Goal: Task Accomplishment & Management: Manage account settings

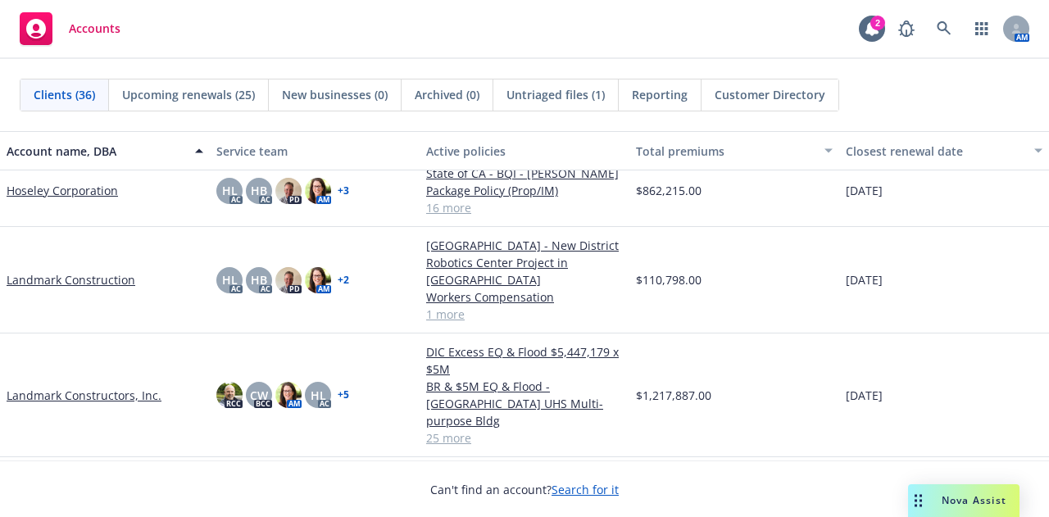
scroll to position [1089, 0]
click at [216, 333] on div "RCC CW BCC AM HL AC + 5" at bounding box center [315, 395] width 210 height 124
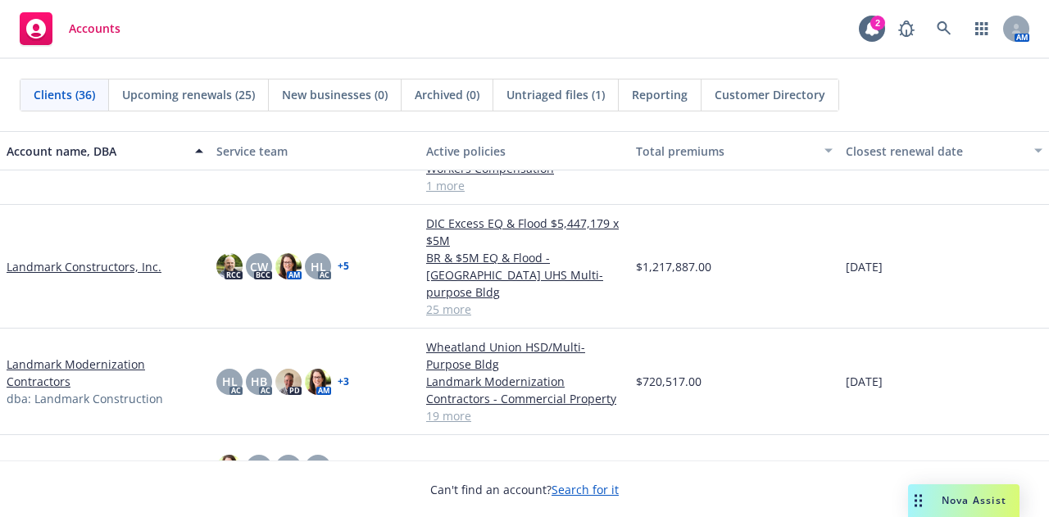
scroll to position [1226, 0]
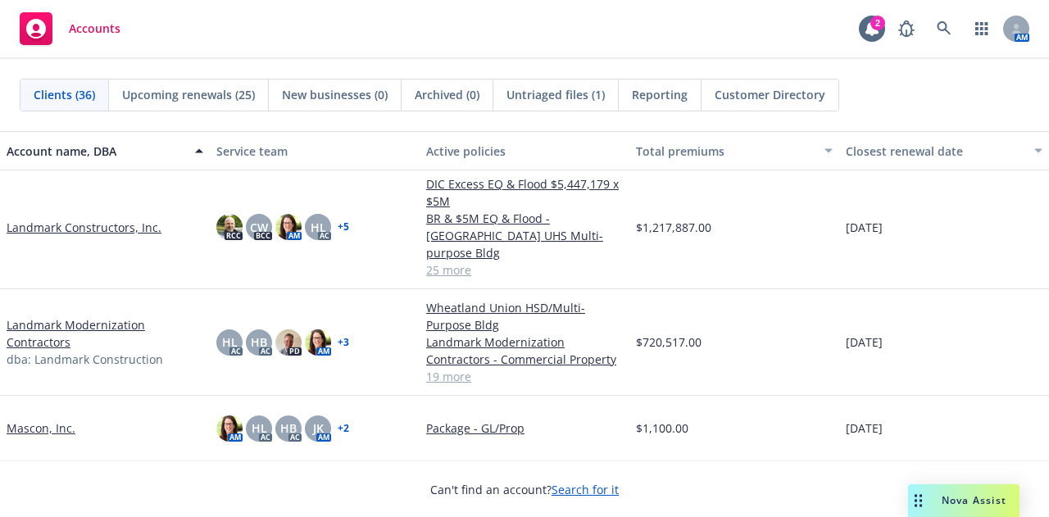
click at [84, 316] on link "Landmark Modernization Contractors" at bounding box center [105, 333] width 197 height 34
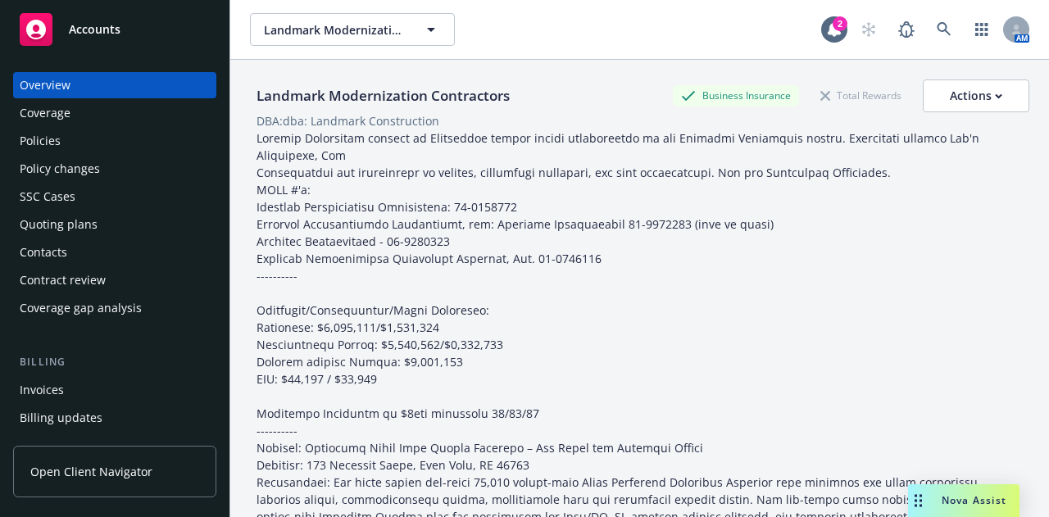
click at [52, 148] on div "Policies" at bounding box center [40, 141] width 41 height 26
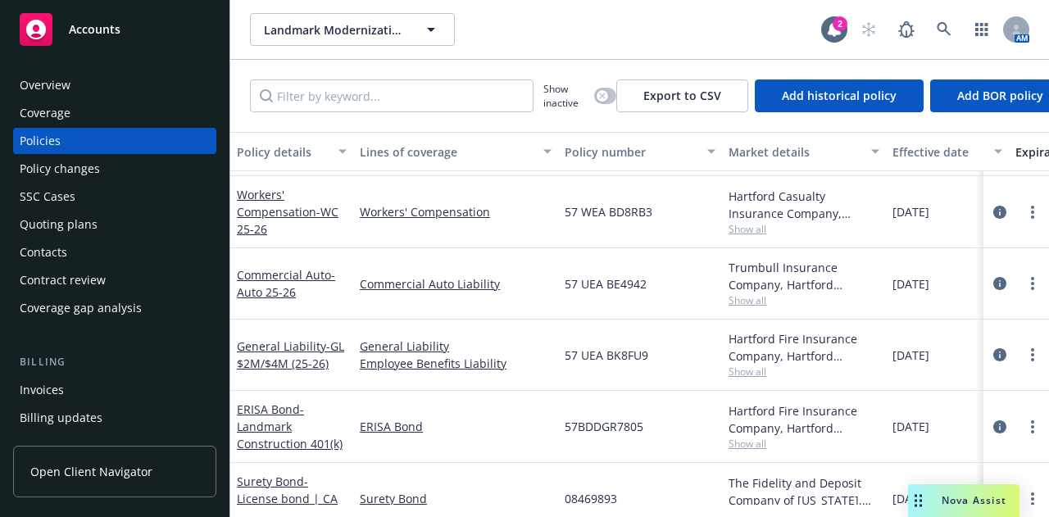
scroll to position [463, 0]
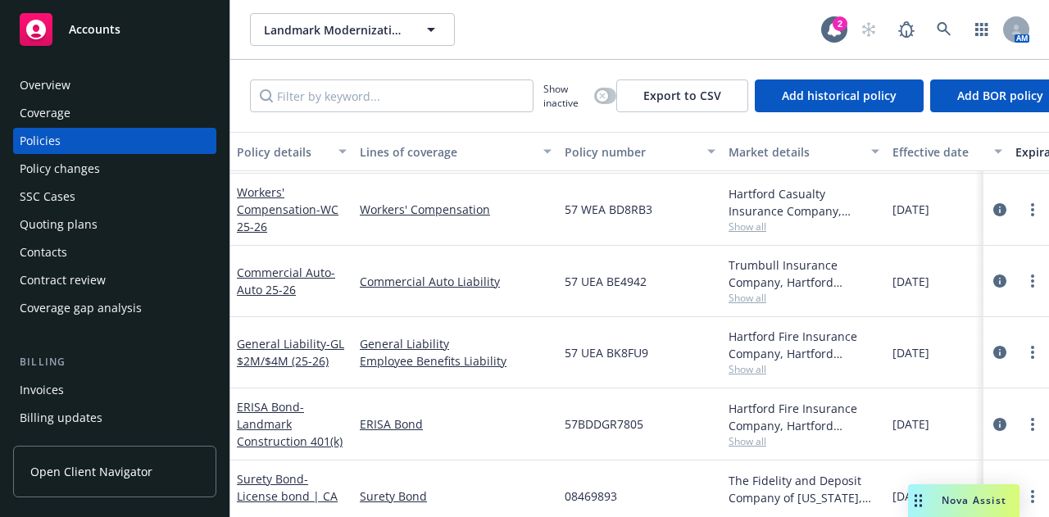
click at [275, 351] on div "General Liability - GL $2M/$4M (25-26)" at bounding box center [292, 352] width 110 height 34
click at [275, 343] on link "General Liability - GL $2M/$4M (25-26)" at bounding box center [290, 352] width 107 height 33
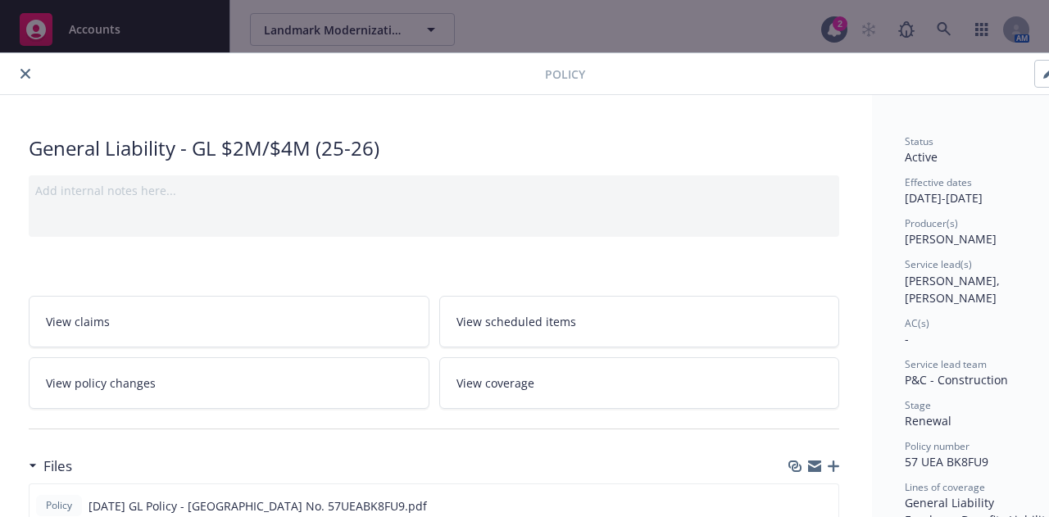
scroll to position [0, 90]
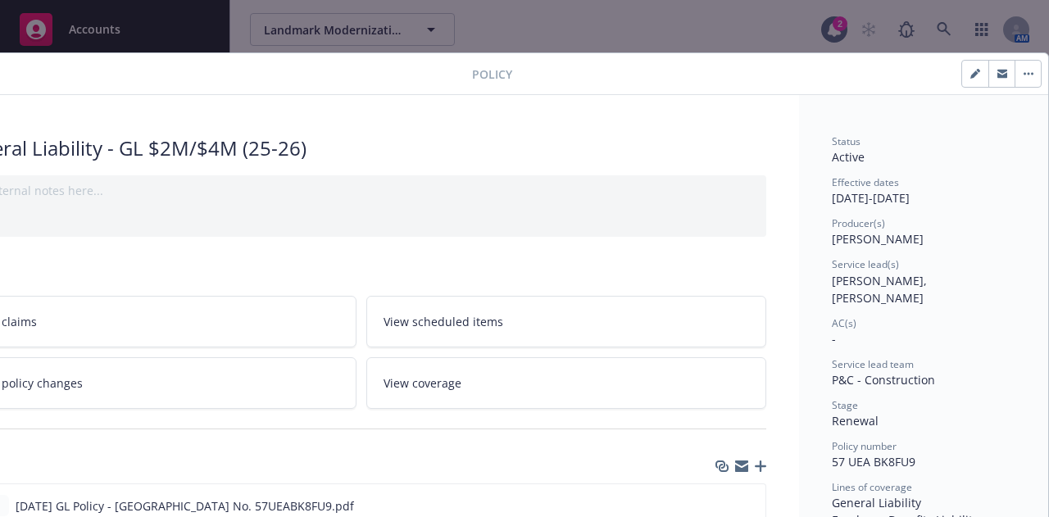
click at [962, 76] on button "button" at bounding box center [975, 74] width 26 height 26
select select "RENEWAL"
select select "12"
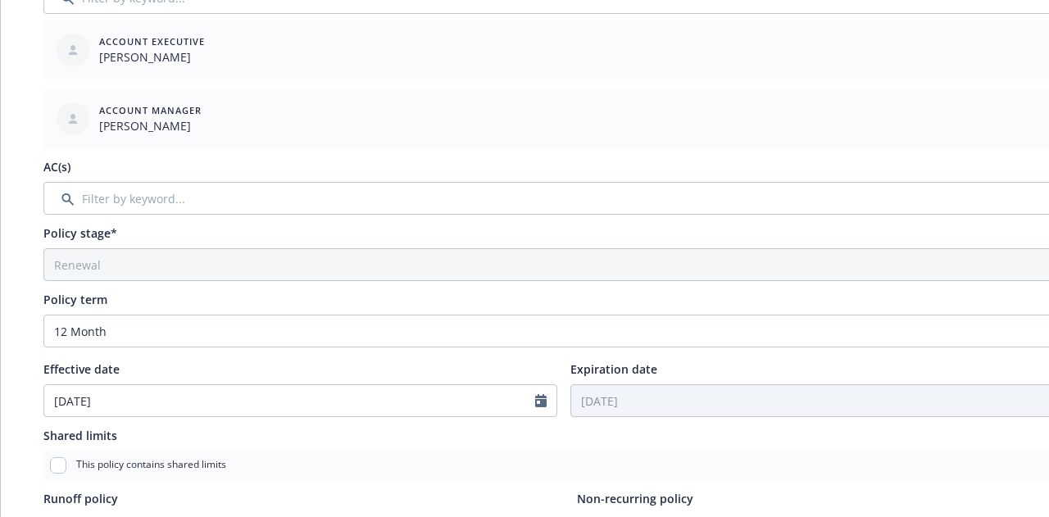
scroll to position [315, 0]
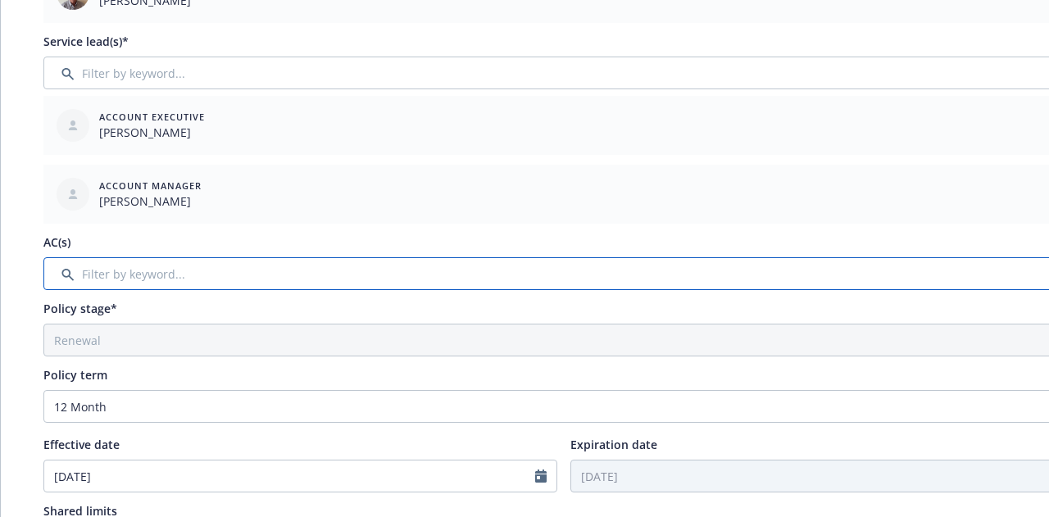
click at [170, 271] on input "Filter by keyword..." at bounding box center [563, 273] width 1040 height 33
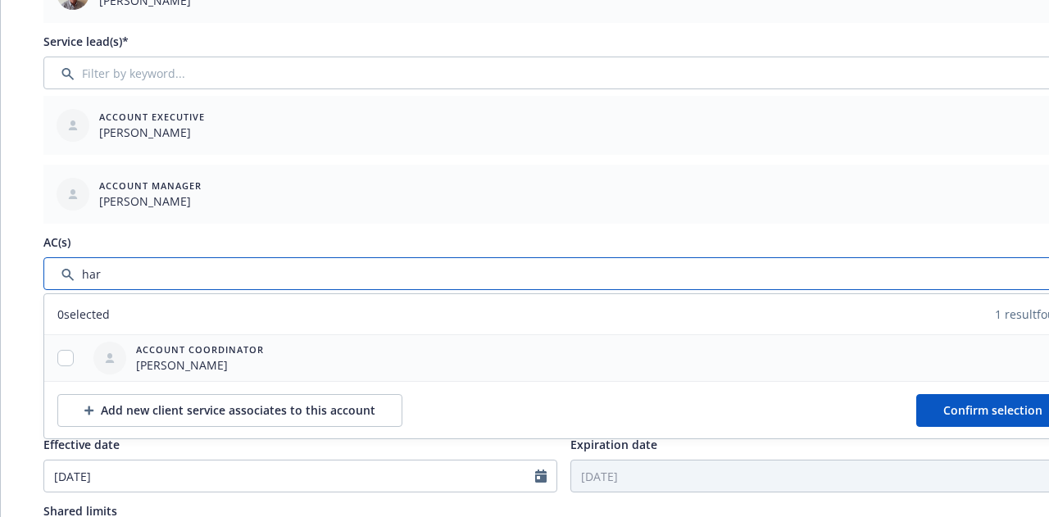
type input "har"
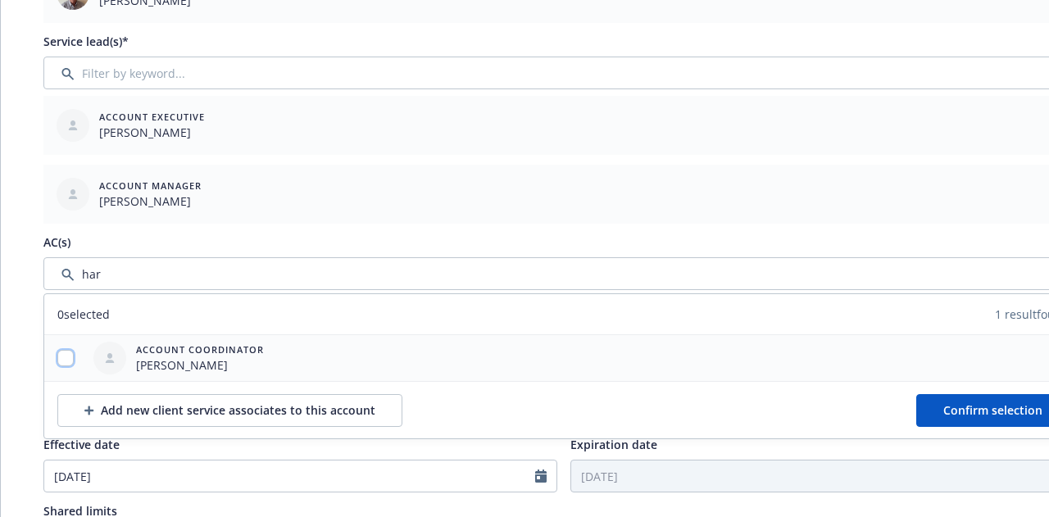
click at [62, 354] on input "checkbox" at bounding box center [65, 358] width 16 height 16
checkbox input "true"
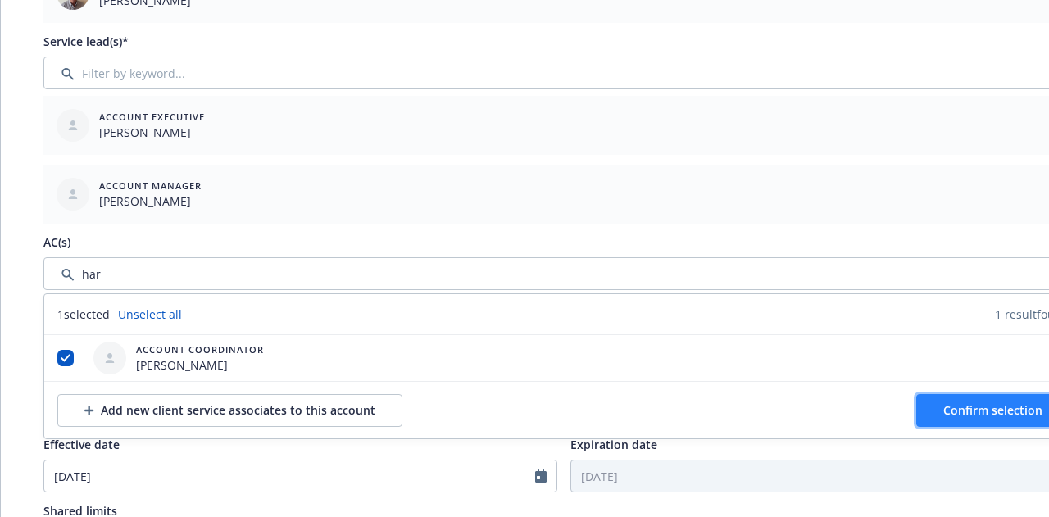
click at [993, 402] on span "Confirm selection" at bounding box center [992, 410] width 99 height 16
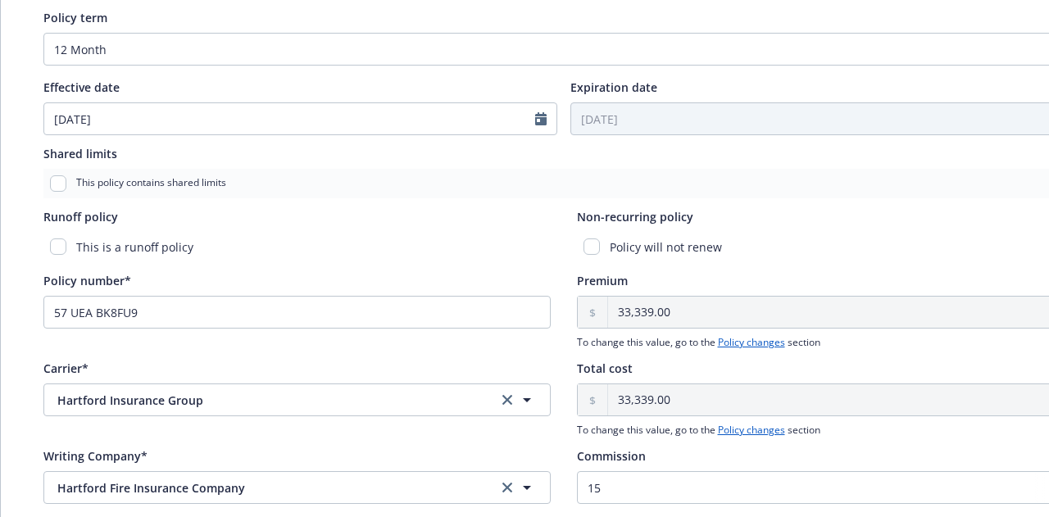
scroll to position [970, 0]
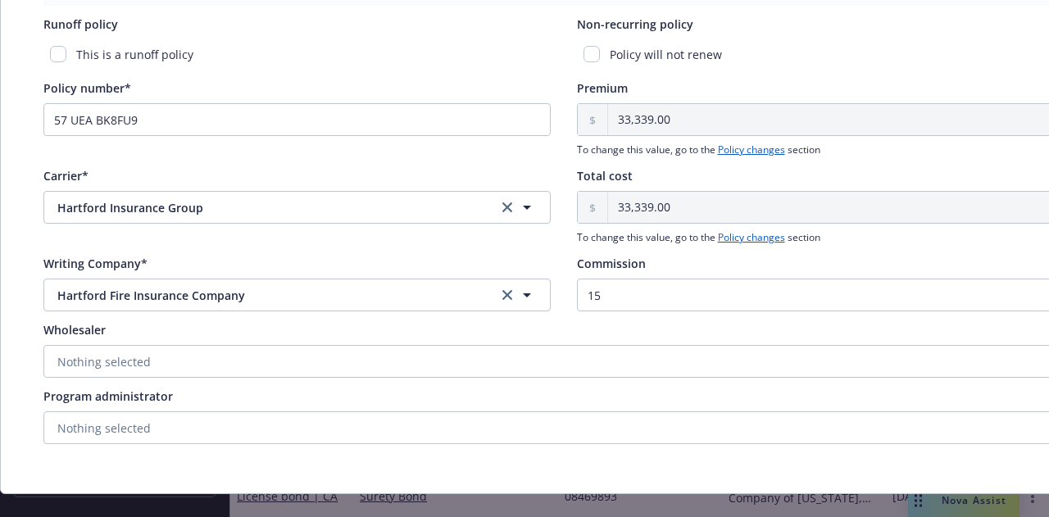
drag, startPoint x: 760, startPoint y: 502, endPoint x: 915, endPoint y: 522, distance: 156.3
click at [915, 516] on html "Accounts Overview Coverage Policies Policy changes SSC Cases Quoting plans Cont…" at bounding box center [524, 258] width 1049 height 517
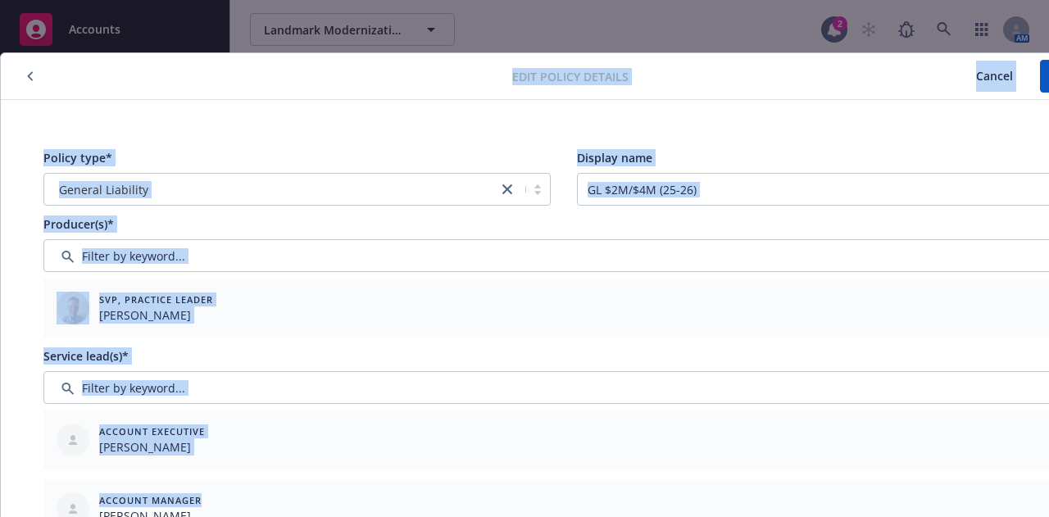
scroll to position [0, 90]
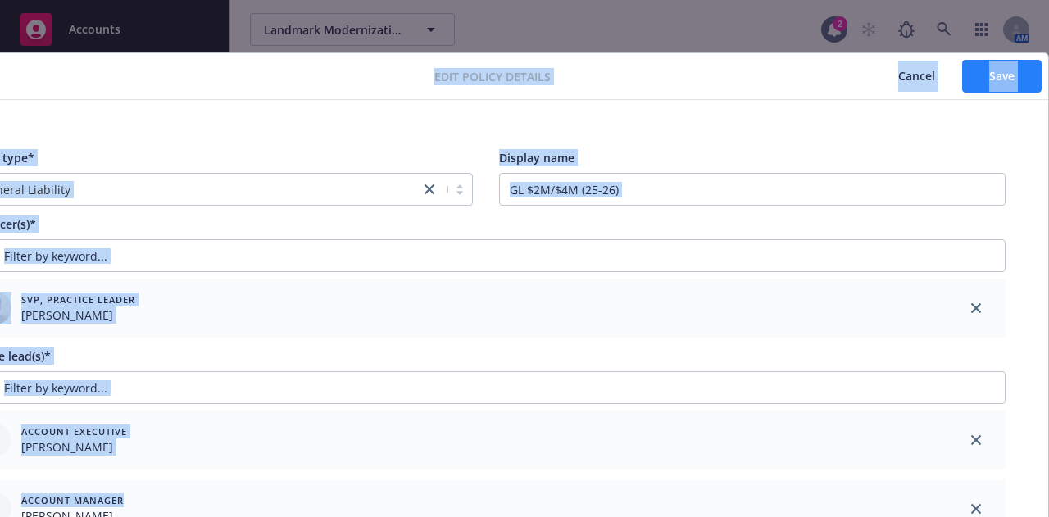
click at [989, 74] on span "Save" at bounding box center [1001, 76] width 25 height 16
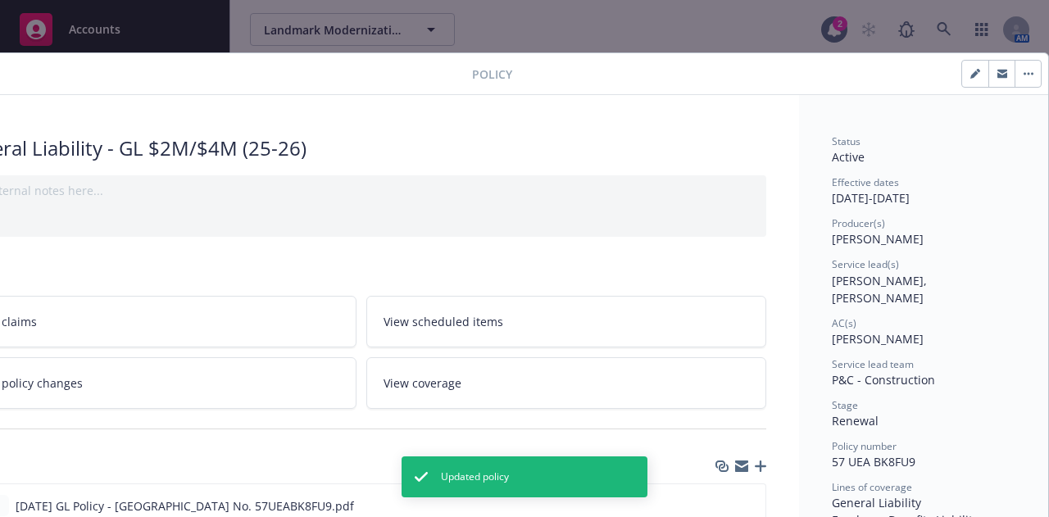
click at [1015, 67] on button "button" at bounding box center [1028, 74] width 26 height 26
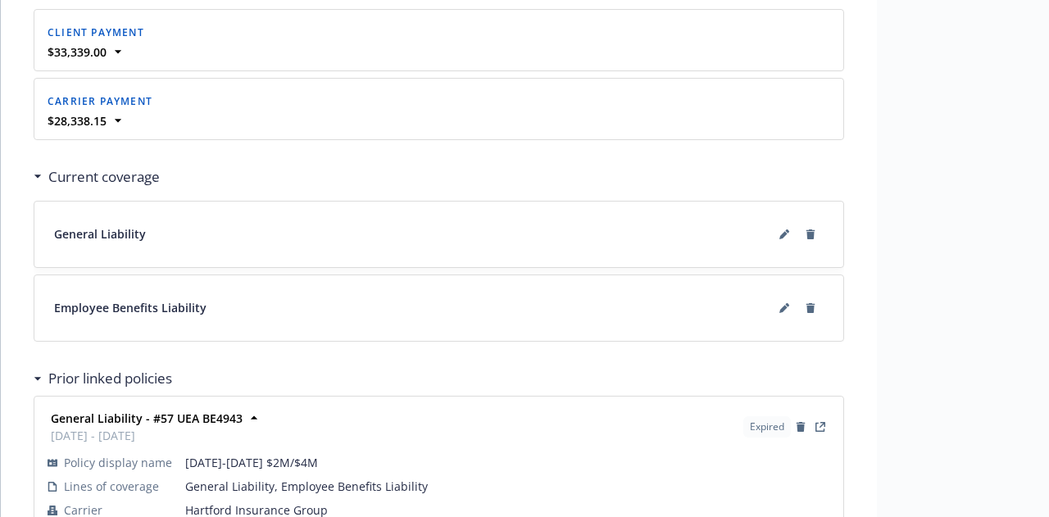
scroll to position [1806, 0]
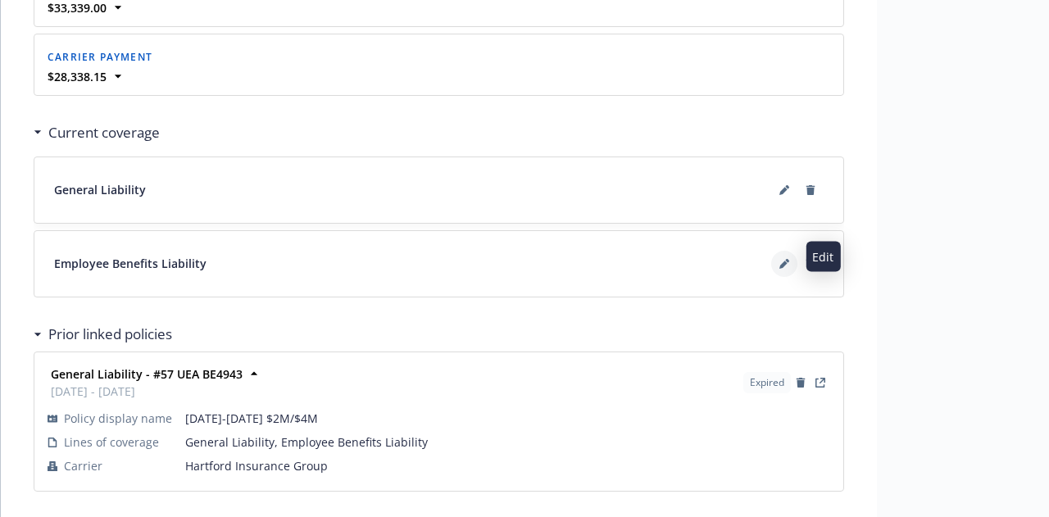
click at [784, 260] on icon at bounding box center [784, 264] width 10 height 10
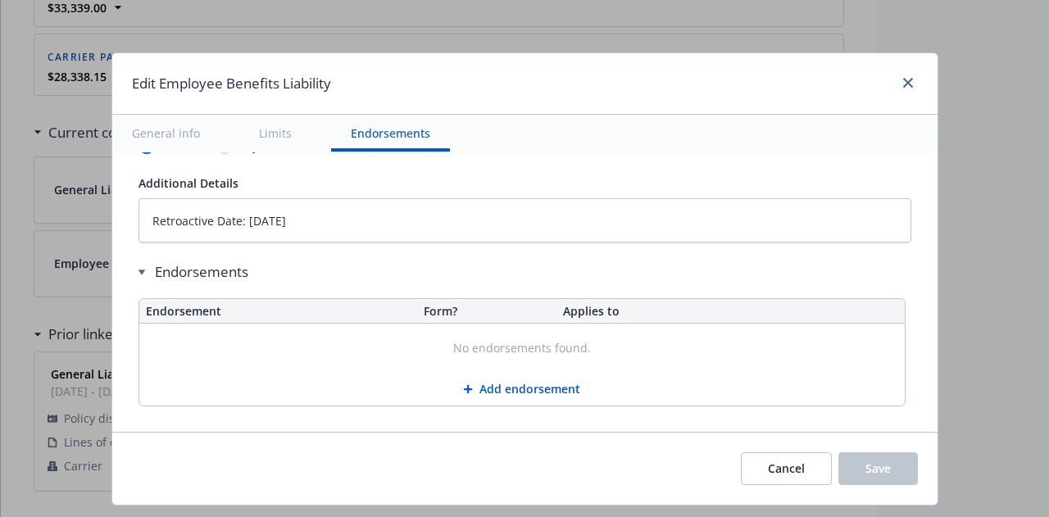
scroll to position [1099, 0]
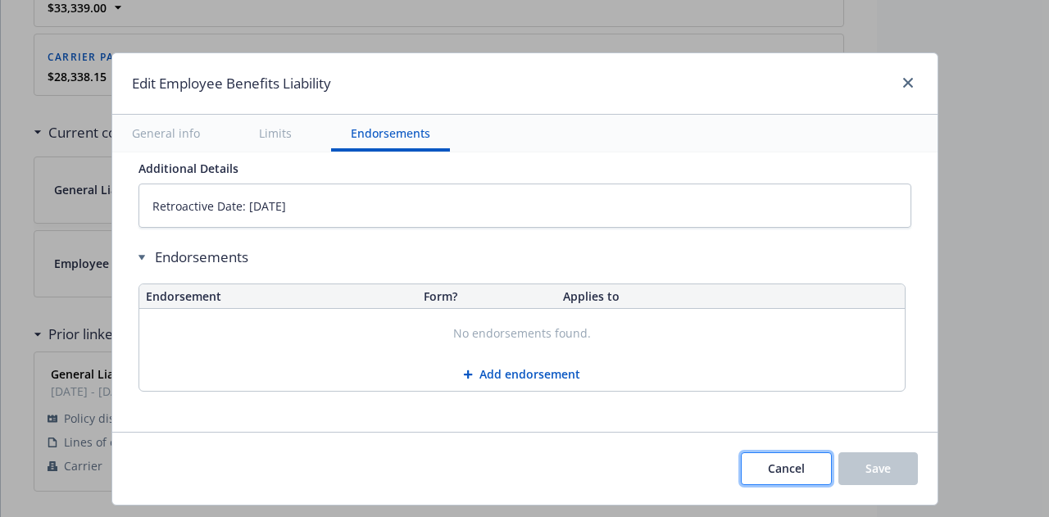
click at [775, 461] on span "Cancel" at bounding box center [786, 469] width 37 height 16
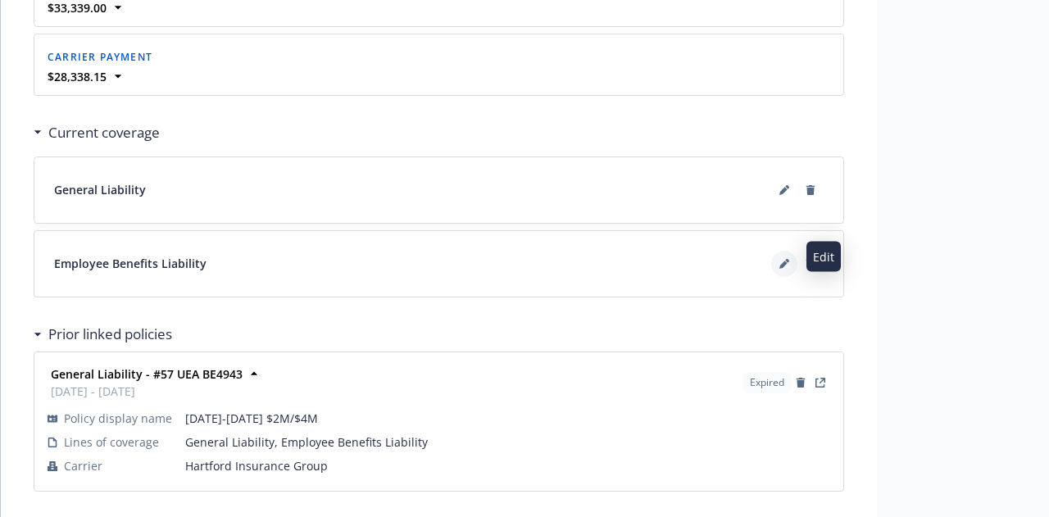
click at [780, 259] on icon at bounding box center [784, 264] width 10 height 10
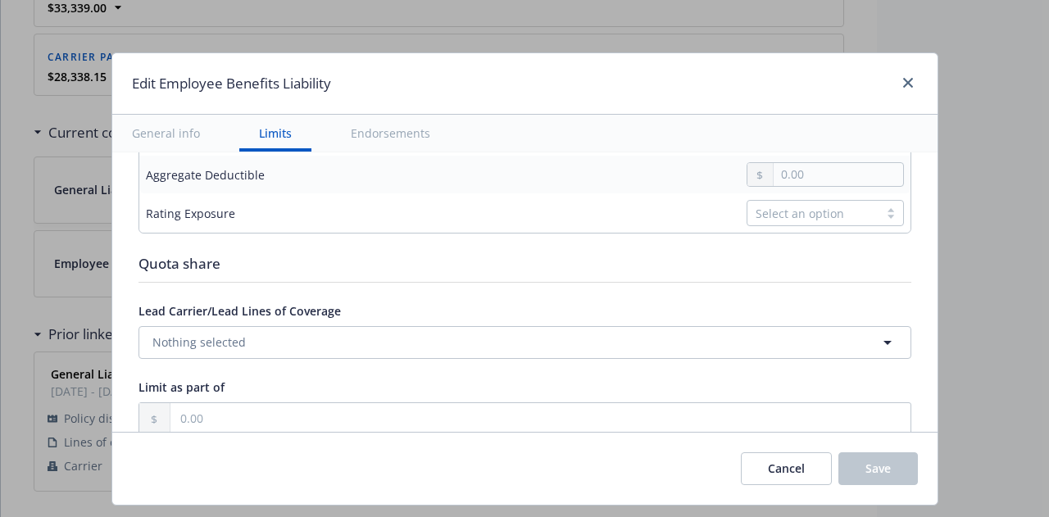
type textarea "x"
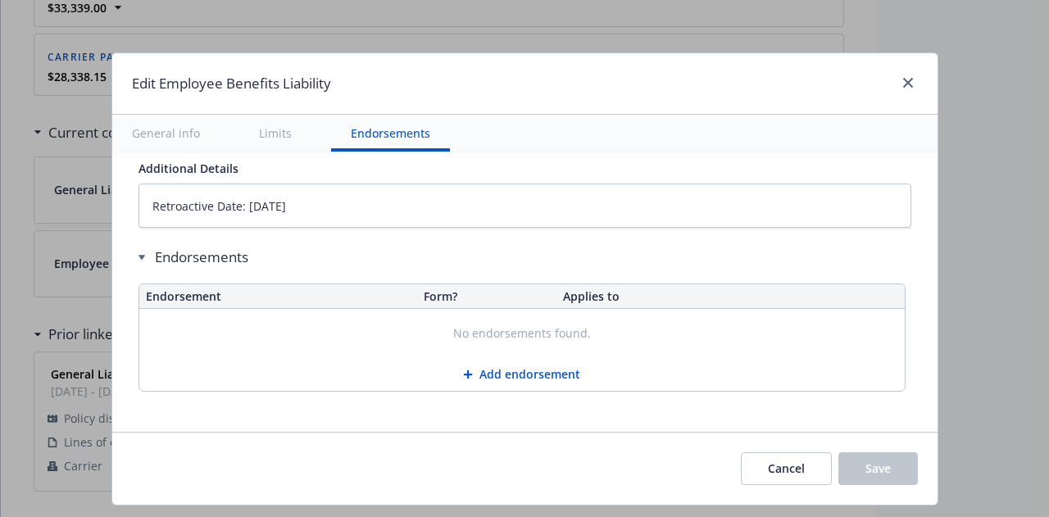
click at [897, 73] on div at bounding box center [905, 83] width 26 height 21
click at [898, 80] on link "close" at bounding box center [908, 83] width 20 height 20
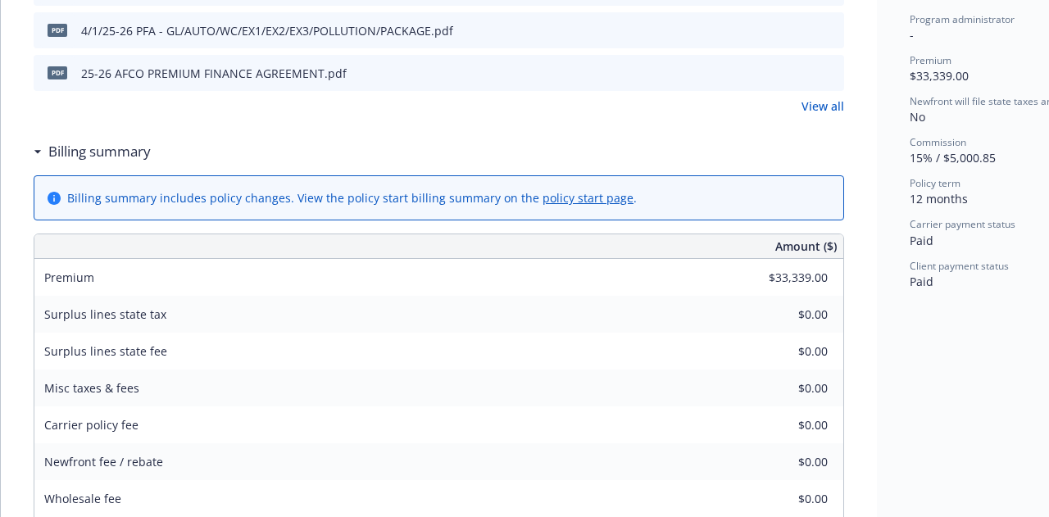
scroll to position [0, 0]
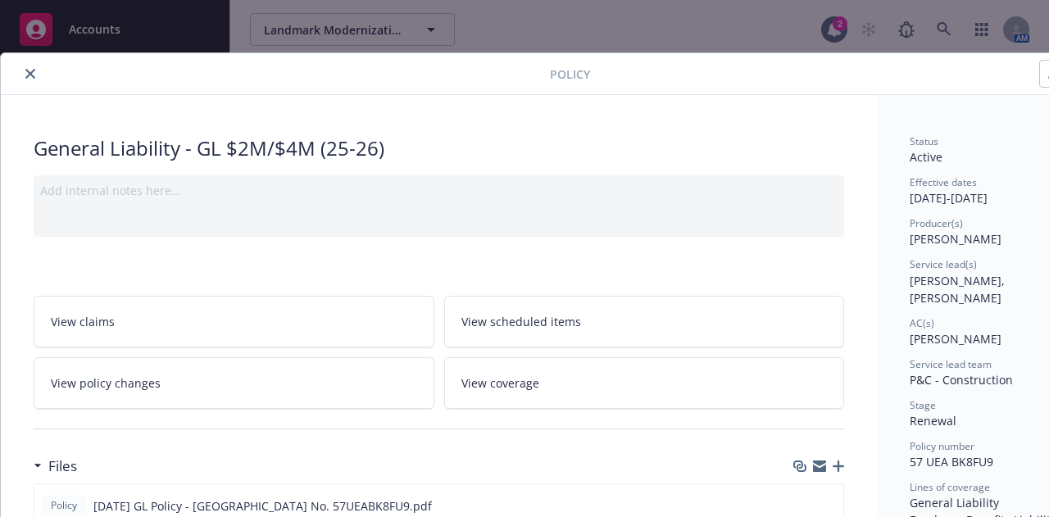
click at [28, 66] on button "close" at bounding box center [30, 74] width 20 height 20
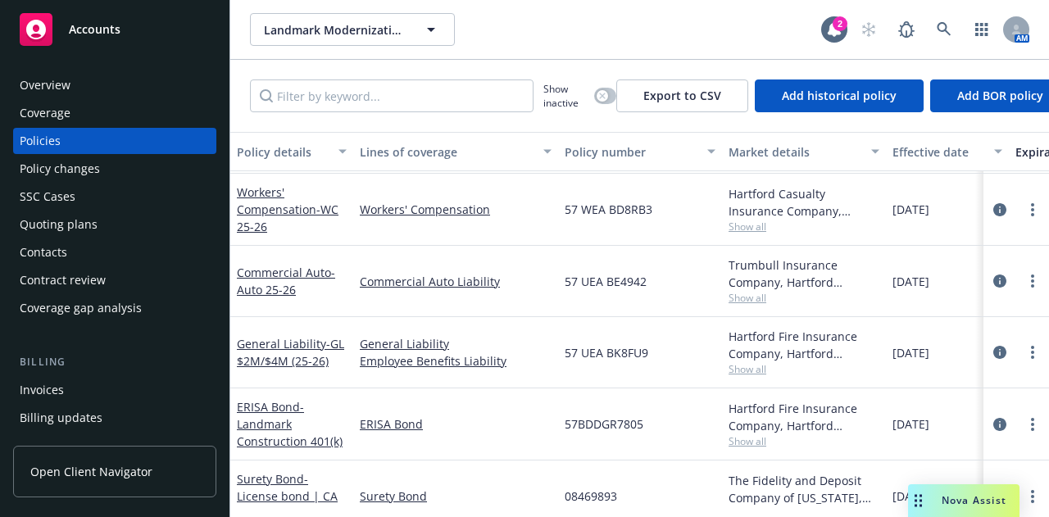
click at [92, 29] on span "Accounts" at bounding box center [95, 29] width 52 height 13
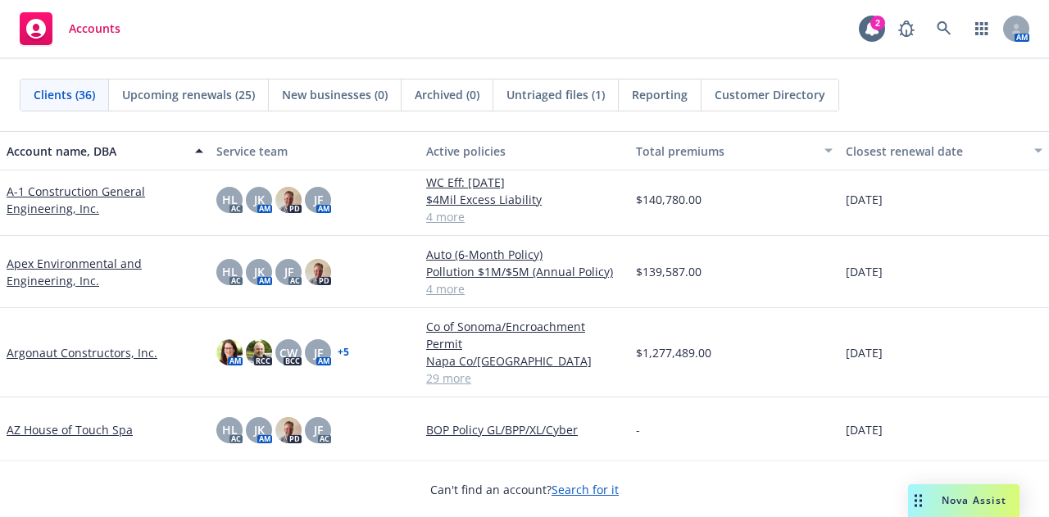
scroll to position [159, 0]
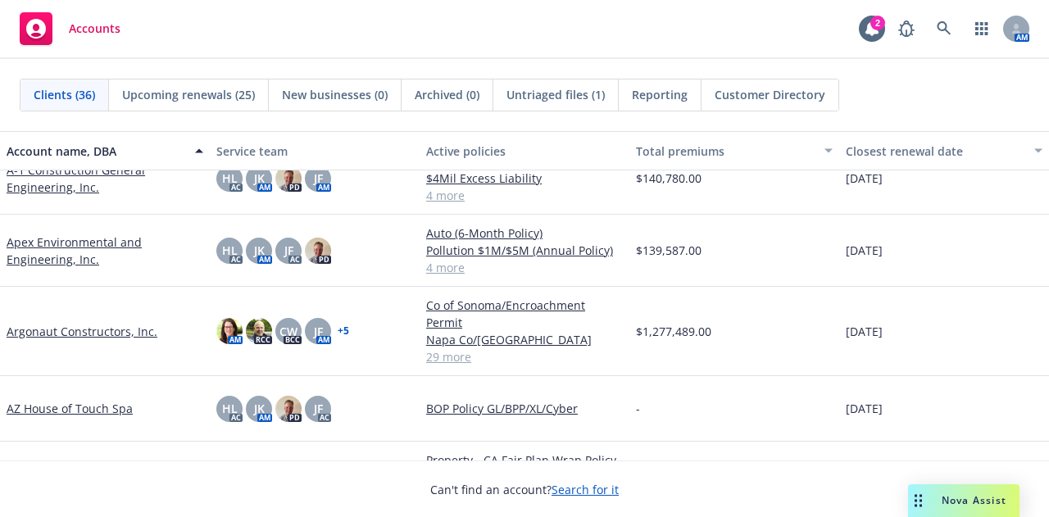
click at [108, 323] on link "Argonaut Constructors, Inc." at bounding box center [82, 331] width 151 height 17
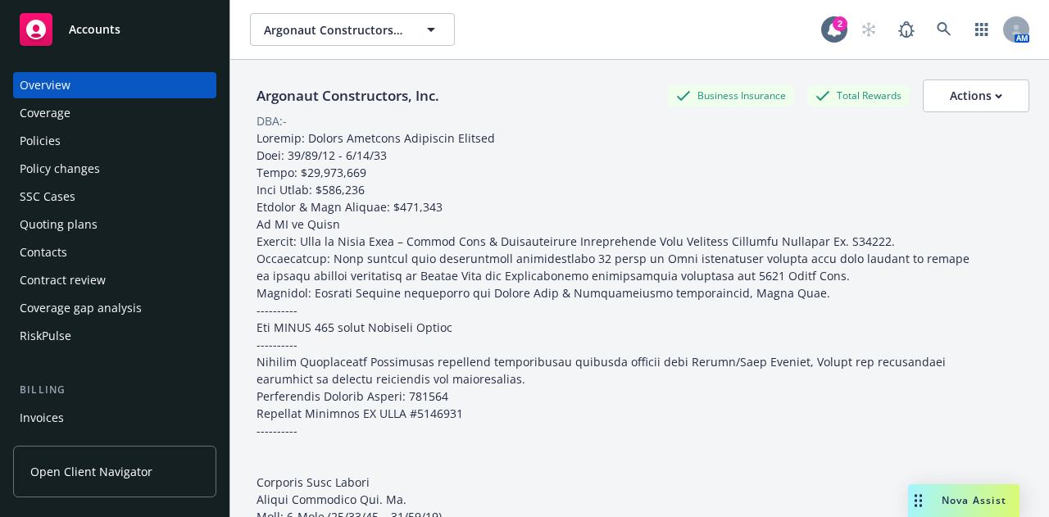
click at [84, 142] on div "Policies" at bounding box center [115, 141] width 190 height 26
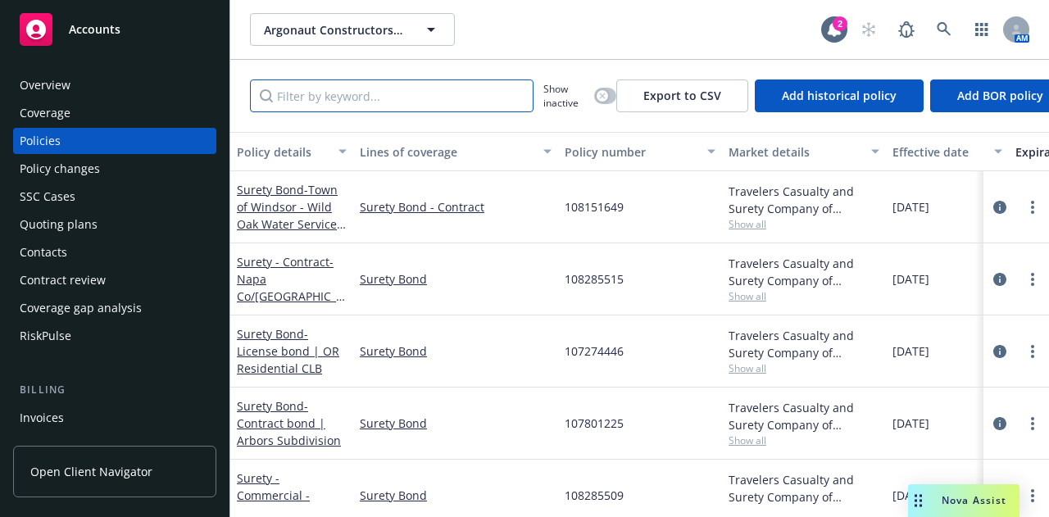
click at [388, 102] on input "Filter by keyword..." at bounding box center [392, 96] width 284 height 33
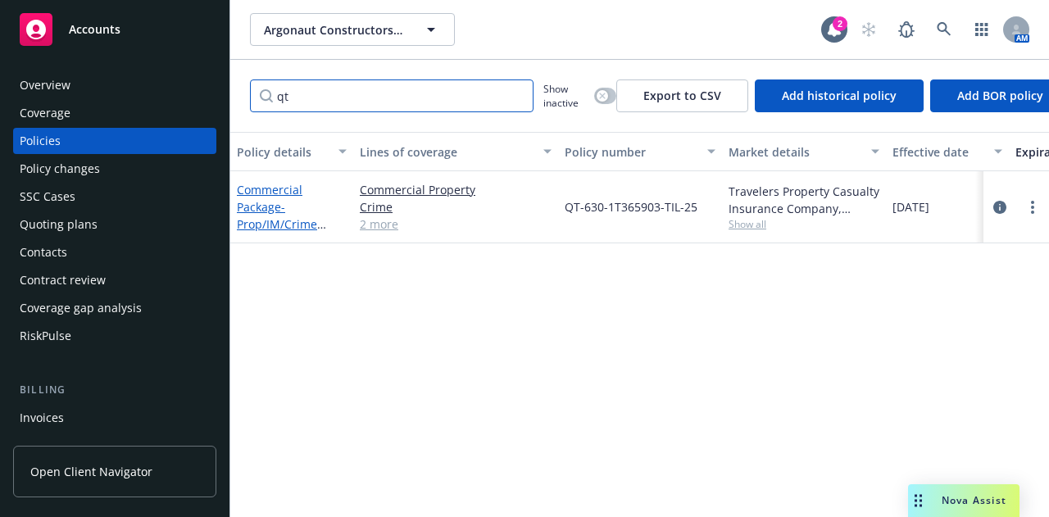
type input "qt"
click at [269, 222] on span "- Prop/IM/Crime (Notify Travelers)" at bounding box center [283, 224] width 93 height 50
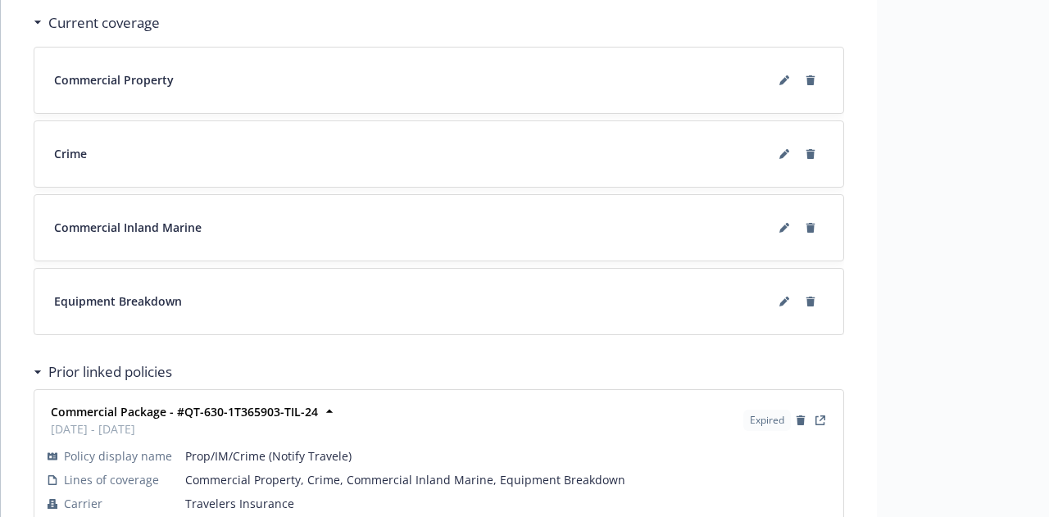
scroll to position [2188, 0]
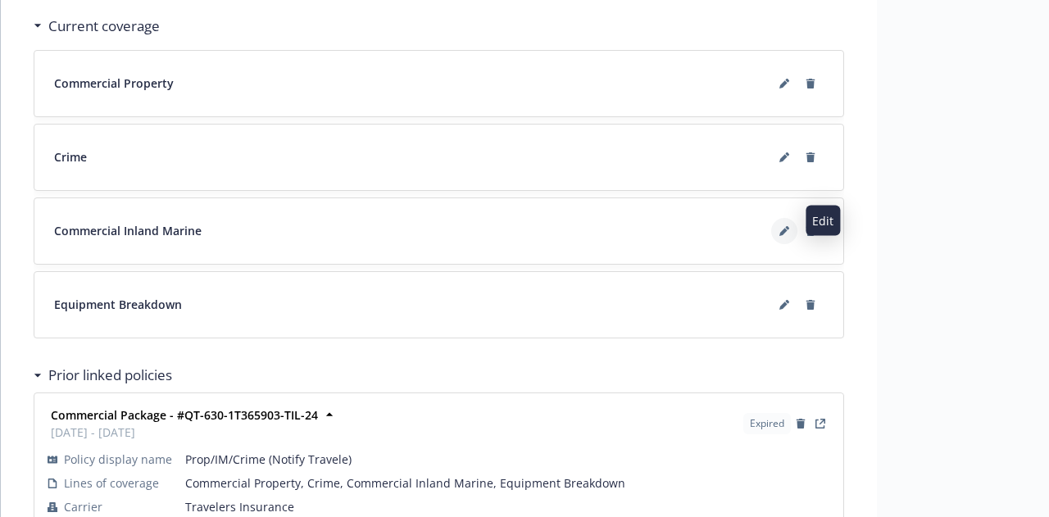
click at [779, 225] on button at bounding box center [784, 231] width 26 height 26
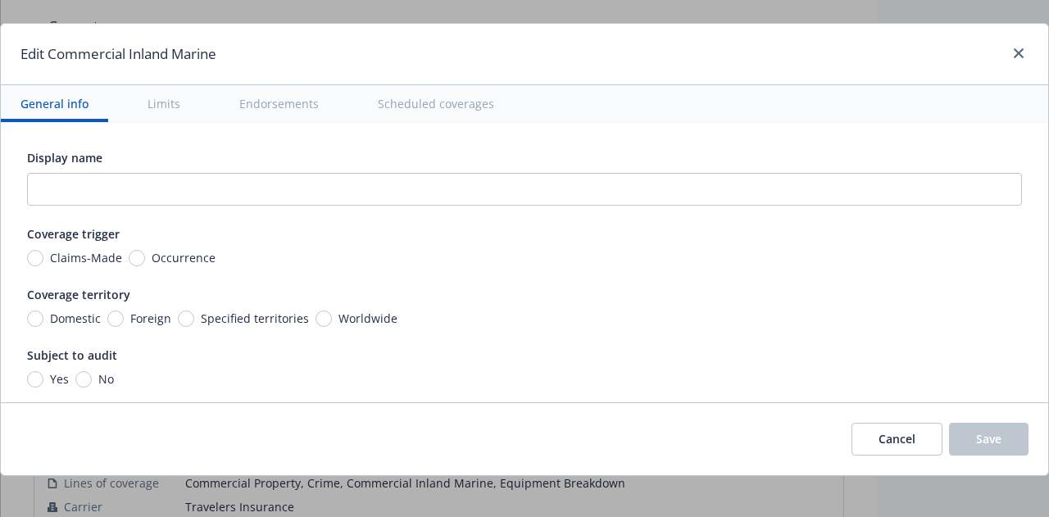
scroll to position [28, 0]
click at [167, 106] on button "Limits" at bounding box center [164, 105] width 72 height 37
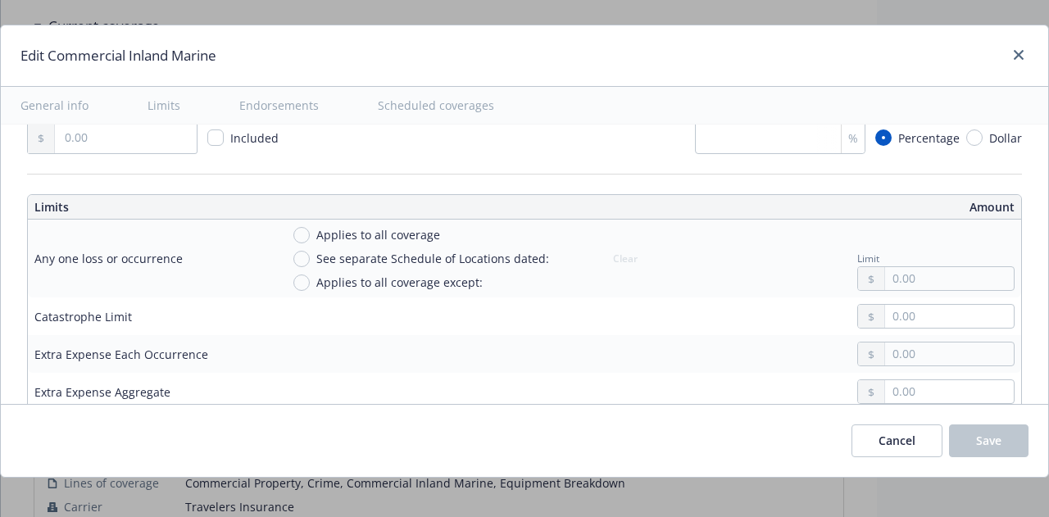
scroll to position [457, 0]
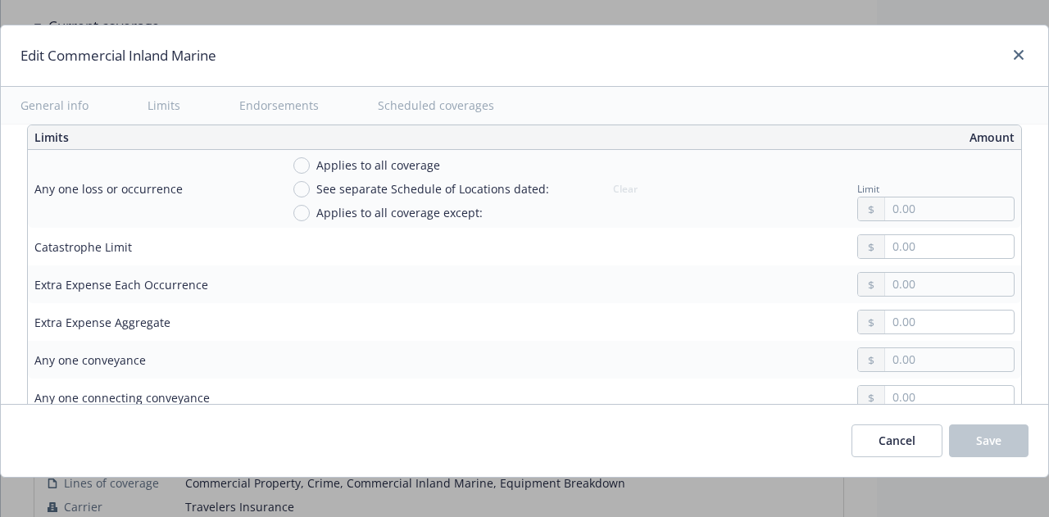
click at [69, 102] on button "General info" at bounding box center [54, 105] width 107 height 37
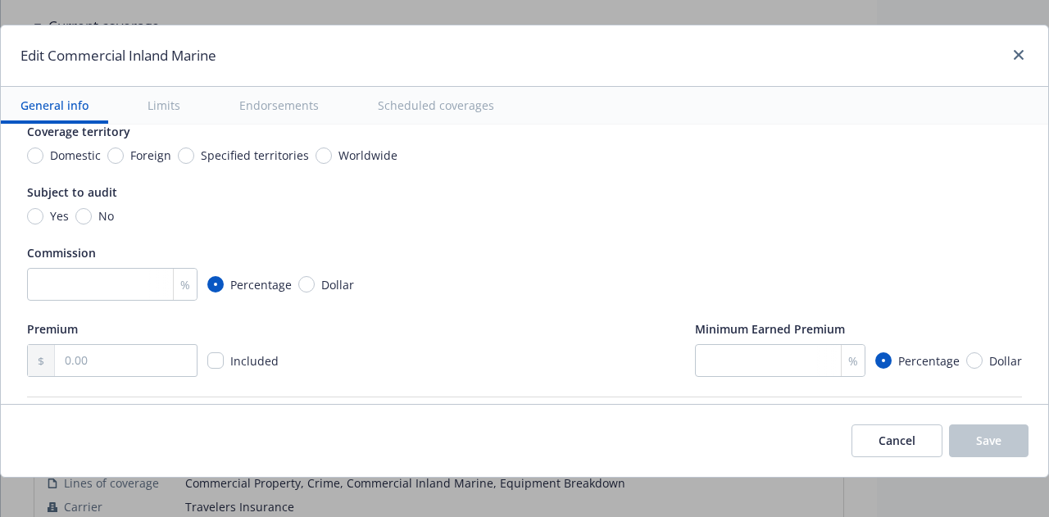
scroll to position [164, 0]
click at [1014, 52] on icon "close" at bounding box center [1019, 55] width 10 height 10
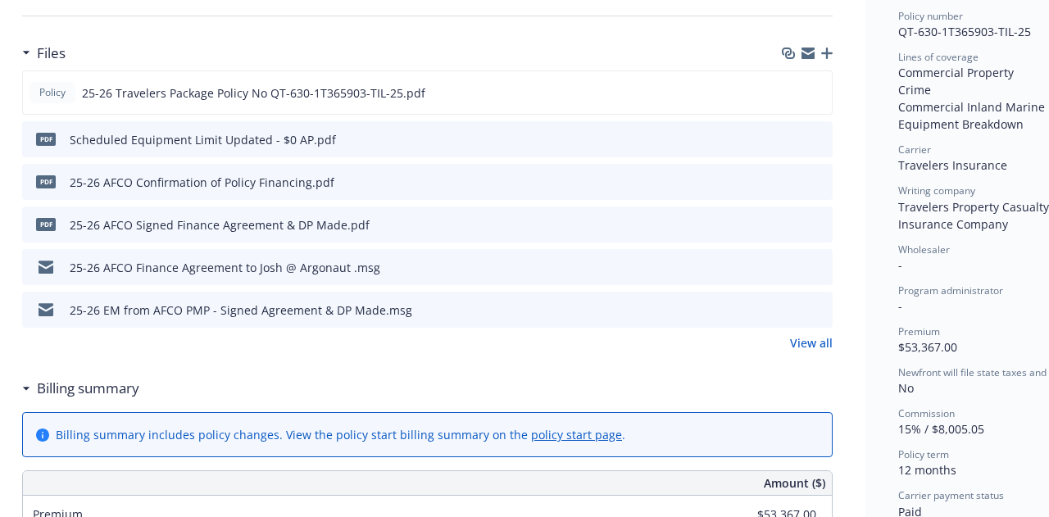
scroll to position [402, 11]
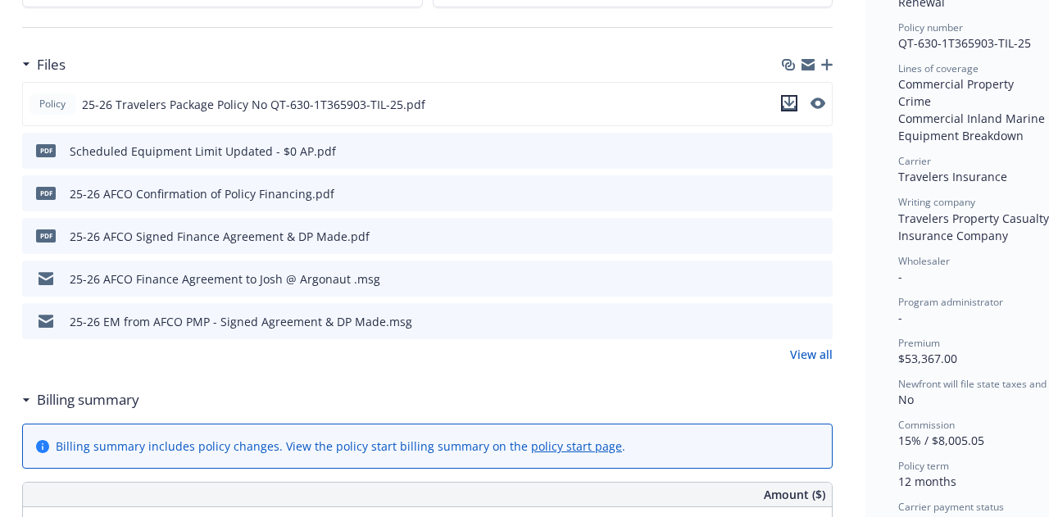
click at [788, 103] on icon "download file" at bounding box center [789, 103] width 13 height 13
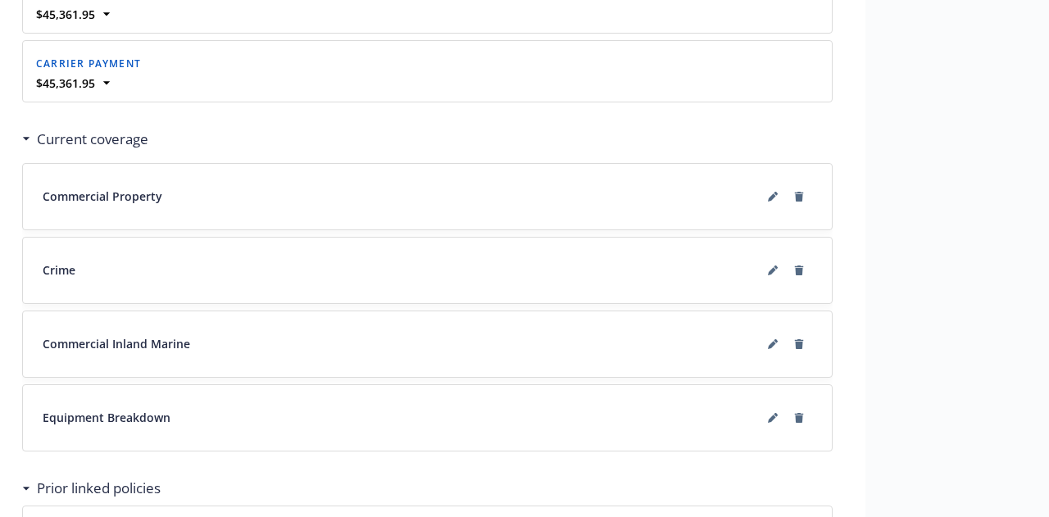
scroll to position [2082, 11]
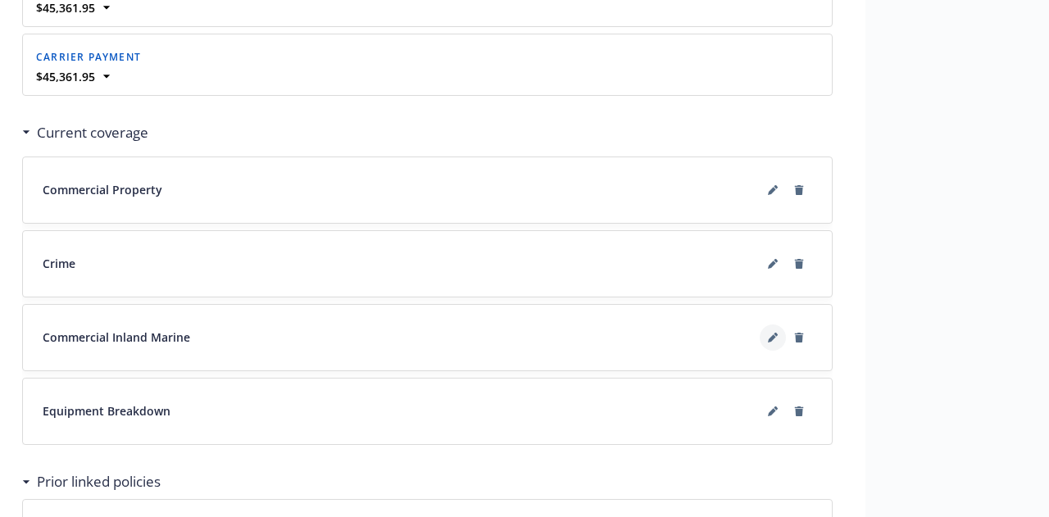
click at [776, 333] on icon at bounding box center [773, 338] width 10 height 10
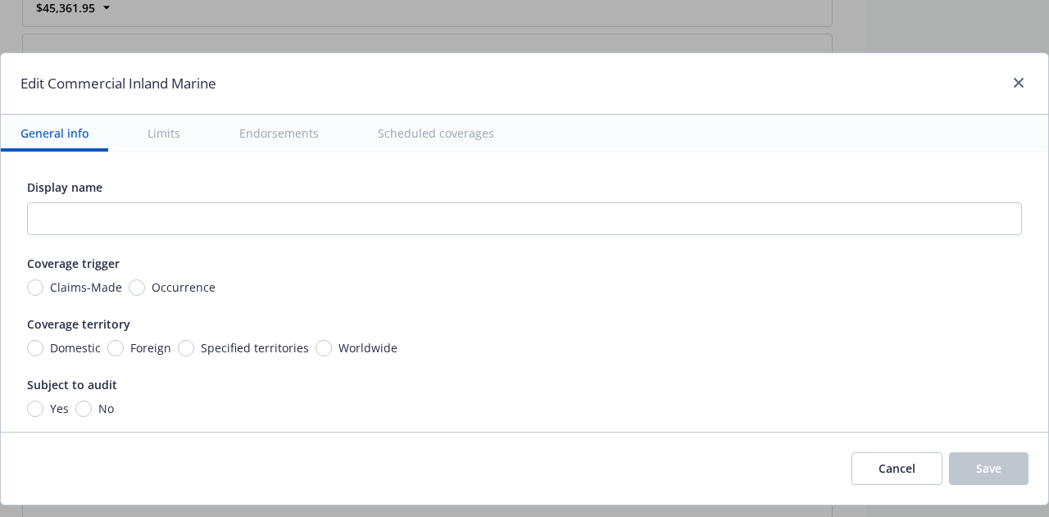
click at [134, 279] on div "Occurrence" at bounding box center [172, 287] width 87 height 17
click at [134, 279] on input "Occurrence" at bounding box center [137, 287] width 16 height 16
radio input "true"
click at [154, 125] on button "Limits" at bounding box center [164, 133] width 72 height 37
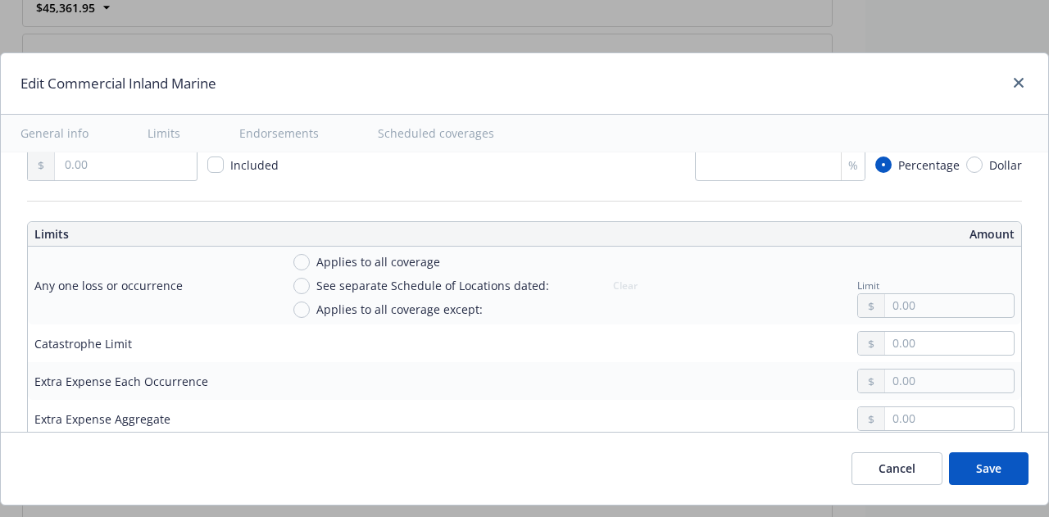
scroll to position [457, 0]
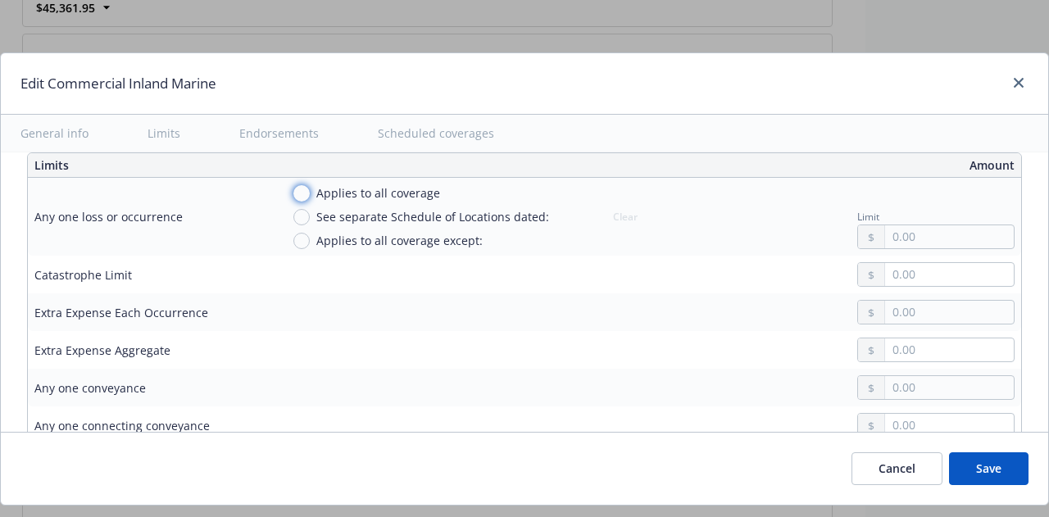
click at [303, 191] on input "Applies to all coverage" at bounding box center [301, 193] width 16 height 16
radio input "true"
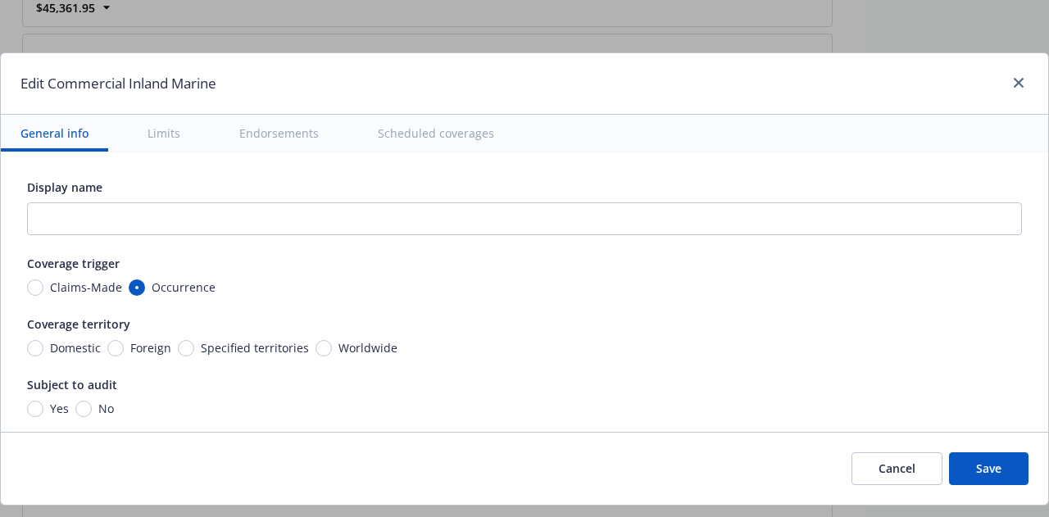
scroll to position [10, 0]
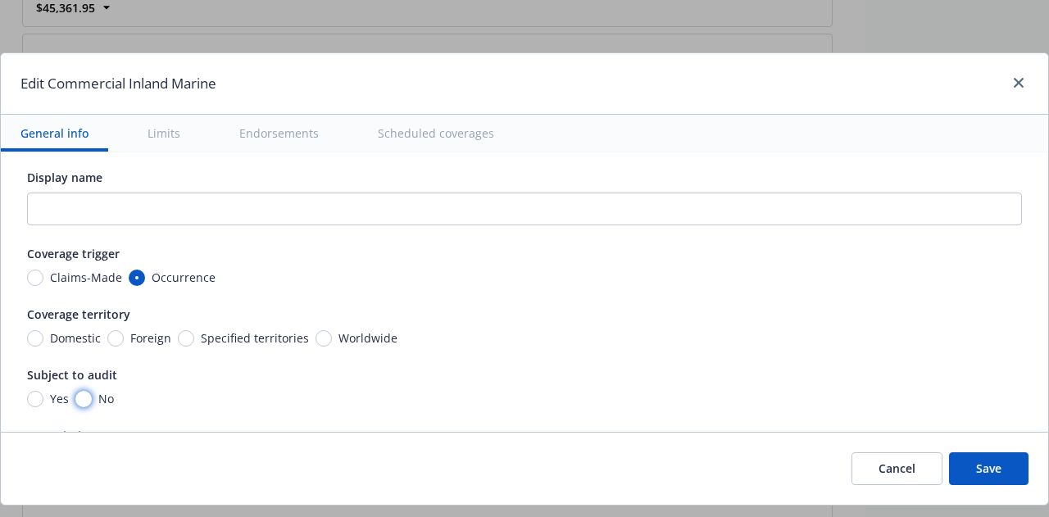
click at [84, 397] on input "No" at bounding box center [83, 399] width 16 height 16
radio input "true"
click at [34, 339] on input "Domestic" at bounding box center [35, 338] width 16 height 16
radio input "true"
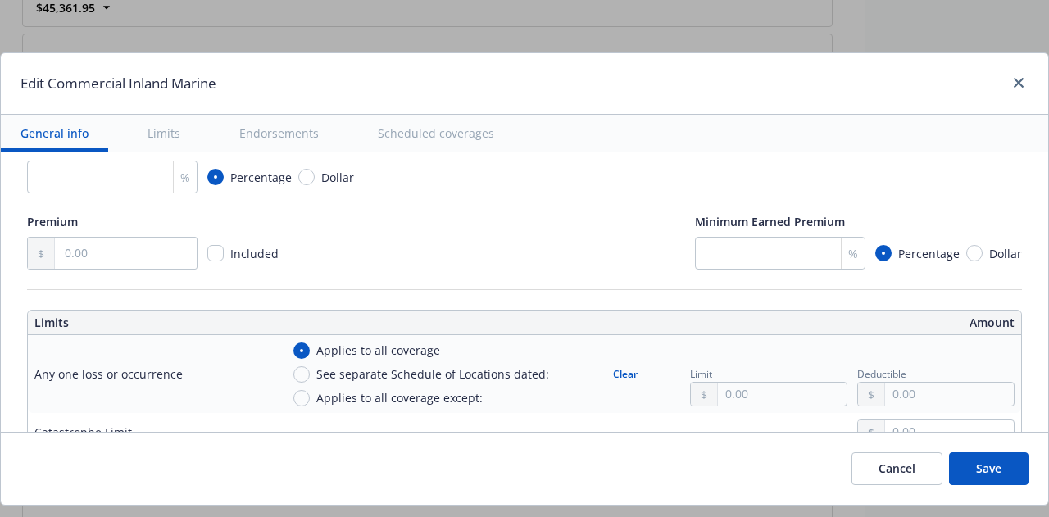
scroll to position [305, 0]
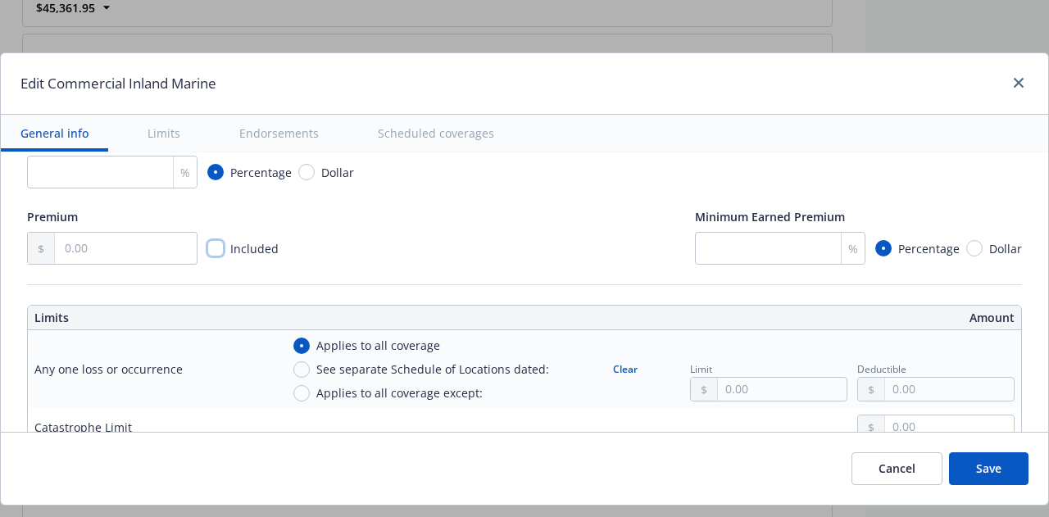
click at [220, 240] on input "checkbox" at bounding box center [215, 248] width 16 height 16
checkbox input "true"
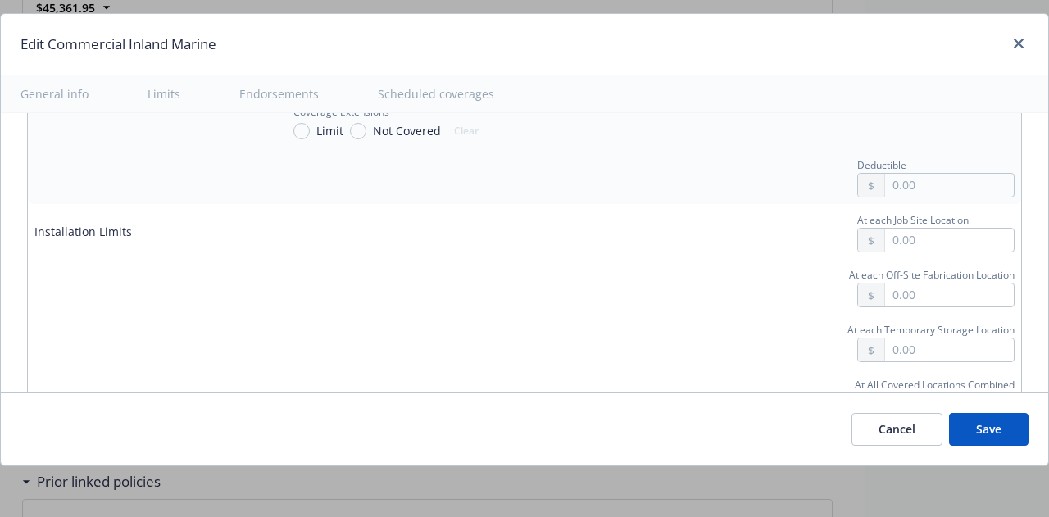
scroll to position [2796, 0]
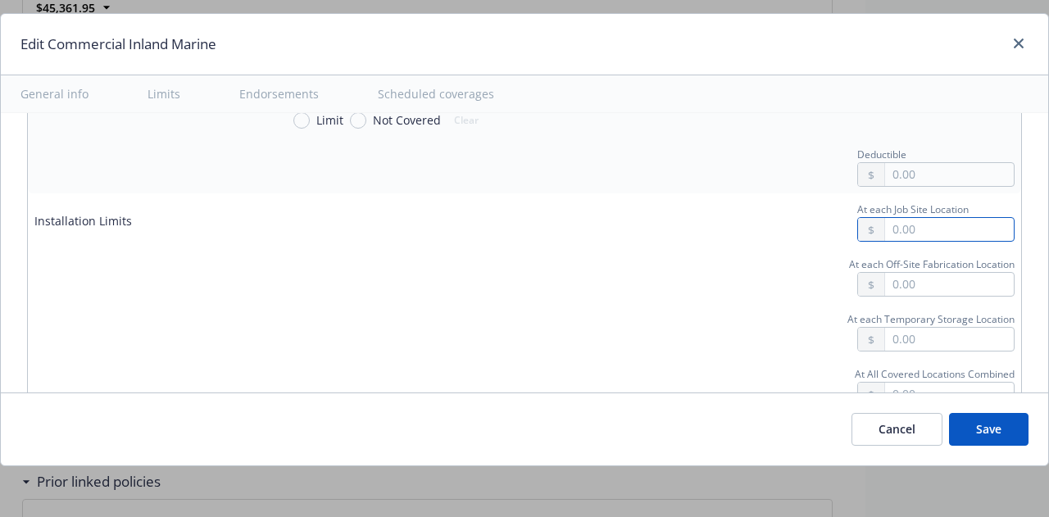
click at [909, 218] on input "text" at bounding box center [949, 229] width 129 height 23
type input "500,000.00"
click at [903, 273] on input "text" at bounding box center [949, 284] width 129 height 23
type input "250,000.00"
click at [956, 328] on input "text" at bounding box center [949, 339] width 129 height 23
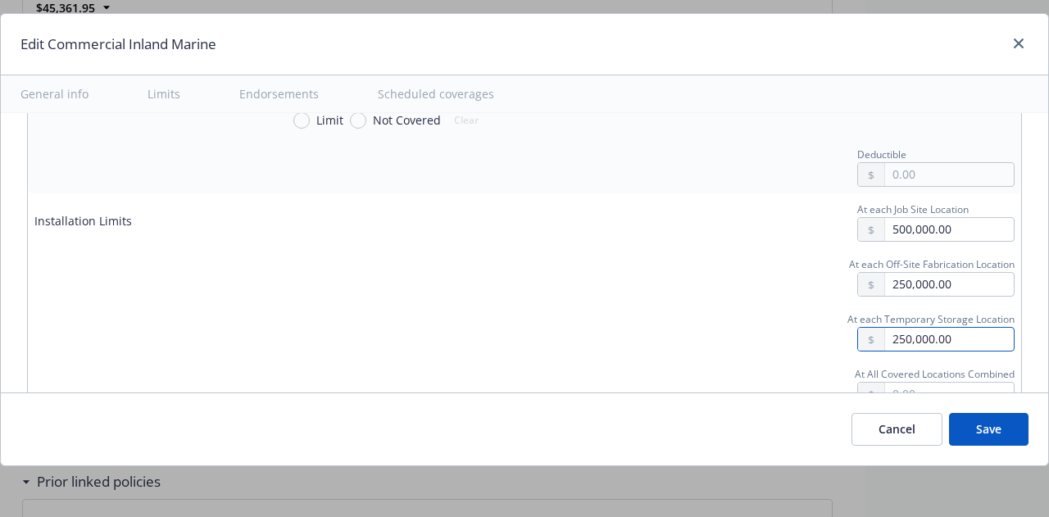
type input "250,000.00"
click at [910, 383] on input "text" at bounding box center [949, 394] width 129 height 23
type input "1,000,000.00"
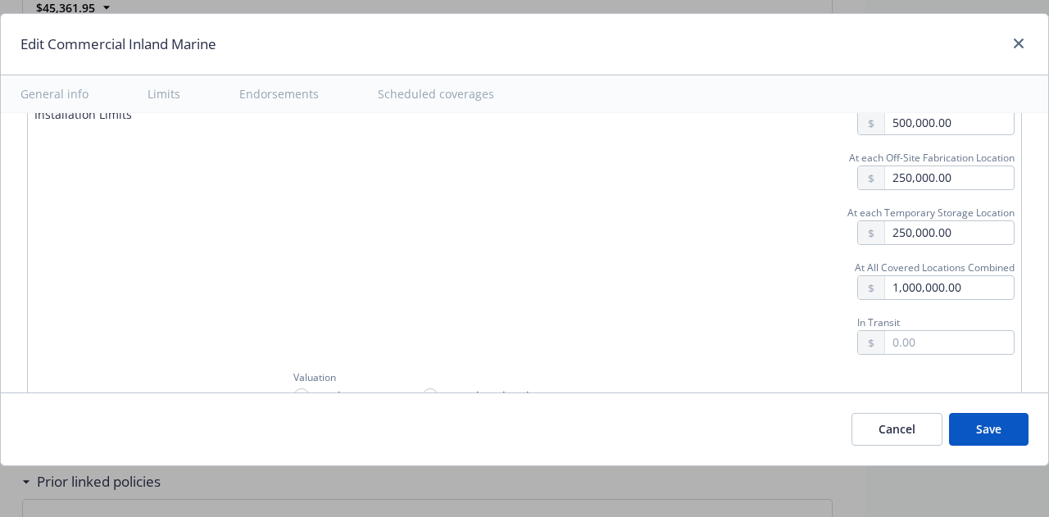
scroll to position [2928, 0]
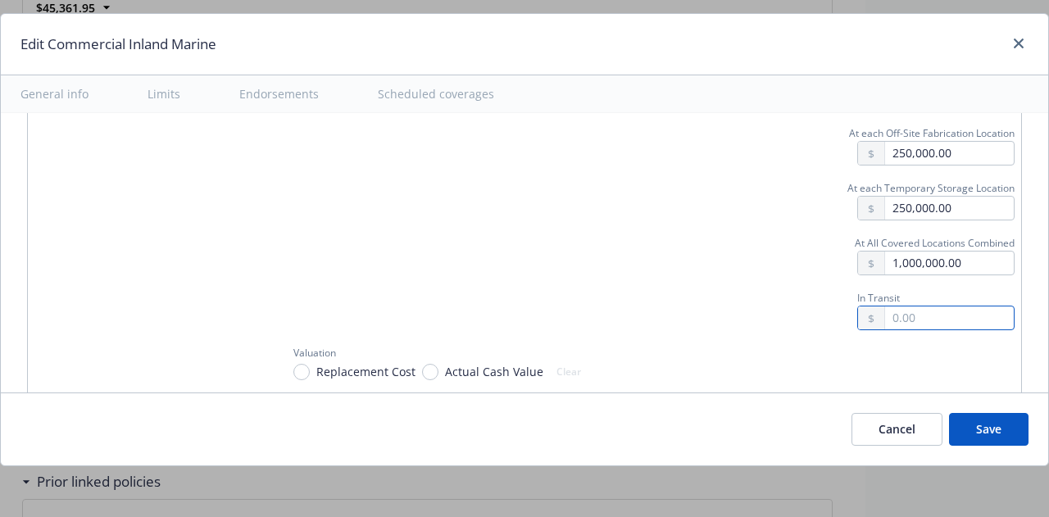
click at [952, 307] on input "text" at bounding box center [949, 318] width 129 height 23
type input "250,000.00"
click at [295, 364] on input "Replacement Cost" at bounding box center [301, 372] width 16 height 16
radio input "true"
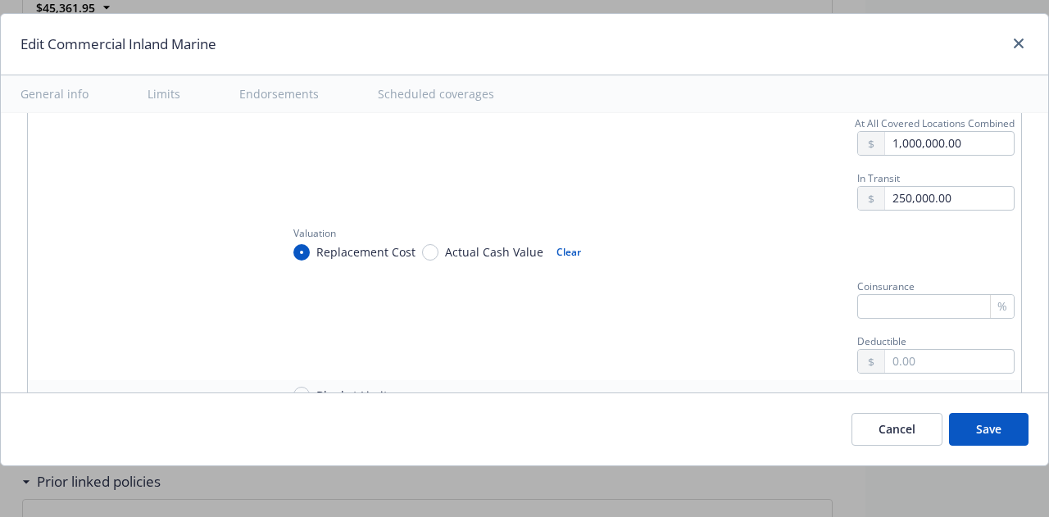
scroll to position [3059, 0]
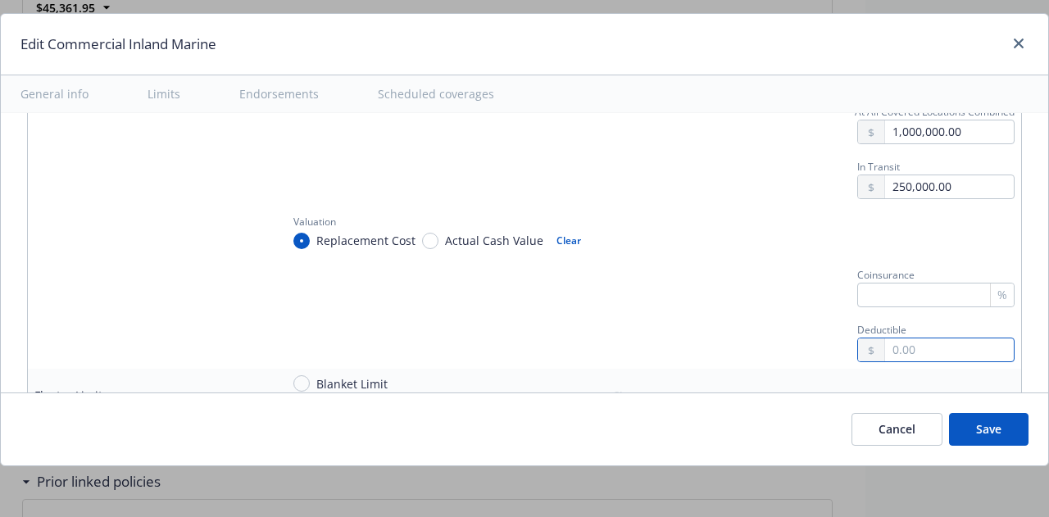
click at [885, 338] on input "text" at bounding box center [949, 349] width 129 height 23
type input "5,000.00"
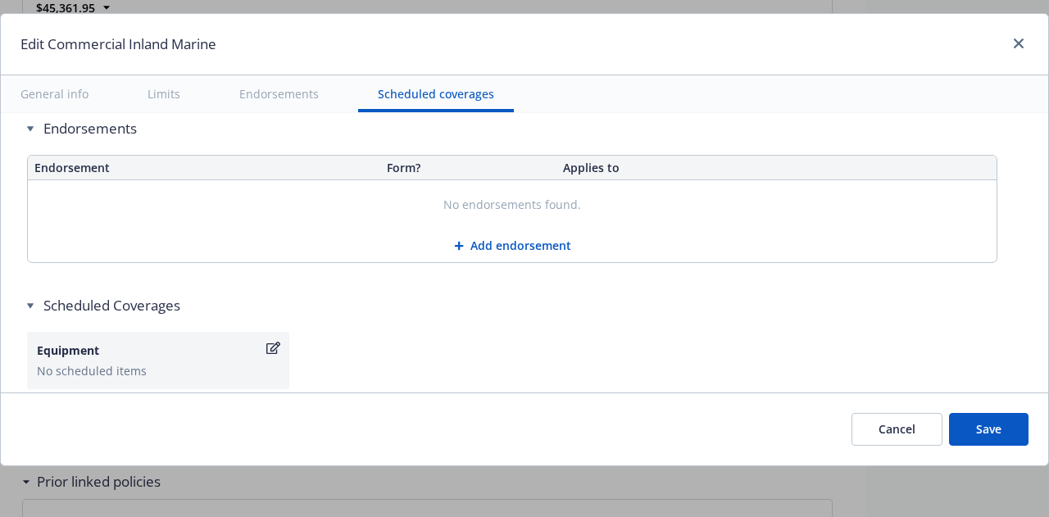
scroll to position [4214, 0]
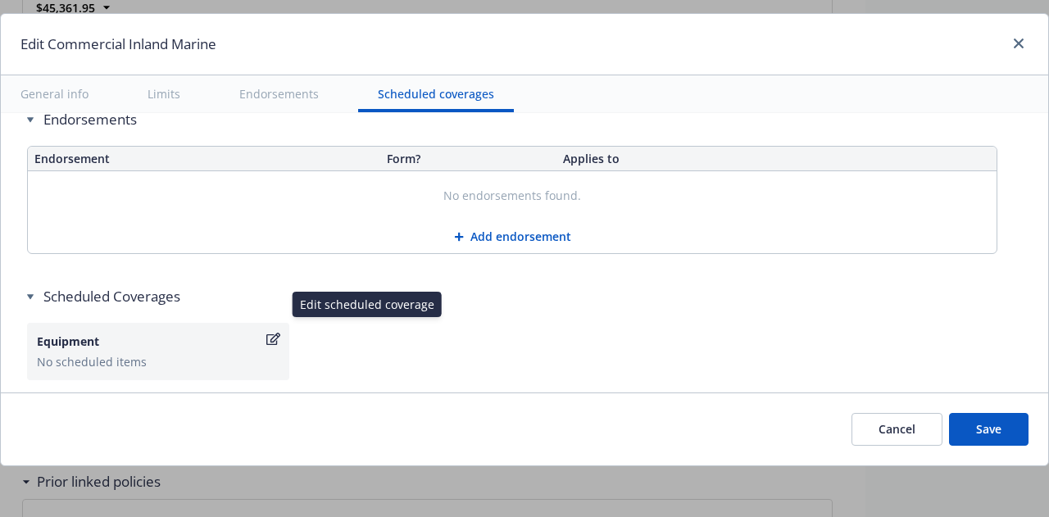
click at [268, 333] on icon "button" at bounding box center [273, 339] width 14 height 13
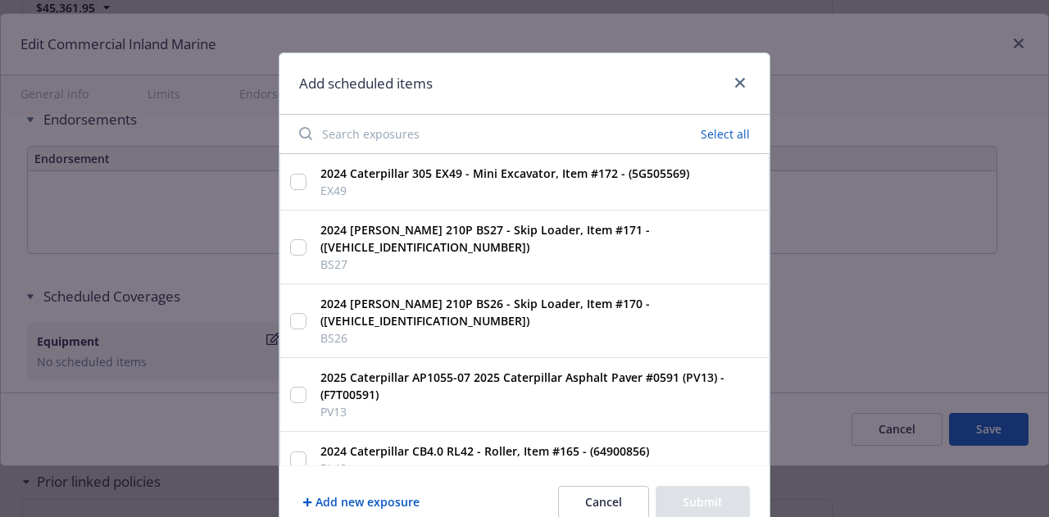
click at [720, 129] on button "Select all" at bounding box center [725, 134] width 69 height 23
checkbox input "true"
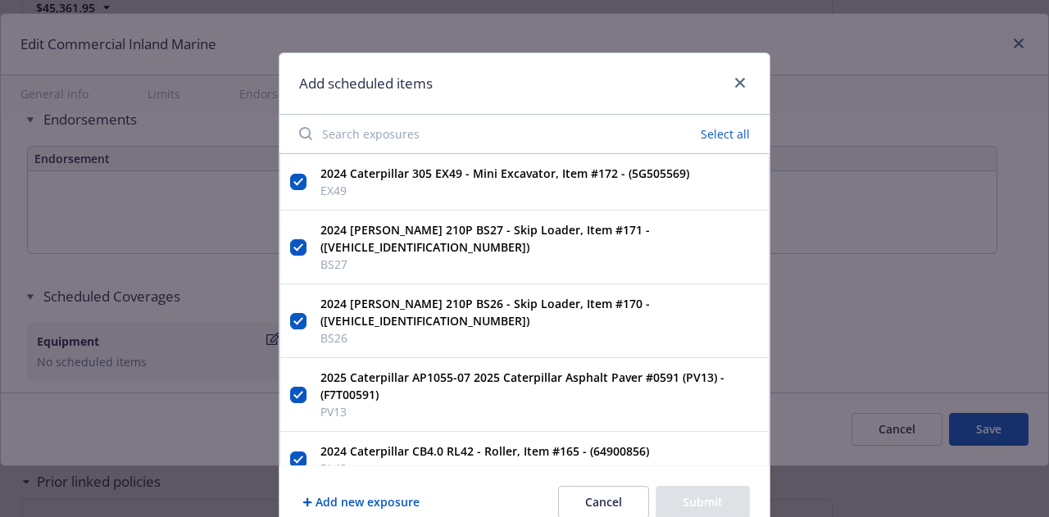
checkbox input "true"
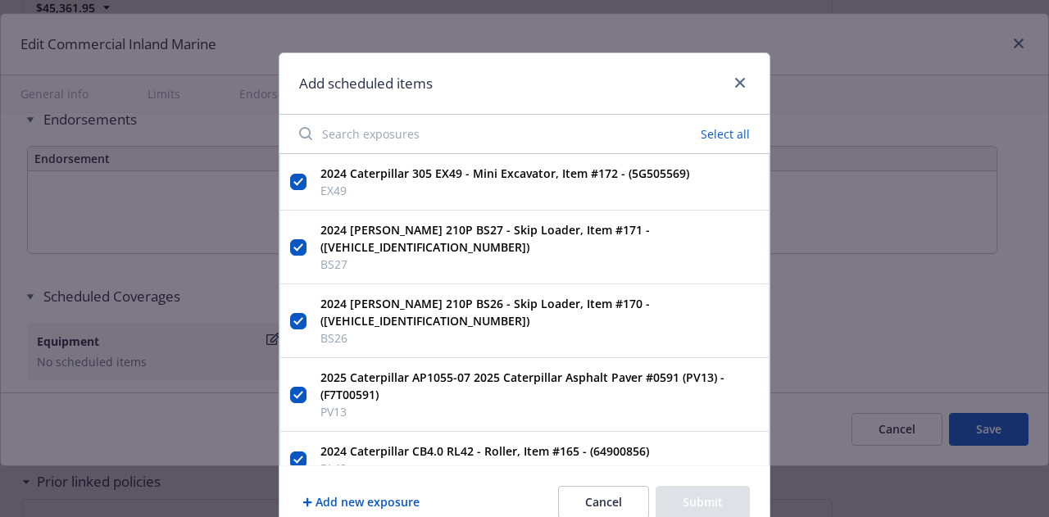
checkbox input "true"
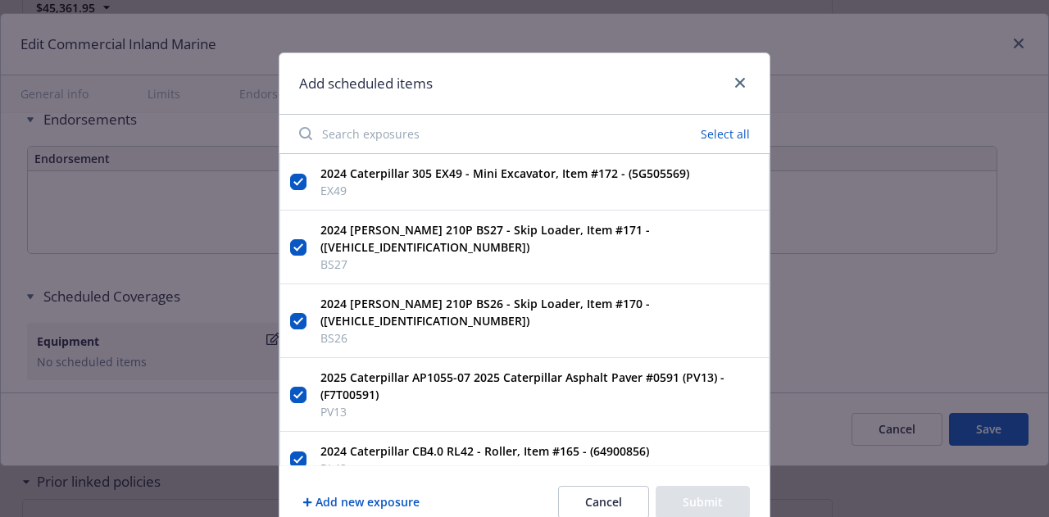
checkbox input "true"
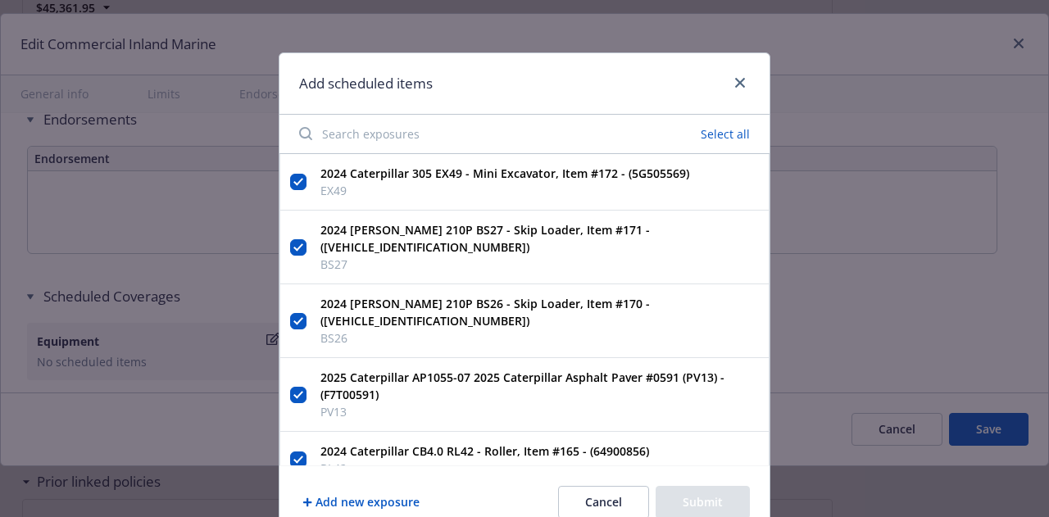
checkbox input "true"
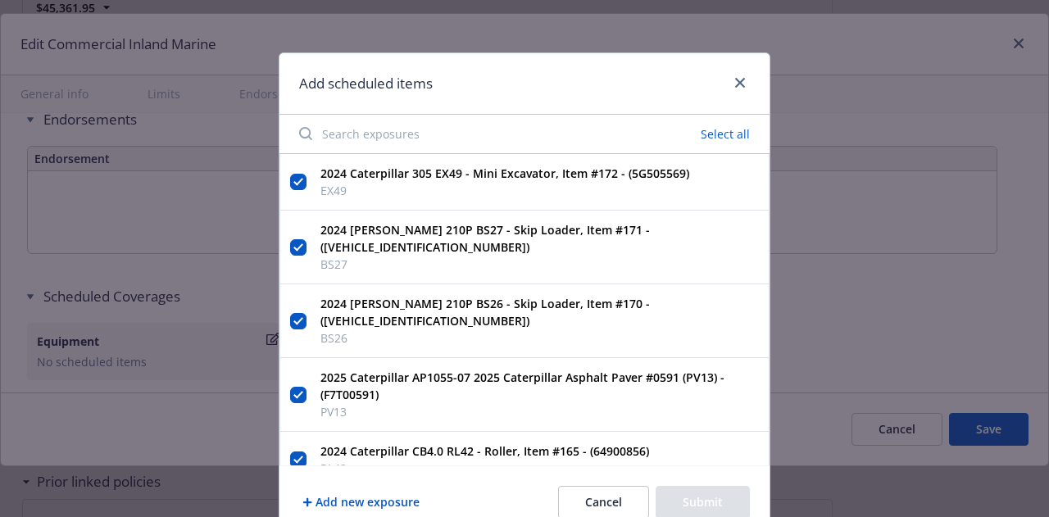
checkbox input "true"
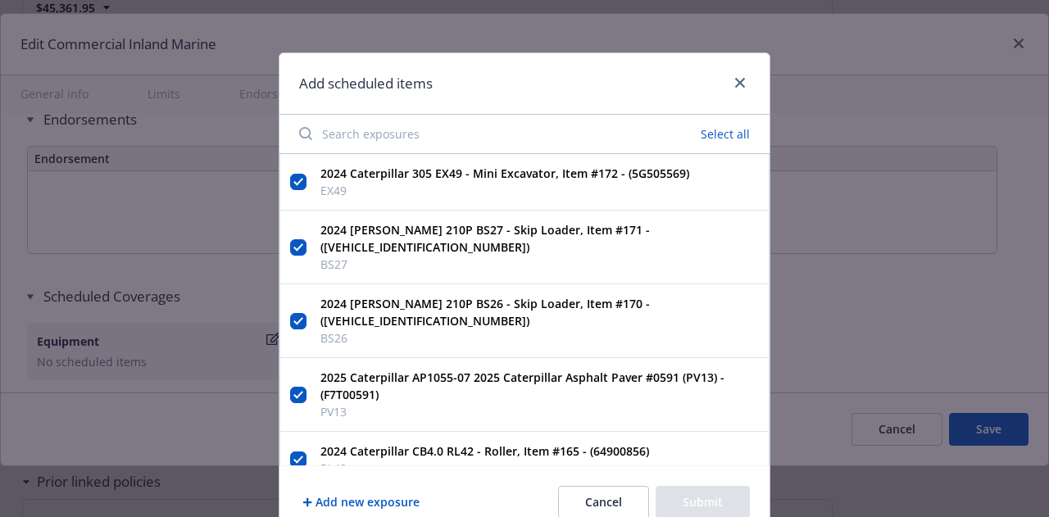
checkbox input "true"
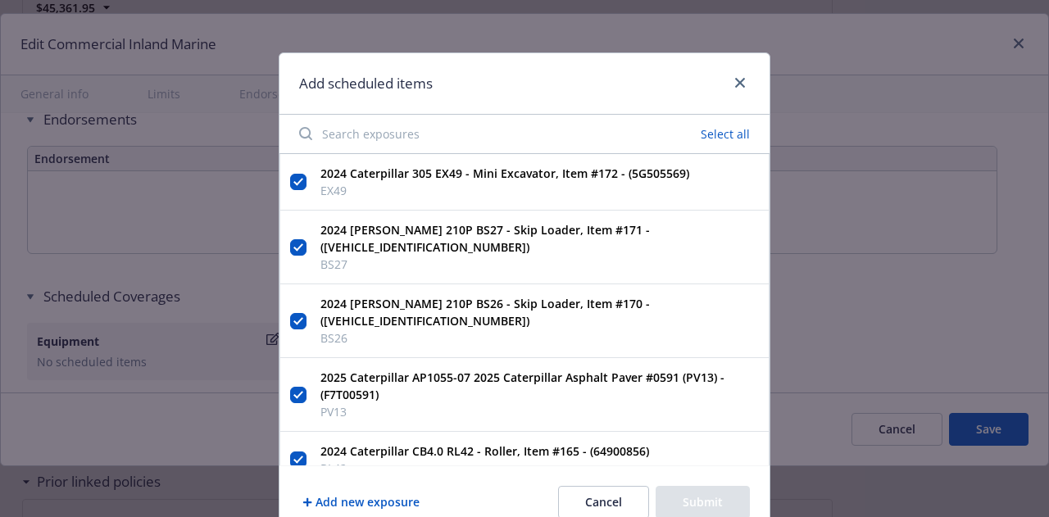
checkbox input "true"
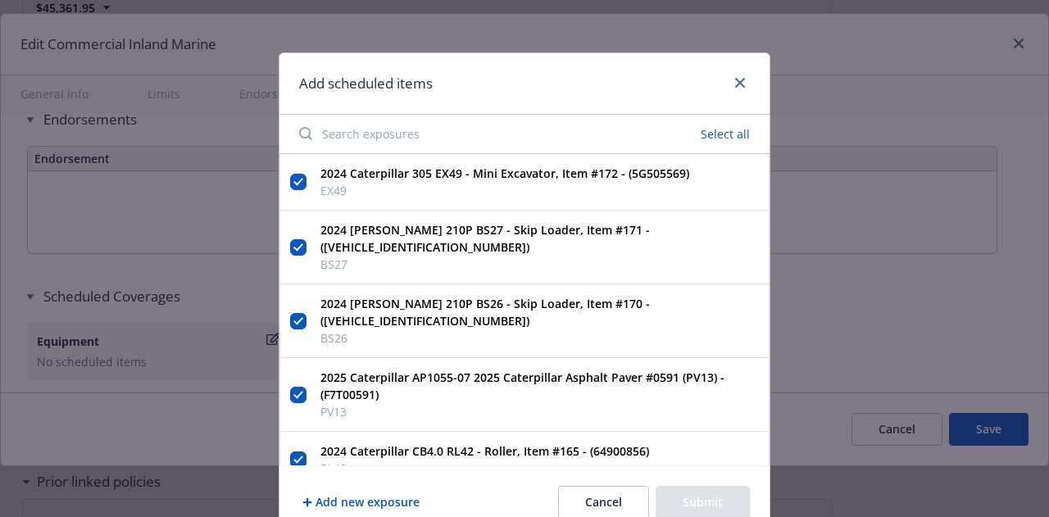
checkbox input "true"
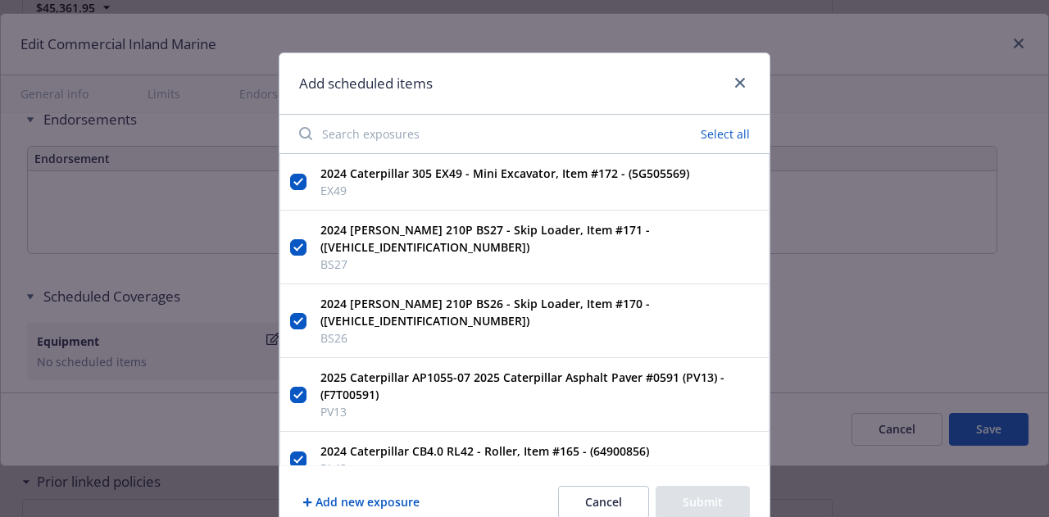
checkbox input "true"
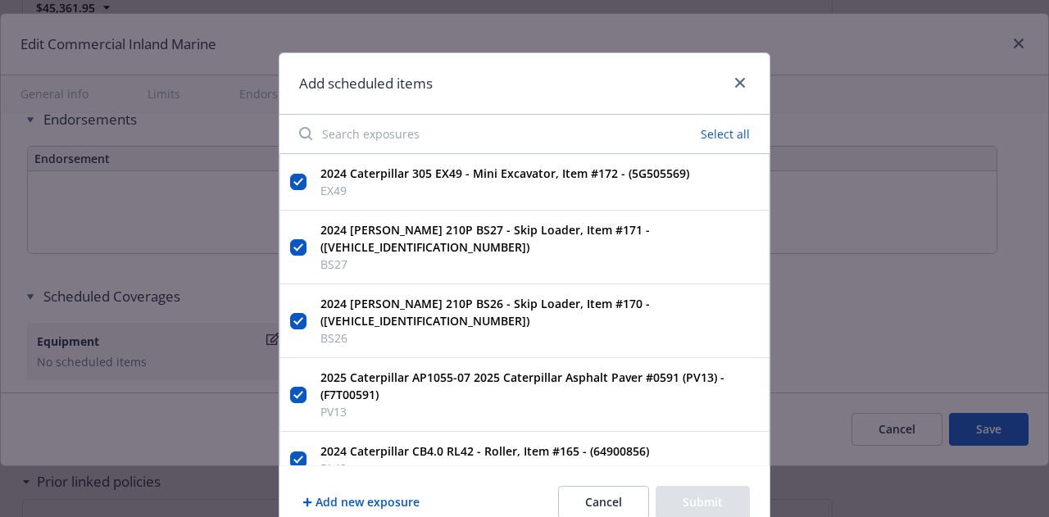
checkbox input "true"
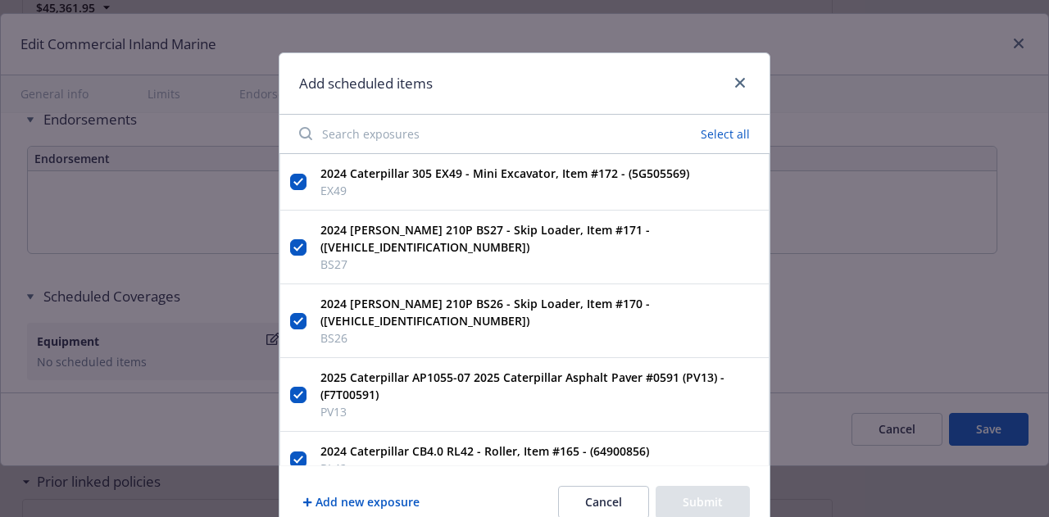
checkbox input "true"
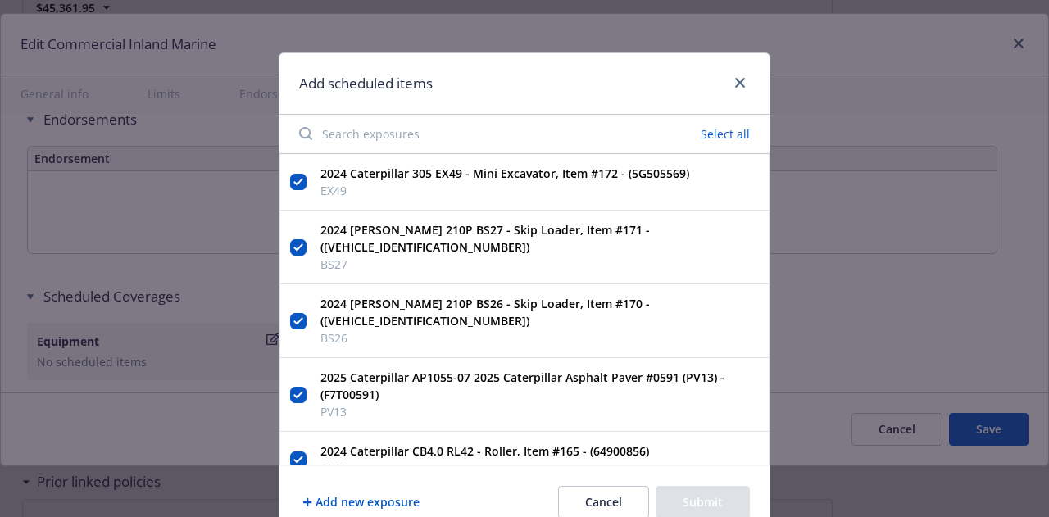
checkbox input "true"
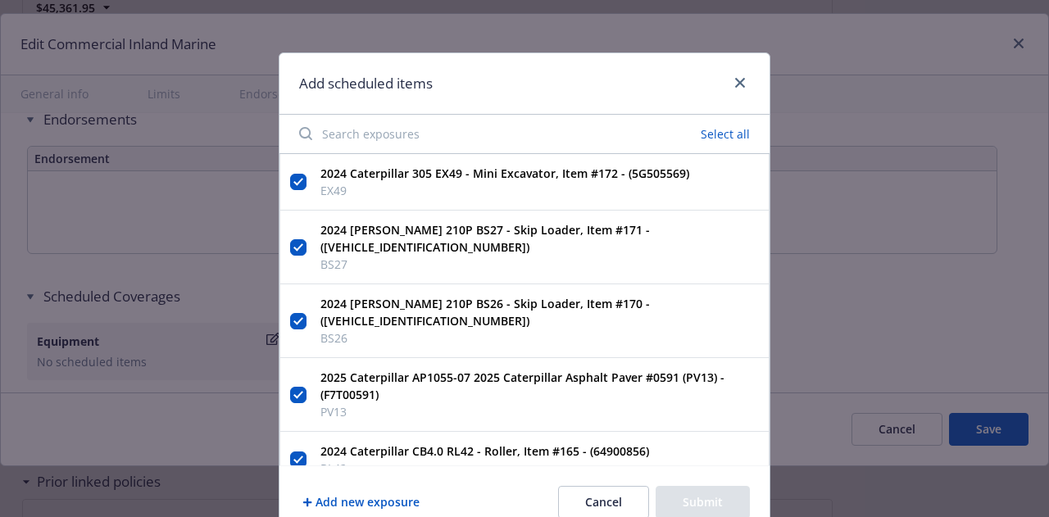
checkbox input "true"
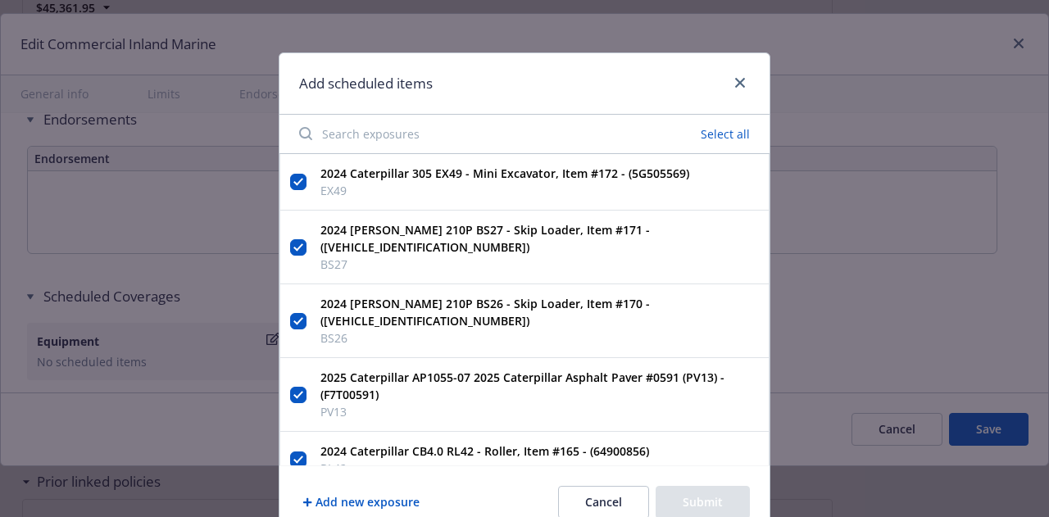
checkbox input "true"
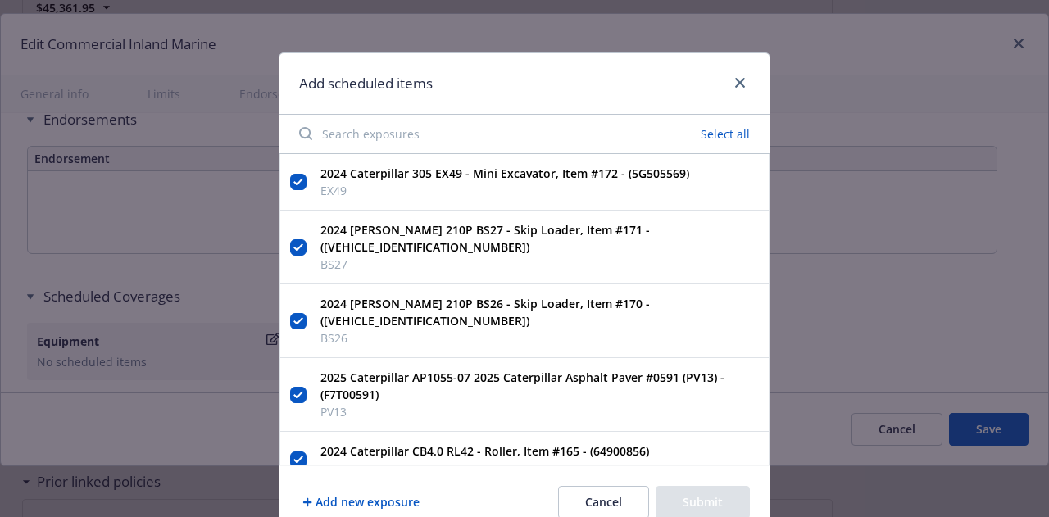
checkbox input "true"
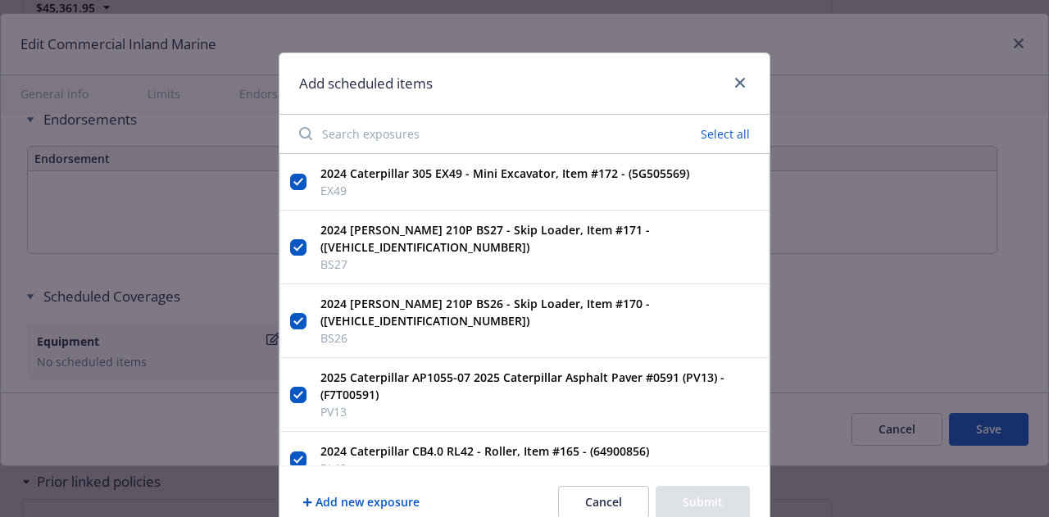
checkbox input "true"
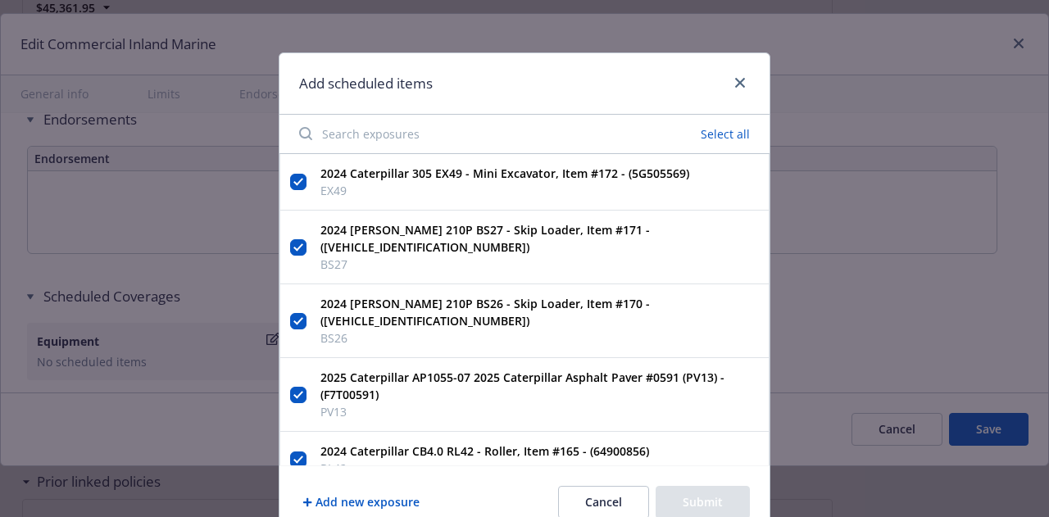
checkbox input "true"
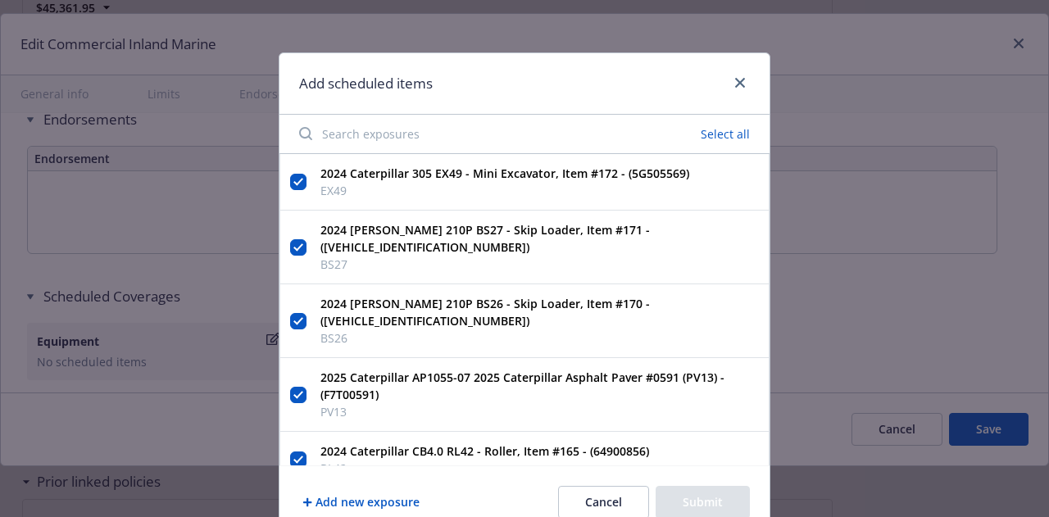
checkbox input "true"
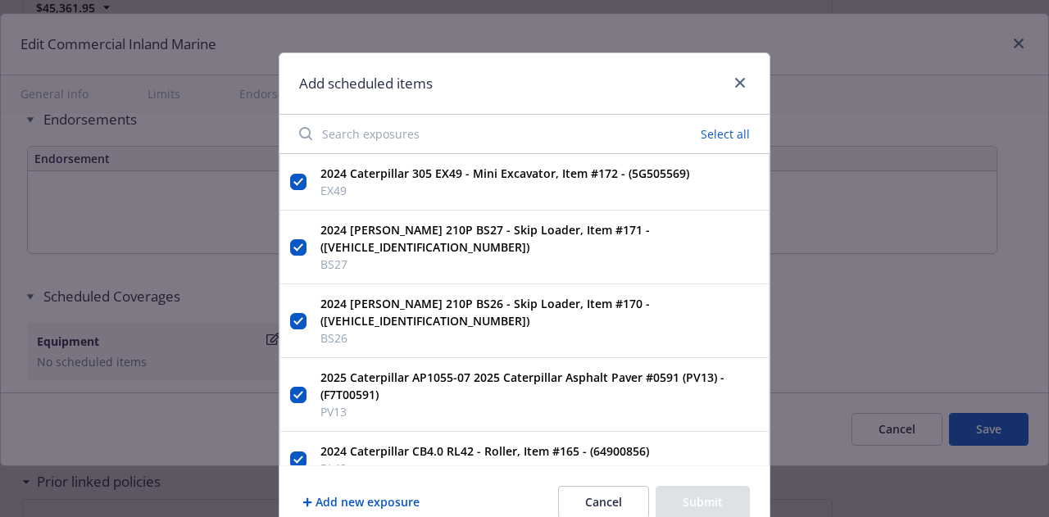
checkbox input "true"
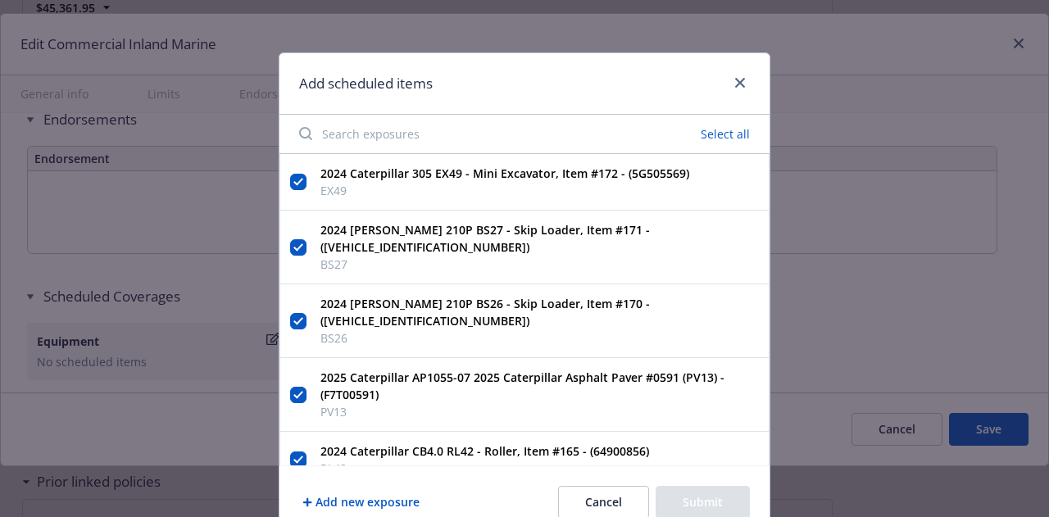
checkbox input "true"
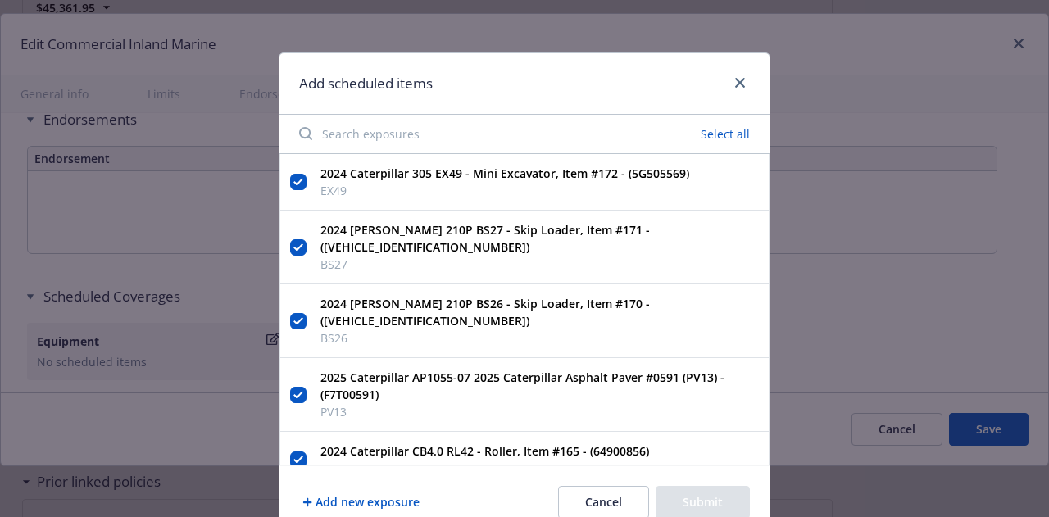
checkbox input "true"
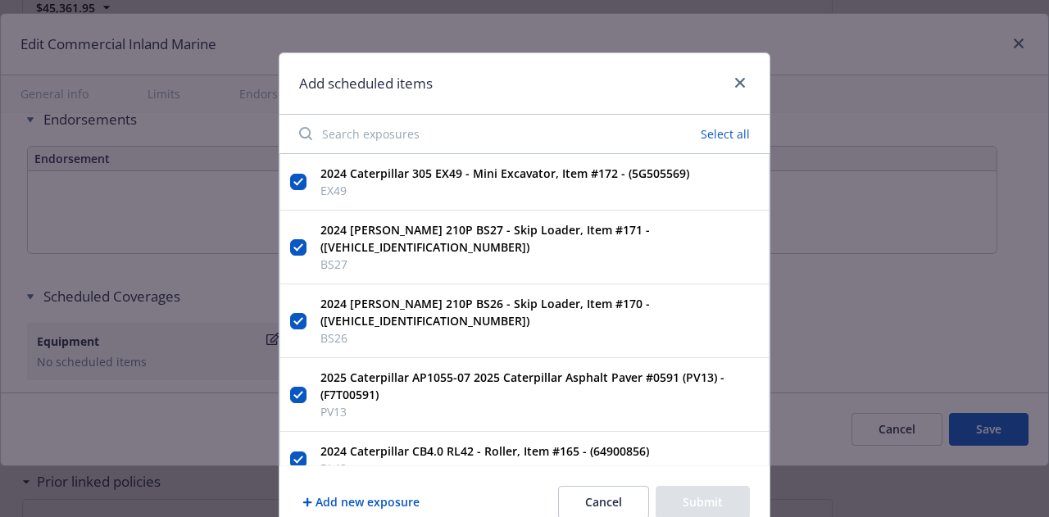
checkbox input "true"
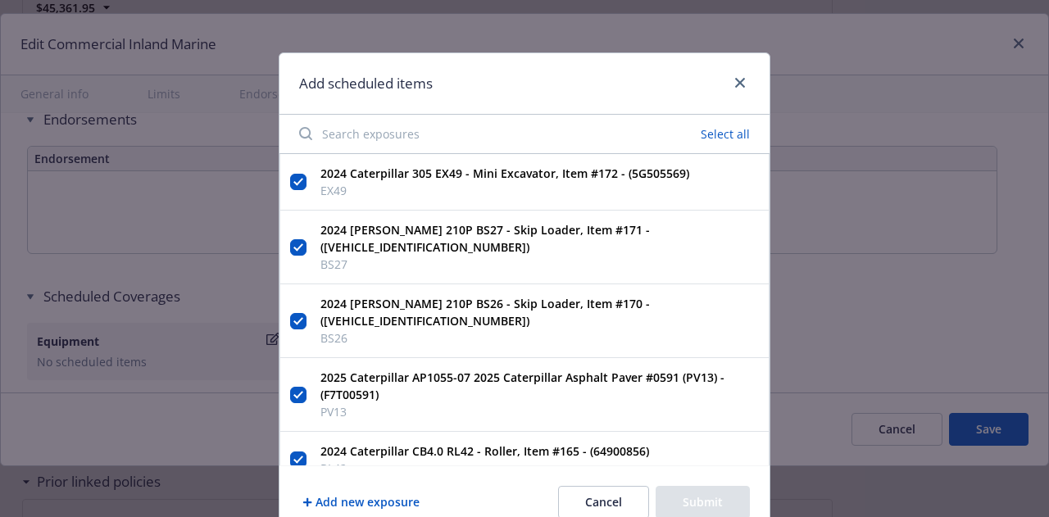
checkbox input "true"
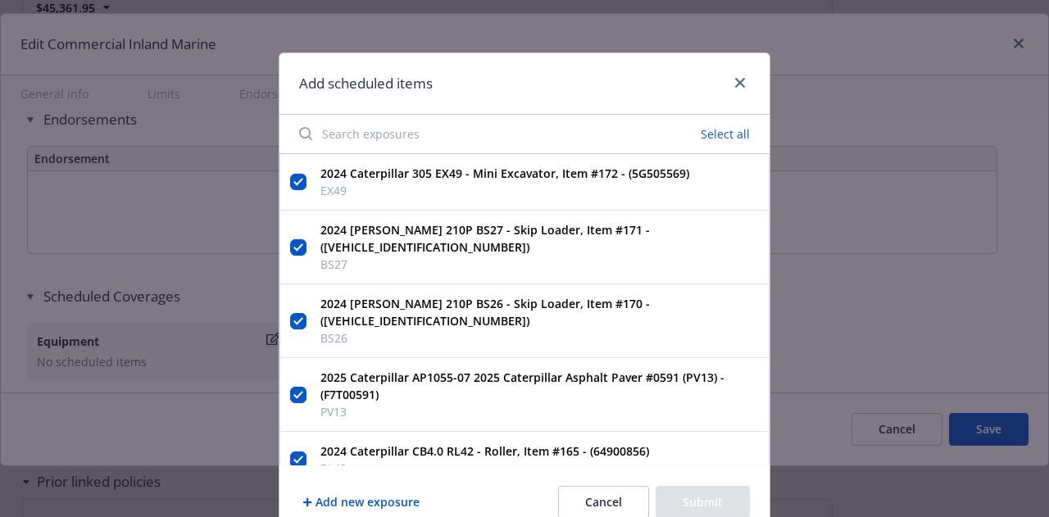
checkbox input "true"
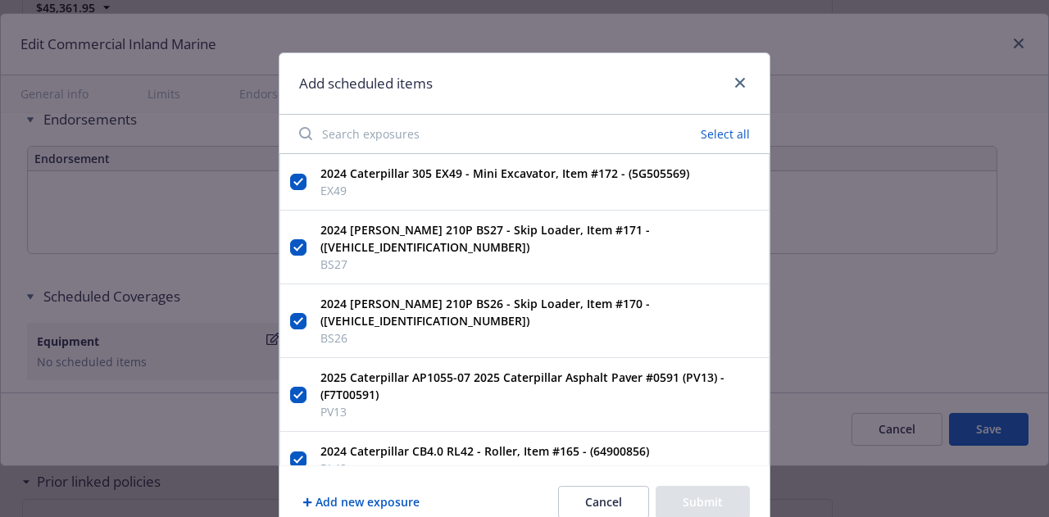
checkbox input "true"
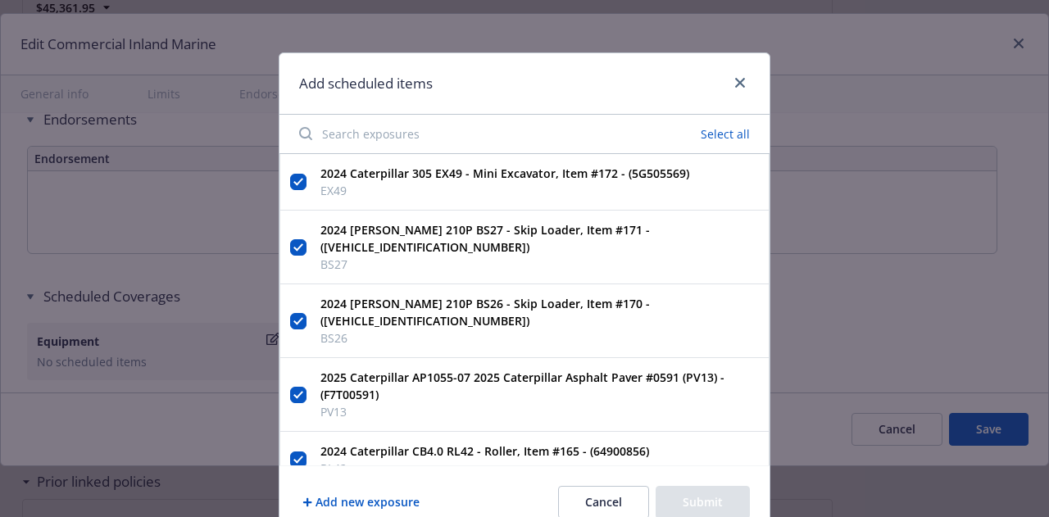
checkbox input "true"
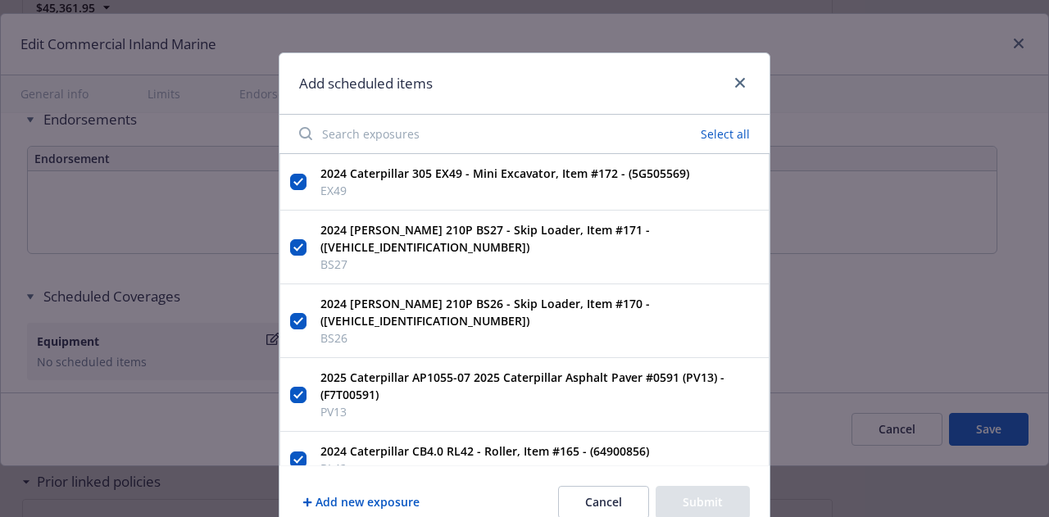
checkbox input "true"
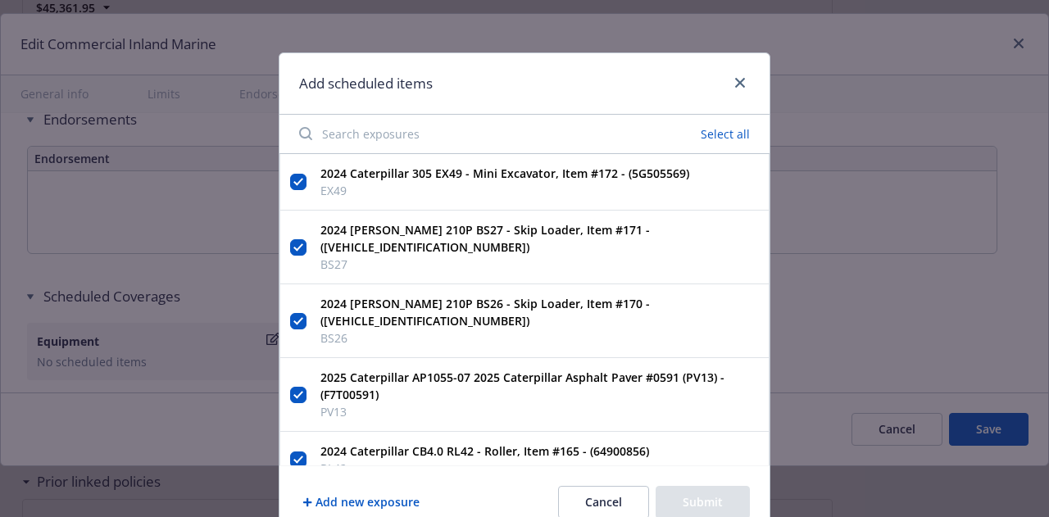
checkbox input "true"
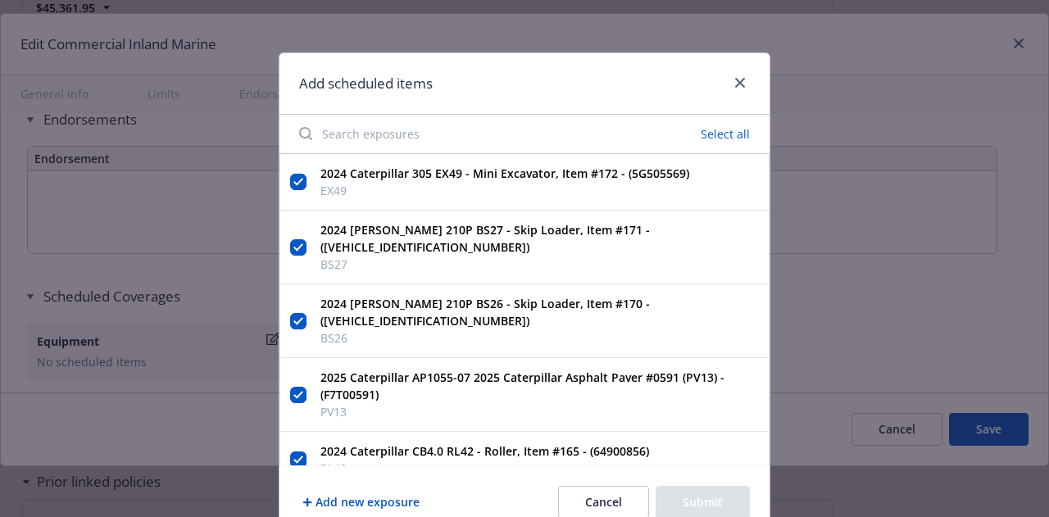
checkbox input "true"
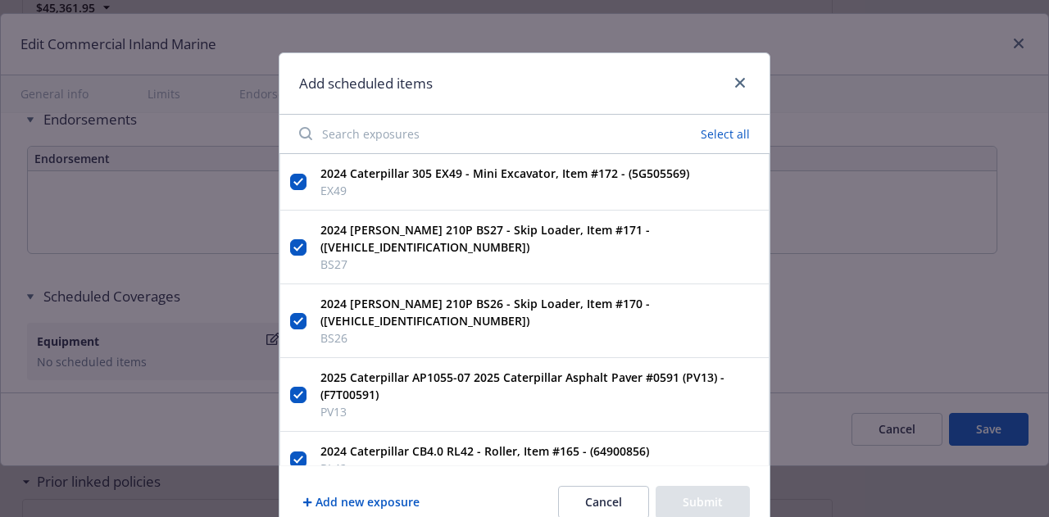
checkbox input "true"
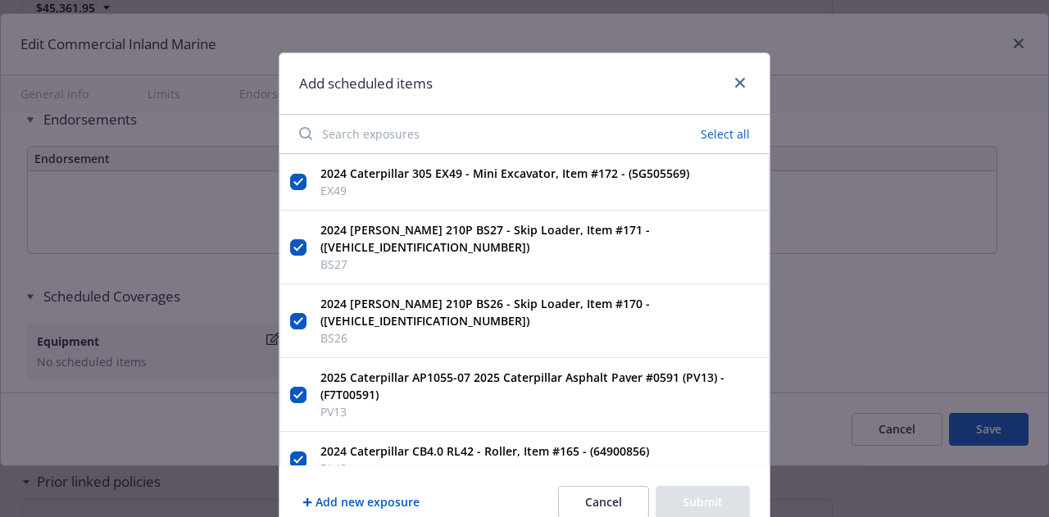
checkbox input "true"
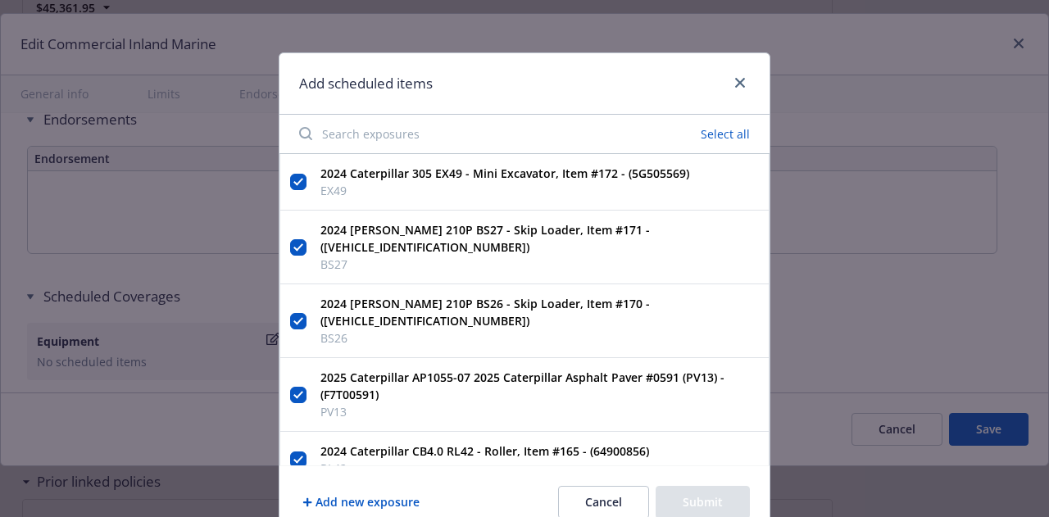
checkbox input "true"
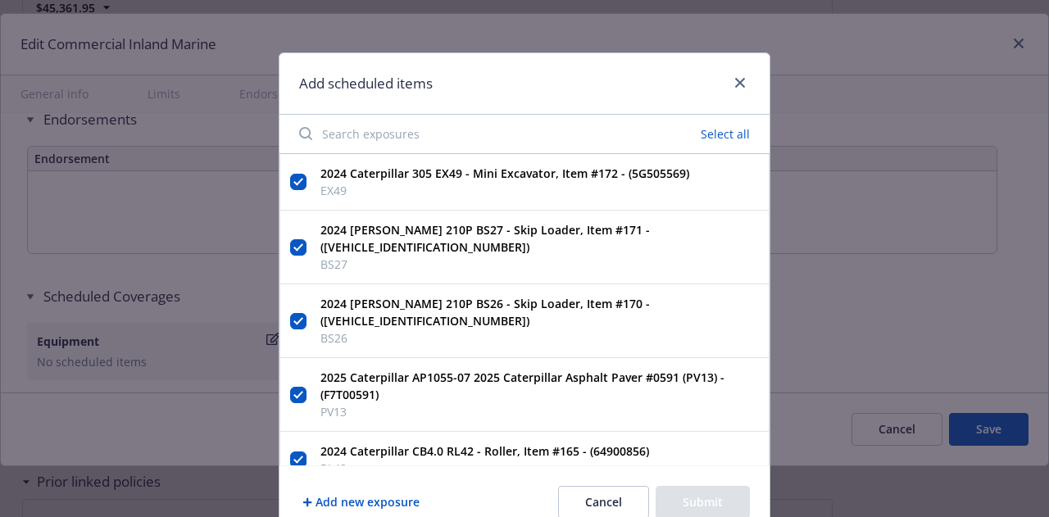
checkbox input "true"
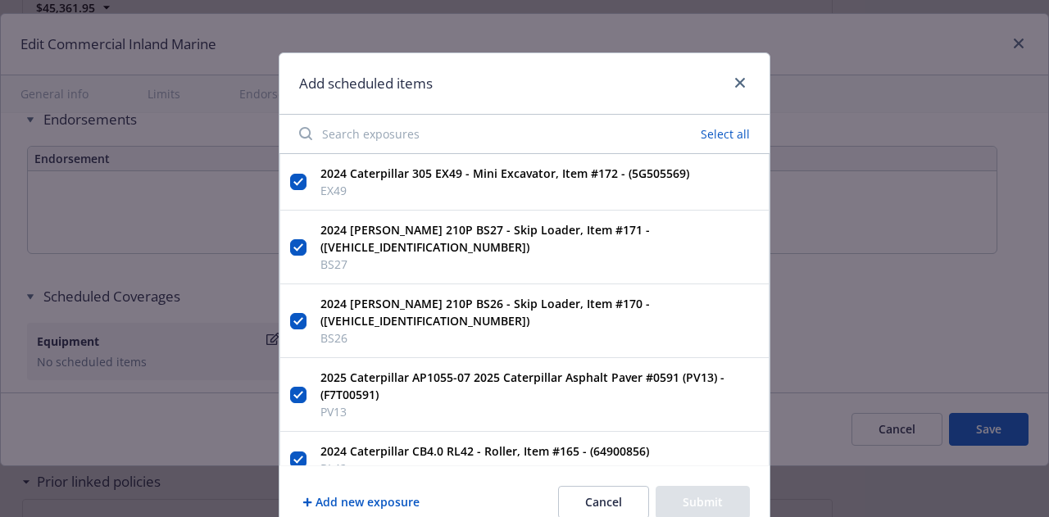
checkbox input "true"
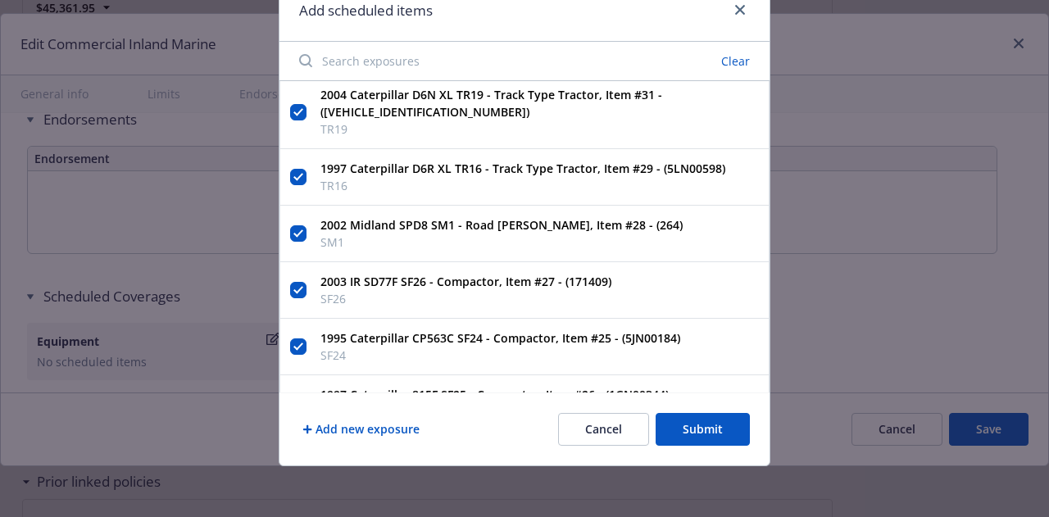
scroll to position [10518, 0]
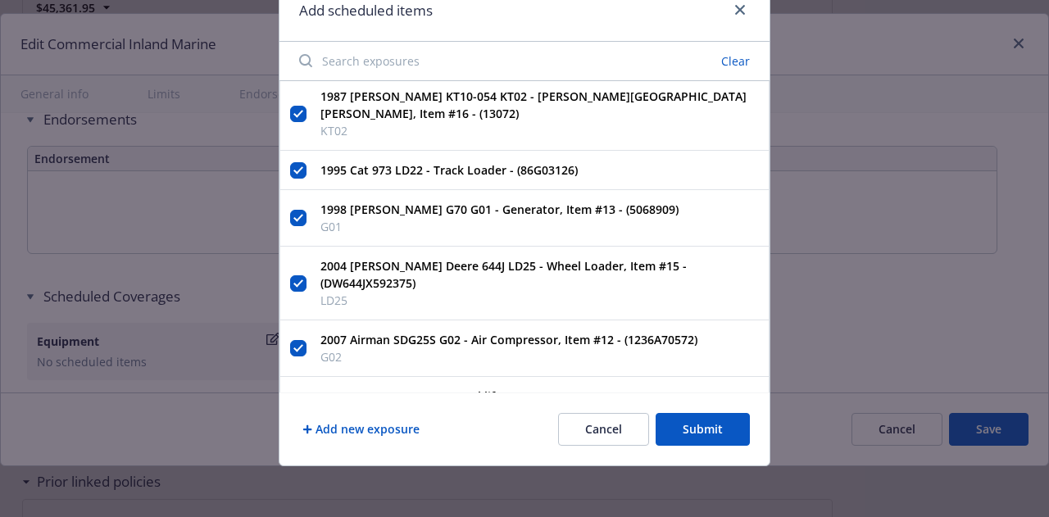
click at [730, 440] on button "Submit" at bounding box center [703, 429] width 94 height 33
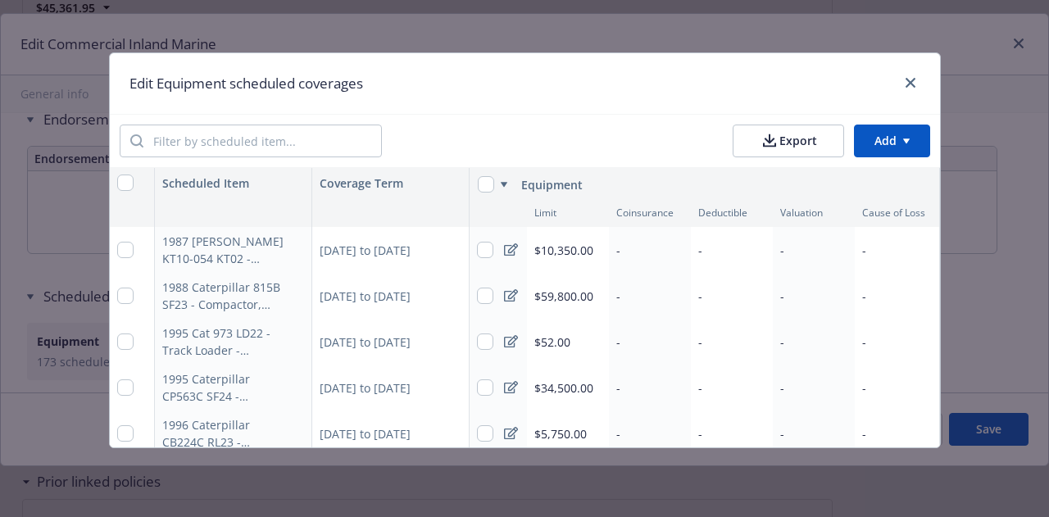
drag, startPoint x: 949, startPoint y: 189, endPoint x: 961, endPoint y: 315, distance: 126.0
drag, startPoint x: 961, startPoint y: 315, endPoint x: 875, endPoint y: 89, distance: 242.3
click at [875, 89] on div "Edit Equipment scheduled coverages" at bounding box center [525, 83] width 830 height 61
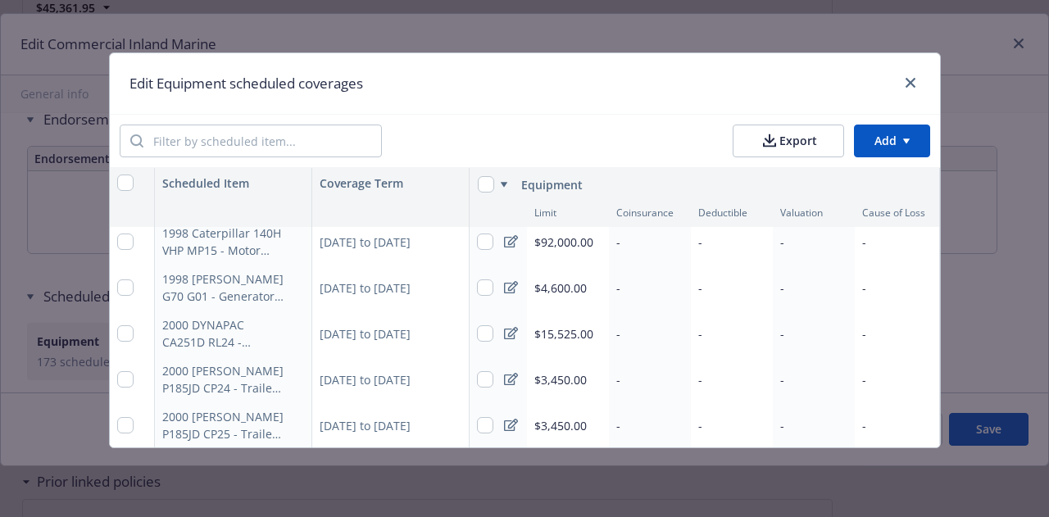
scroll to position [0, 0]
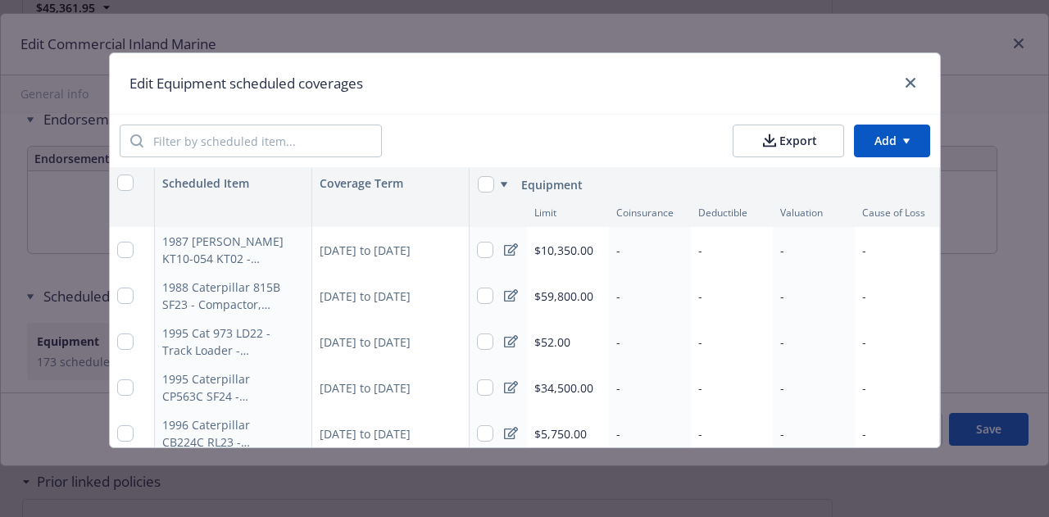
click at [923, 142] on html "Accounts Overview Coverage Policies Policy changes SSC Cases Quoting plans Cont…" at bounding box center [524, 258] width 1049 height 517
click at [125, 175] on html "Accounts Overview Coverage Policies Policy changes SSC Cases Quoting plans Cont…" at bounding box center [524, 258] width 1049 height 517
click at [121, 183] on input "checkbox" at bounding box center [125, 183] width 16 height 16
checkbox input "true"
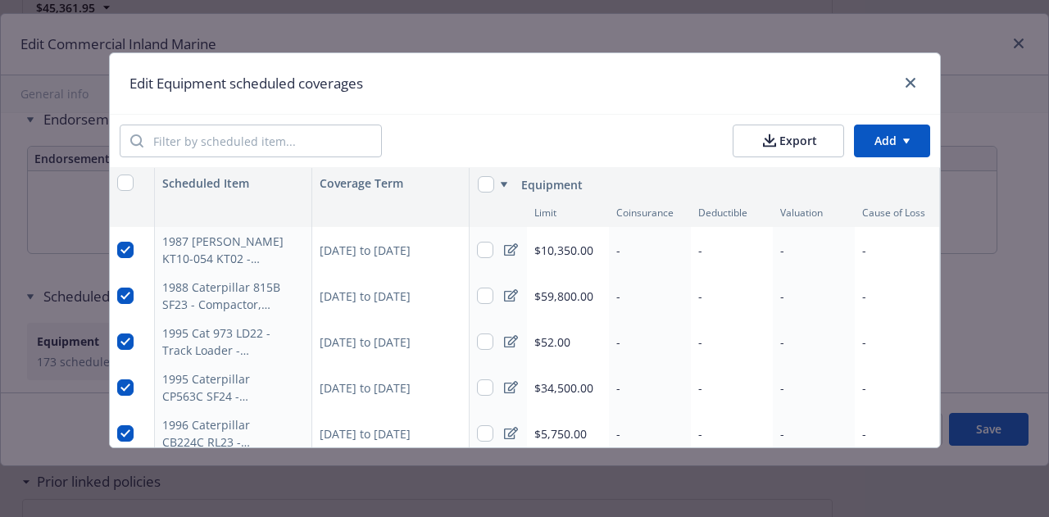
checkbox input "true"
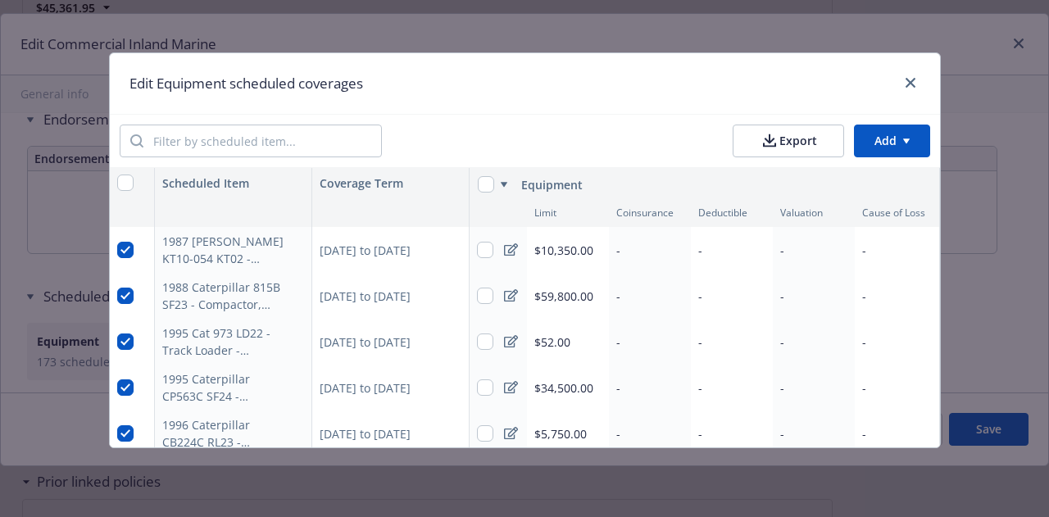
checkbox input "true"
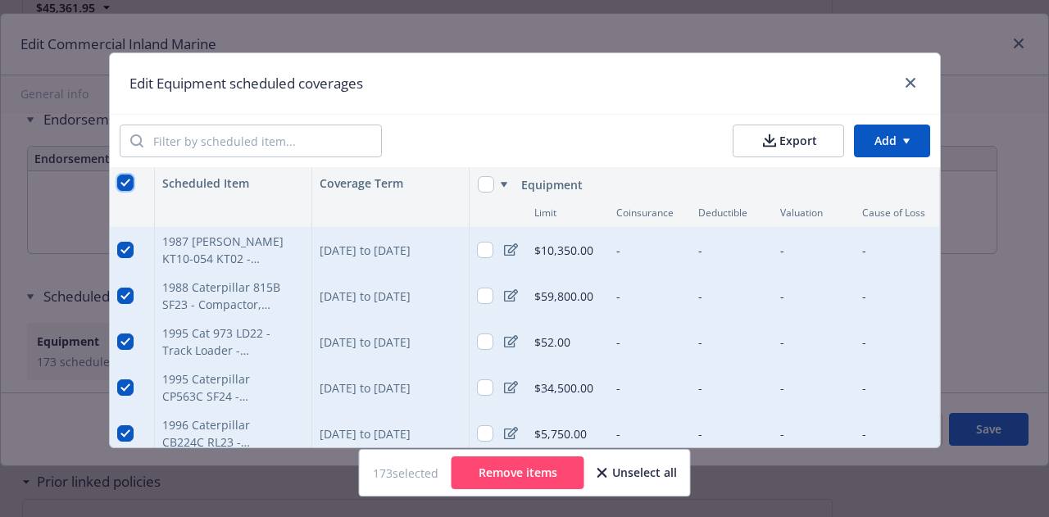
click at [121, 183] on input "checkbox" at bounding box center [125, 183] width 16 height 16
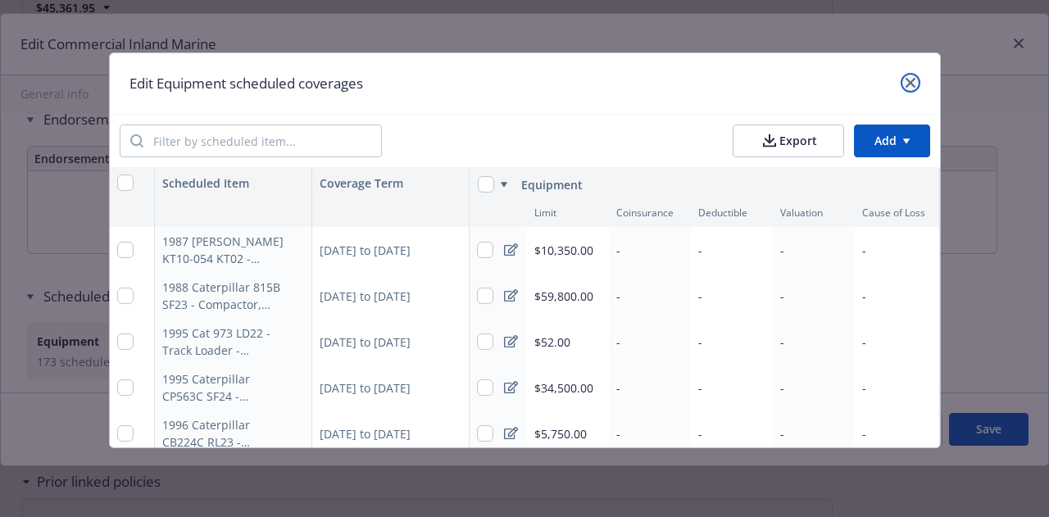
click at [906, 80] on link "close" at bounding box center [911, 83] width 20 height 20
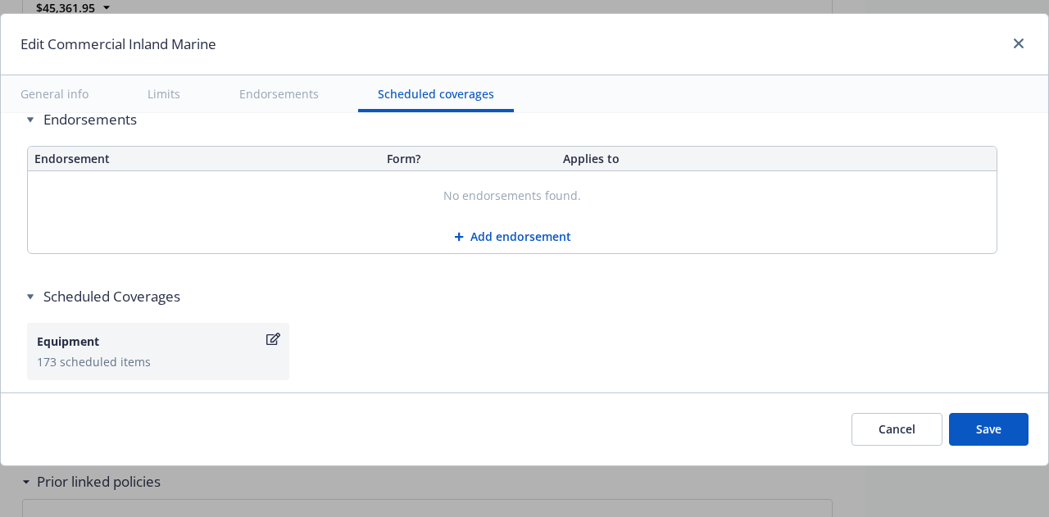
drag, startPoint x: 1034, startPoint y: 378, endPoint x: 635, endPoint y: 288, distance: 409.2
click at [635, 323] on div "Equipment 173 scheduled items" at bounding box center [524, 351] width 995 height 57
drag, startPoint x: 1021, startPoint y: 323, endPoint x: 560, endPoint y: 343, distance: 461.9
click at [560, 343] on div "Scheduled Coverages Equipment 173 scheduled items" at bounding box center [524, 350] width 995 height 126
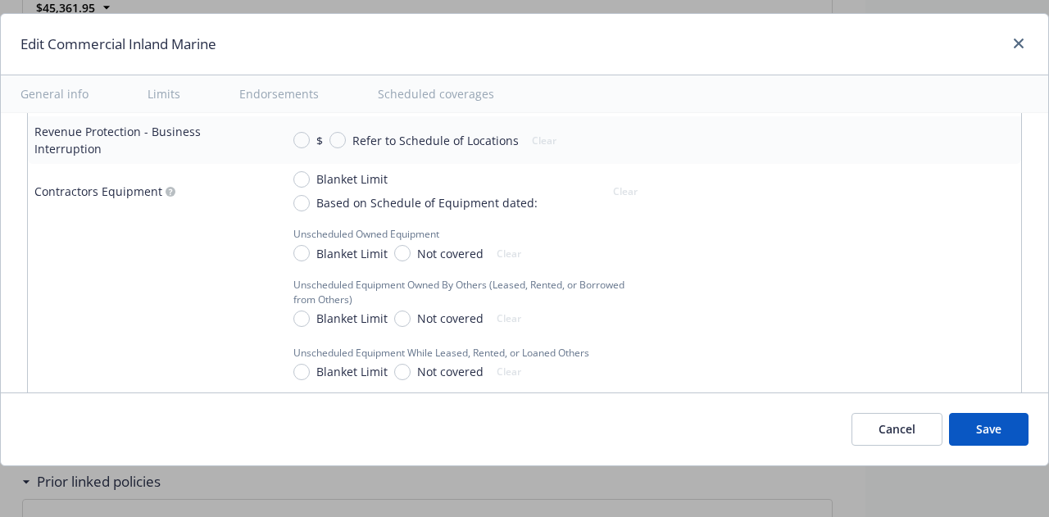
scroll to position [1707, 0]
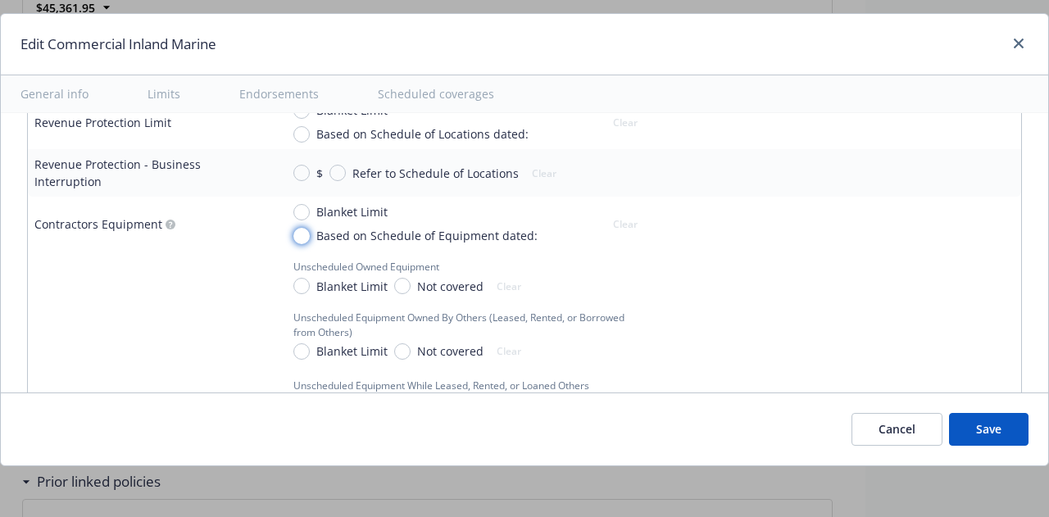
click at [301, 228] on input "Based on Schedule of Equipment dated:" at bounding box center [301, 236] width 16 height 16
click at [298, 279] on input "Blanket Limit" at bounding box center [301, 287] width 16 height 16
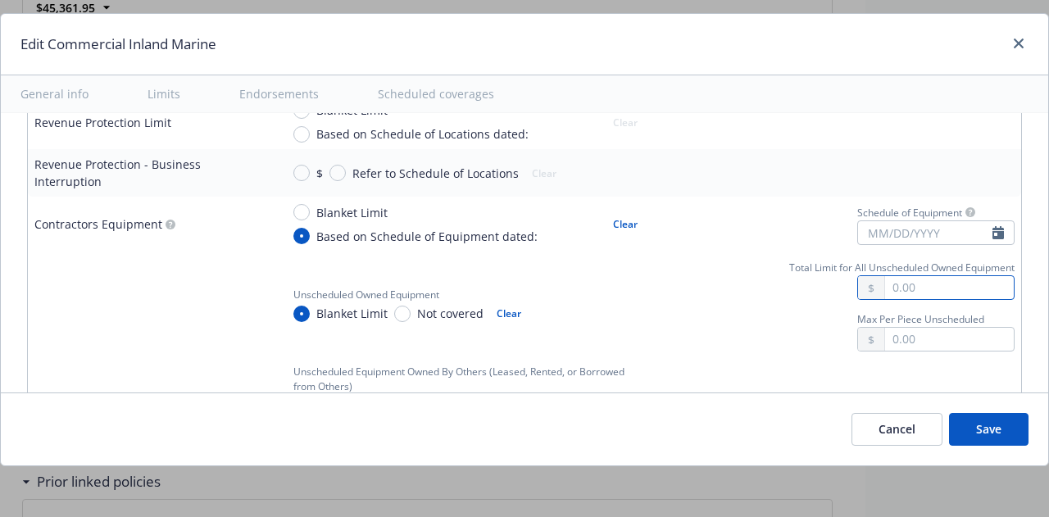
click at [885, 276] on input "text" at bounding box center [949, 287] width 129 height 23
click at [885, 328] on input "text" at bounding box center [949, 339] width 129 height 23
click at [298, 398] on input "Blanket Limit" at bounding box center [301, 406] width 16 height 16
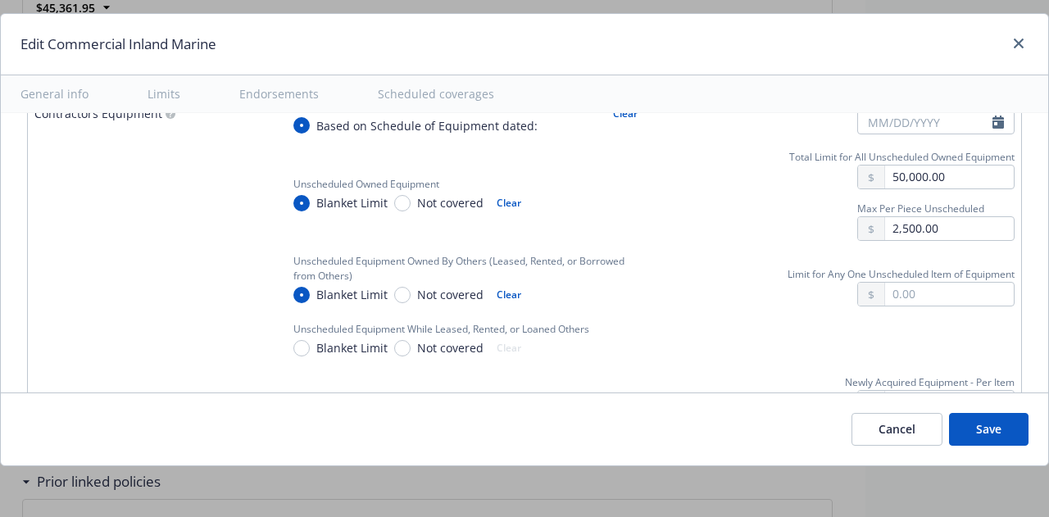
scroll to position [1838, 0]
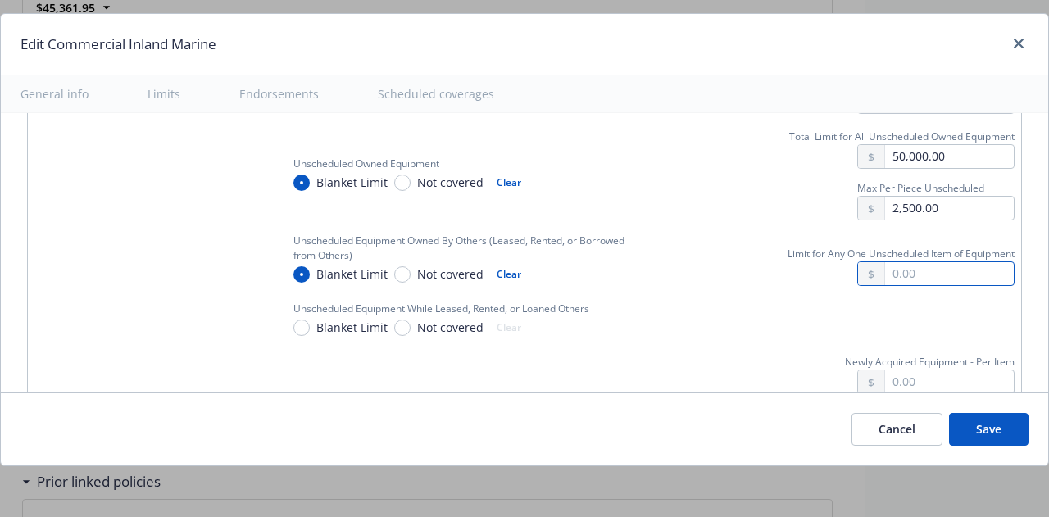
click at [911, 262] on input "text" at bounding box center [949, 273] width 129 height 23
click at [302, 320] on input "Blanket Limit" at bounding box center [301, 328] width 16 height 16
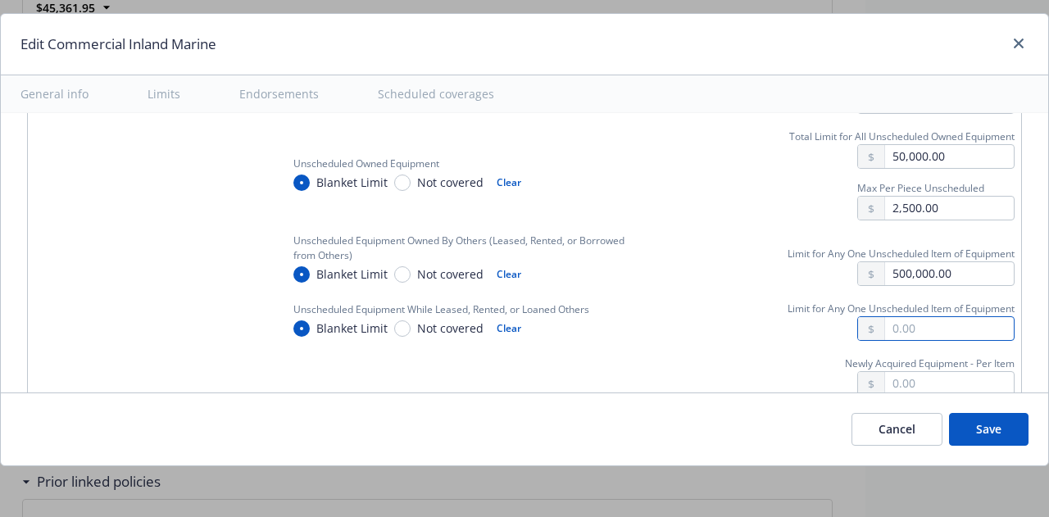
click at [915, 317] on input "text" at bounding box center [949, 328] width 129 height 23
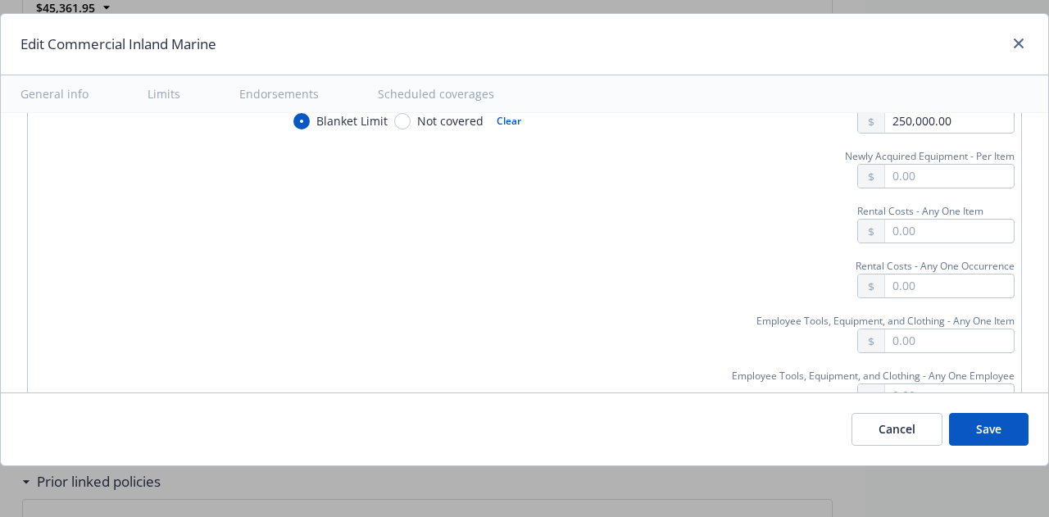
scroll to position [2013, 0]
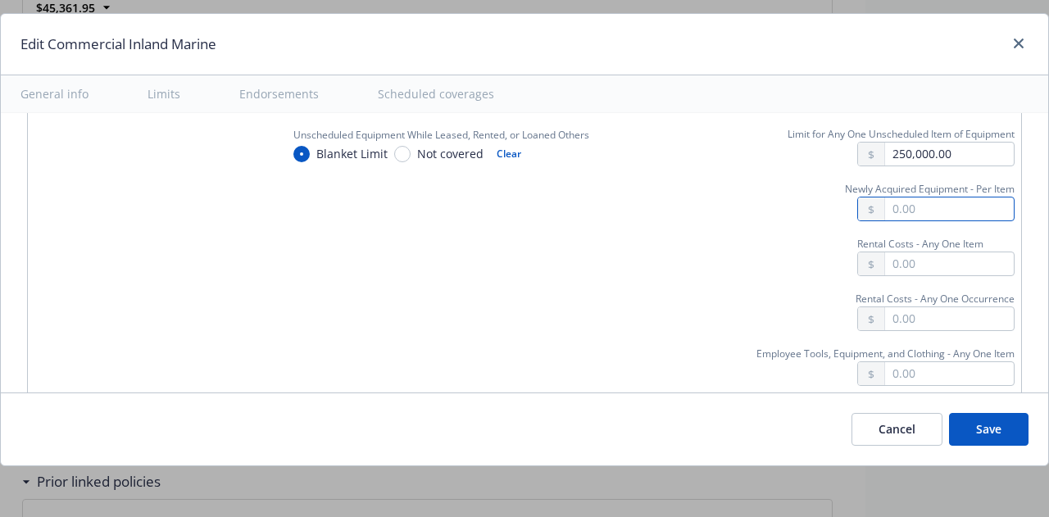
click at [910, 198] on input "text" at bounding box center [949, 209] width 129 height 23
click at [914, 252] on input "text" at bounding box center [949, 263] width 129 height 23
click at [904, 307] on input "text" at bounding box center [949, 318] width 129 height 23
click at [902, 362] on input "text" at bounding box center [949, 373] width 129 height 23
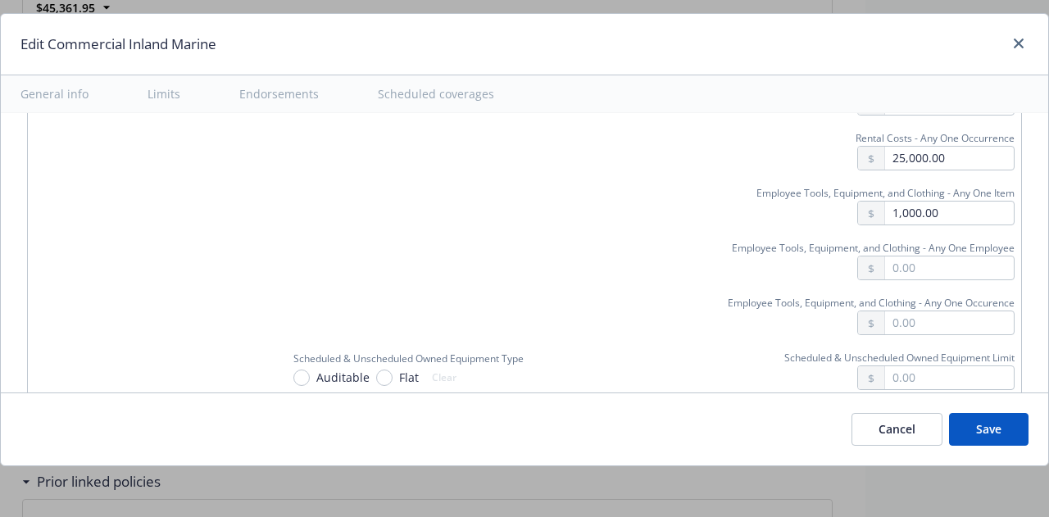
scroll to position [2177, 0]
click at [900, 253] on input "text" at bounding box center [949, 264] width 129 height 23
click at [934, 308] on input "text" at bounding box center [949, 319] width 129 height 23
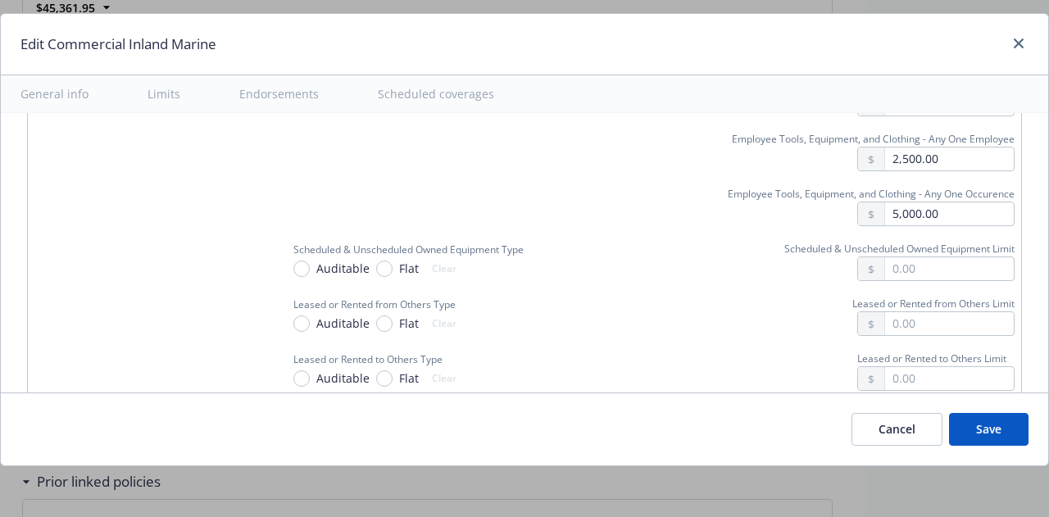
scroll to position [2303, 0]
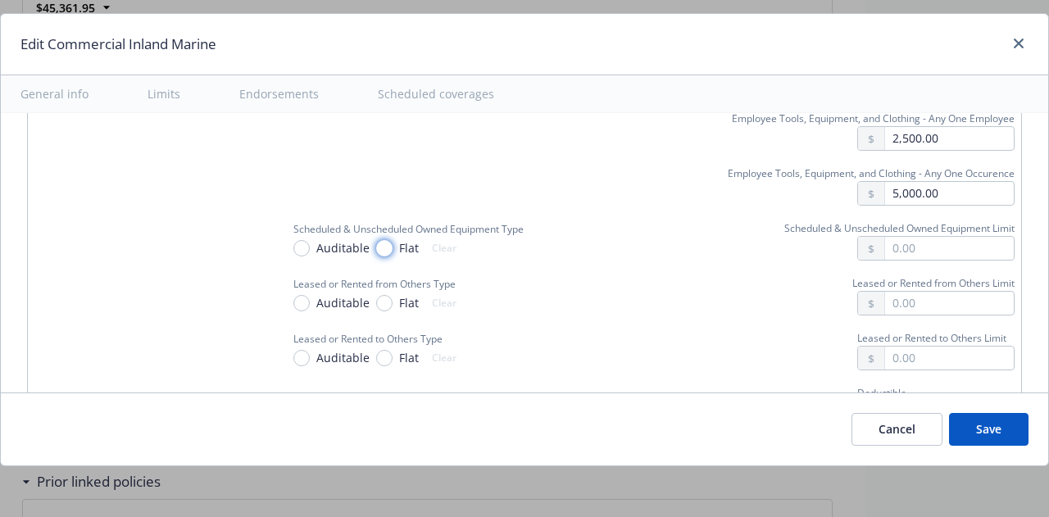
click at [384, 240] on input "Flat" at bounding box center [384, 248] width 16 height 16
click at [384, 295] on input "Flat" at bounding box center [384, 303] width 16 height 16
click at [379, 349] on div "Flat" at bounding box center [397, 357] width 43 height 17
click at [379, 350] on input "Flat" at bounding box center [384, 358] width 16 height 16
click at [894, 225] on td "Scheduled & Unscheduled Owned Equipment Type Auditable Flat Clear Scheduled & U…" at bounding box center [647, 239] width 747 height 55
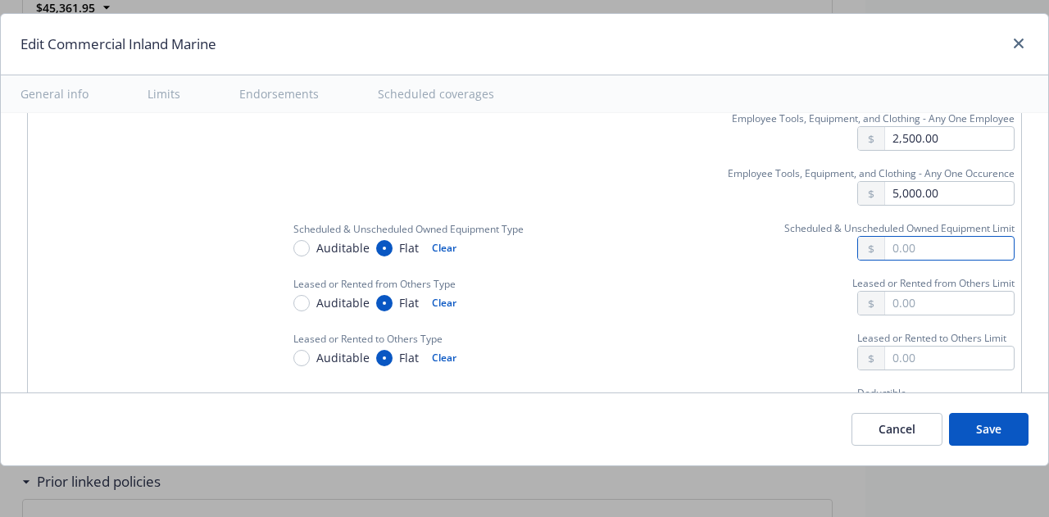
click at [890, 237] on input "text" at bounding box center [949, 248] width 129 height 23
click at [916, 292] on input "text" at bounding box center [949, 303] width 129 height 23
drag, startPoint x: 1029, startPoint y: 119, endPoint x: 571, endPoint y: 253, distance: 476.7
click at [571, 274] on div "Leased or Rented from Others Type Auditable Flat Clear" at bounding box center [463, 295] width 367 height 42
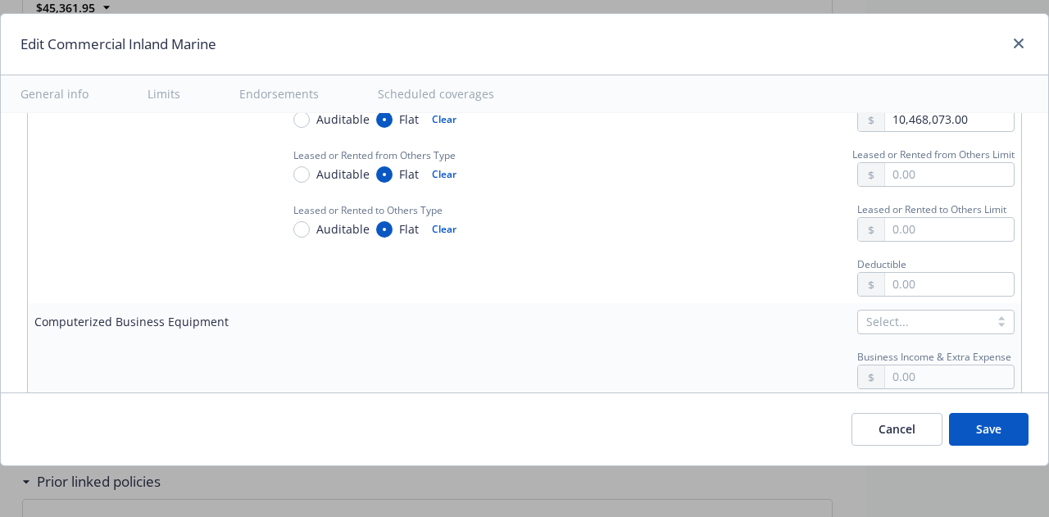
scroll to position [2452, 0]
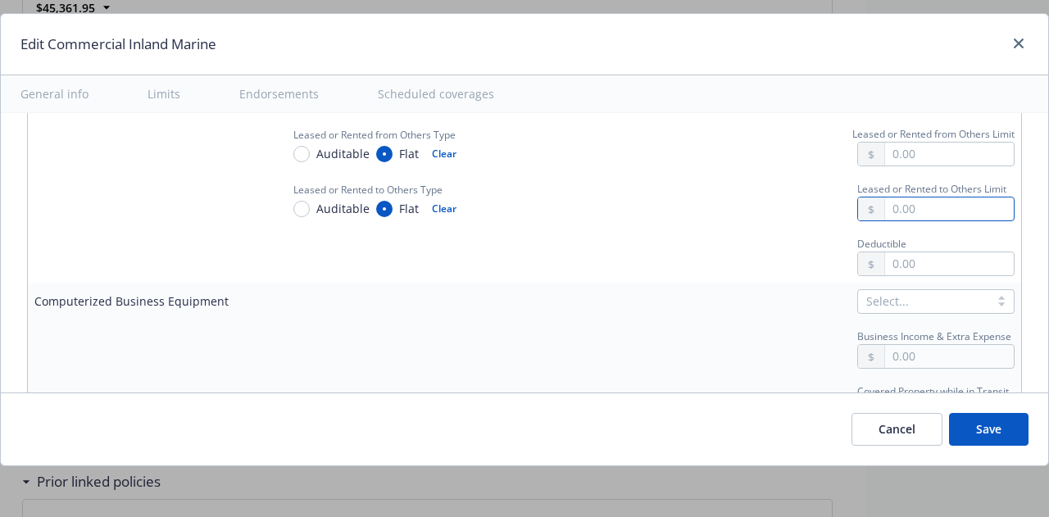
drag, startPoint x: 904, startPoint y: 168, endPoint x: 917, endPoint y: 171, distance: 13.5
click at [917, 198] on input "text" at bounding box center [949, 209] width 129 height 23
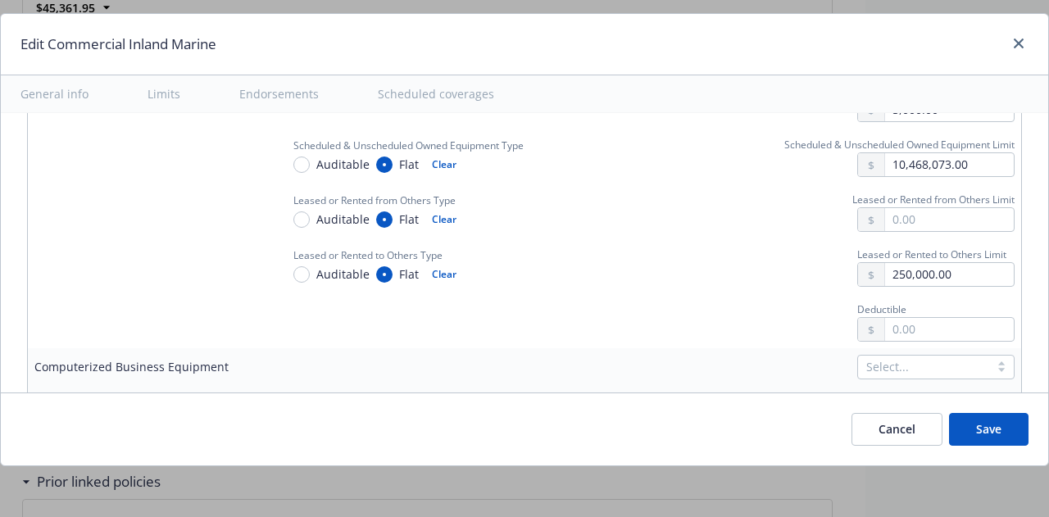
scroll to position [2354, 0]
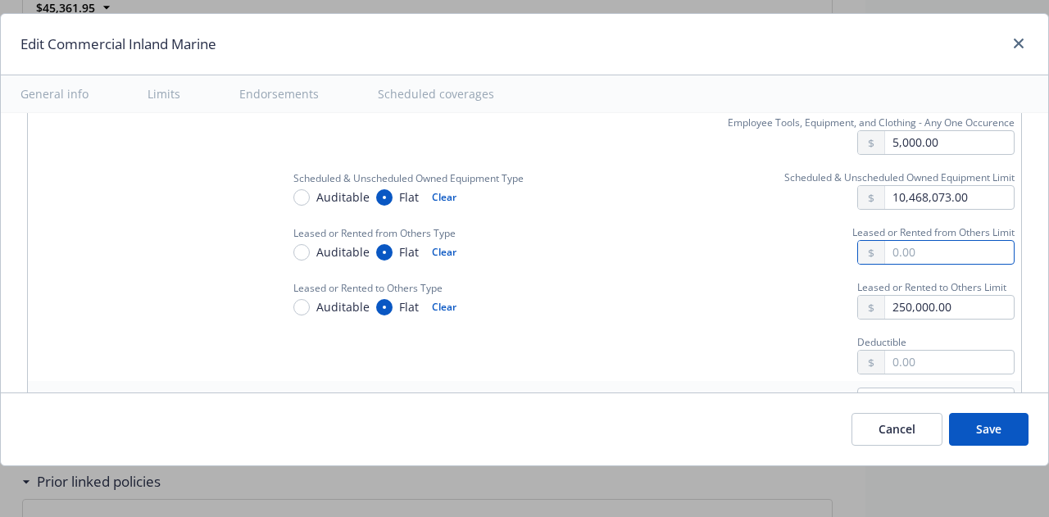
click at [920, 241] on input "text" at bounding box center [949, 252] width 129 height 23
click at [944, 351] on input "text" at bounding box center [949, 362] width 129 height 23
drag, startPoint x: 954, startPoint y: 170, endPoint x: 821, endPoint y: 166, distance: 132.8
click at [821, 185] on div "10,468,073.00" at bounding box center [899, 197] width 230 height 25
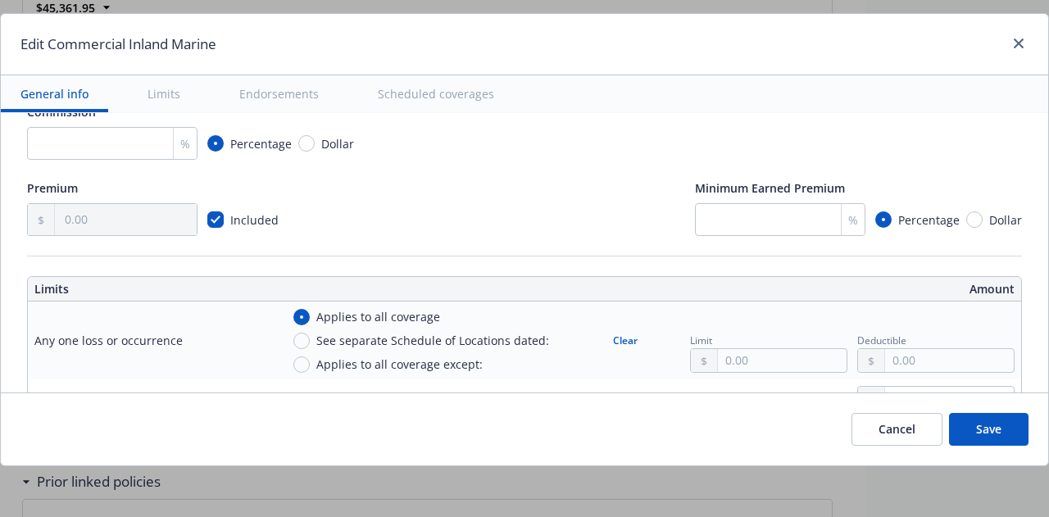
scroll to position [298, 0]
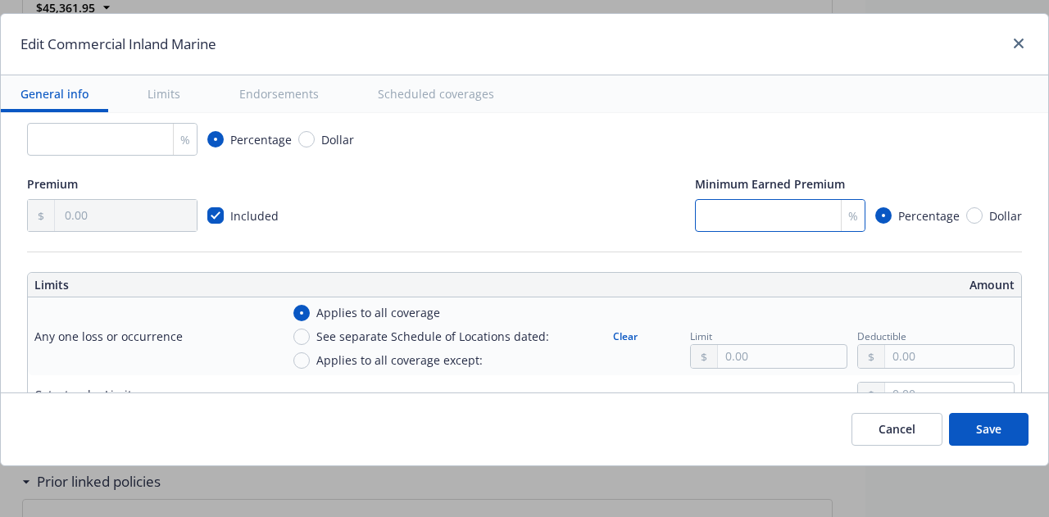
click at [787, 213] on input "number" at bounding box center [780, 215] width 170 height 33
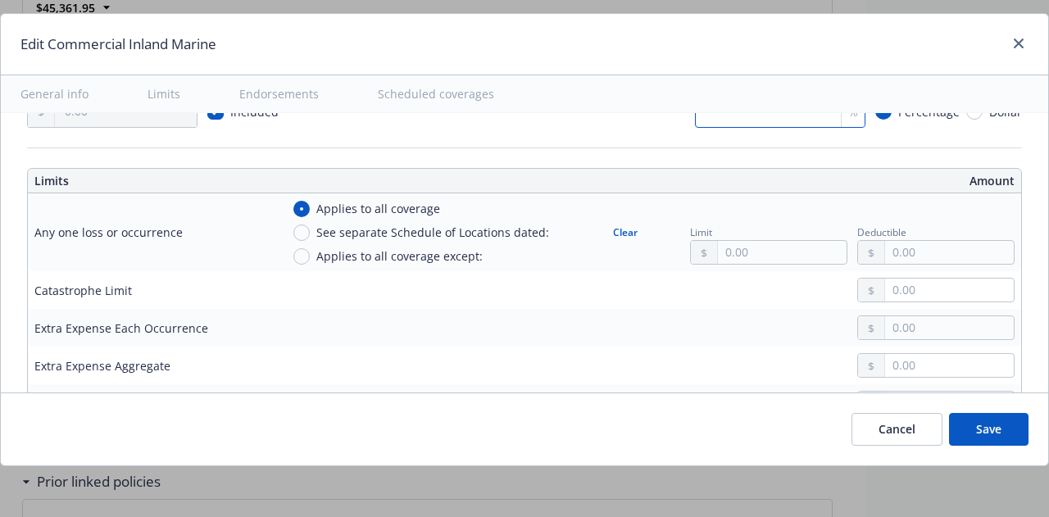
scroll to position [393, 0]
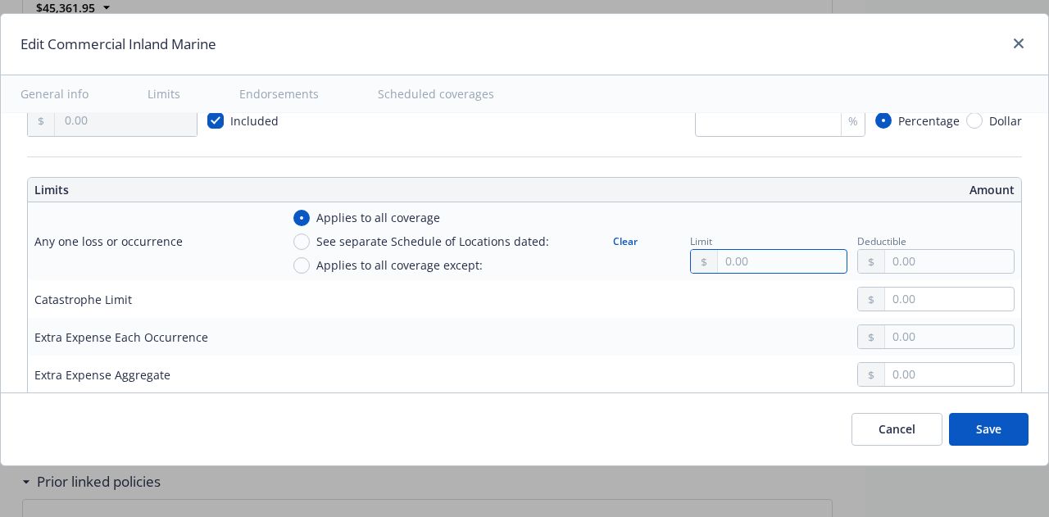
drag, startPoint x: 758, startPoint y: 256, endPoint x: 726, endPoint y: 253, distance: 32.1
click at [726, 253] on input "text" at bounding box center [782, 261] width 129 height 23
click at [616, 239] on button "Clear" at bounding box center [625, 241] width 44 height 23
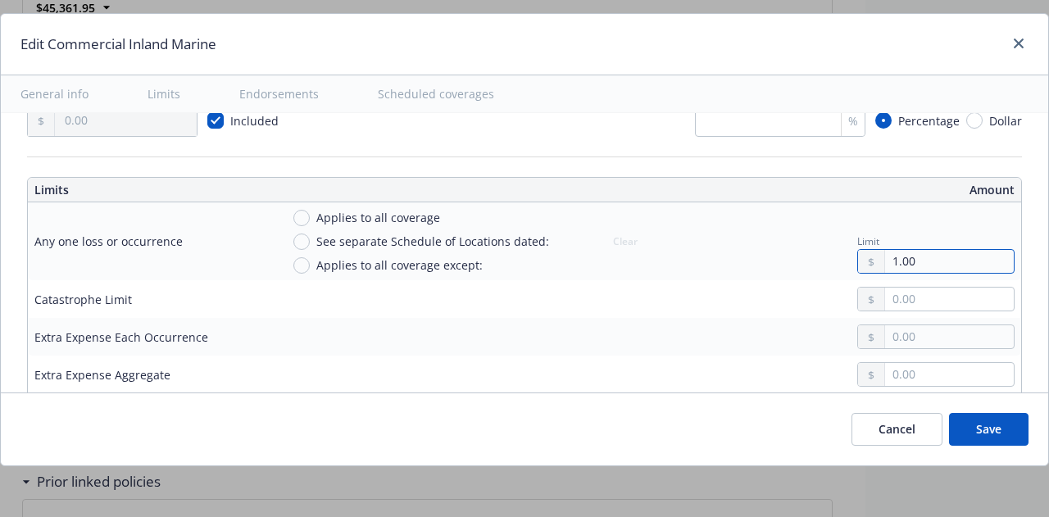
drag, startPoint x: 906, startPoint y: 260, endPoint x: 769, endPoint y: 259, distance: 137.7
click at [769, 259] on div "Applies to all coverage See separate Schedule of Locations dated: Applies to al…" at bounding box center [647, 241] width 734 height 65
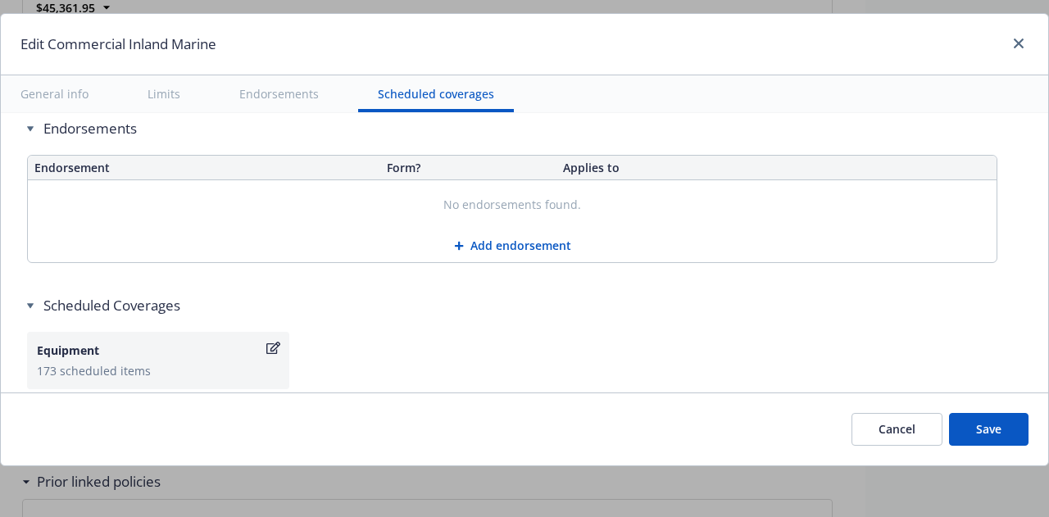
scroll to position [4262, 0]
click at [988, 424] on span "Save" at bounding box center [988, 429] width 25 height 16
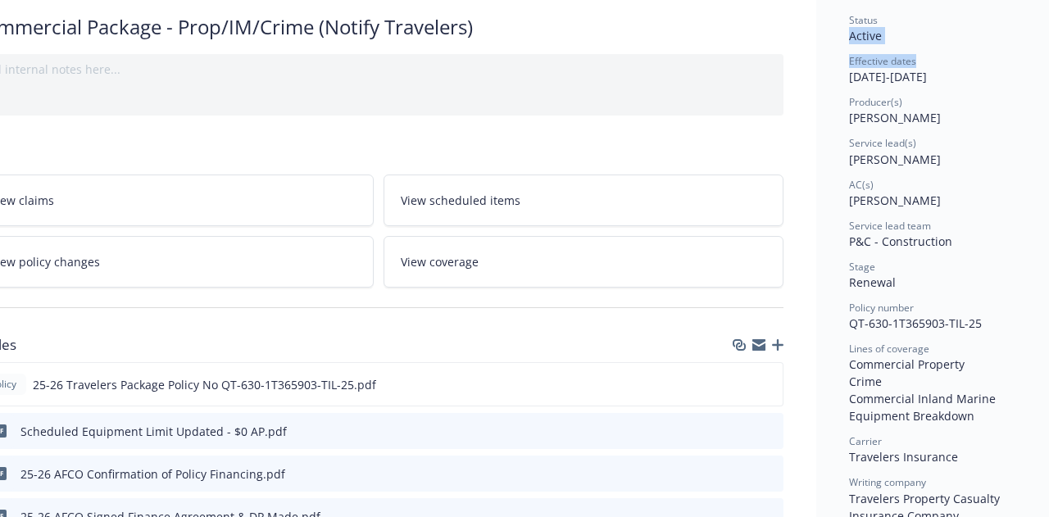
drag, startPoint x: 1033, startPoint y: 58, endPoint x: 1032, endPoint y: 21, distance: 36.9
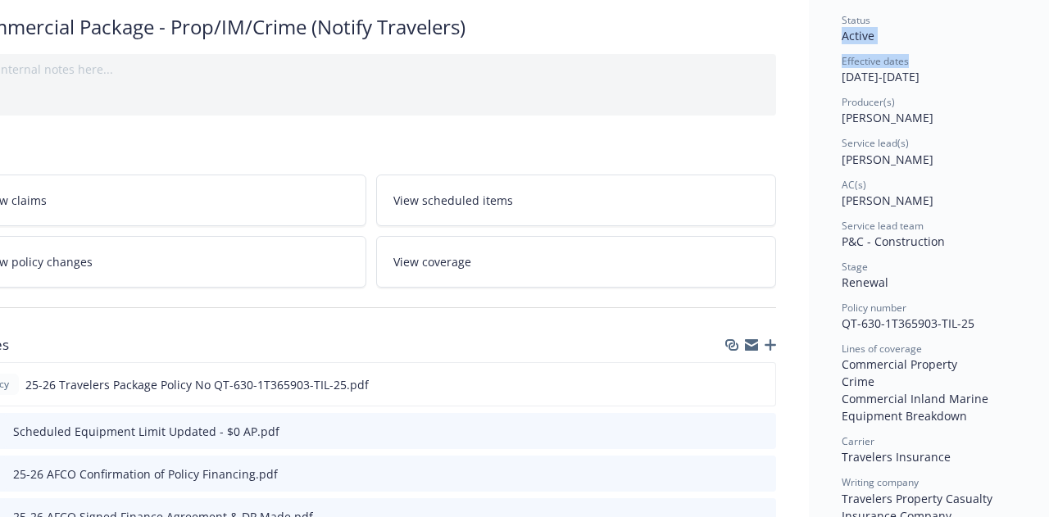
scroll to position [0, 68]
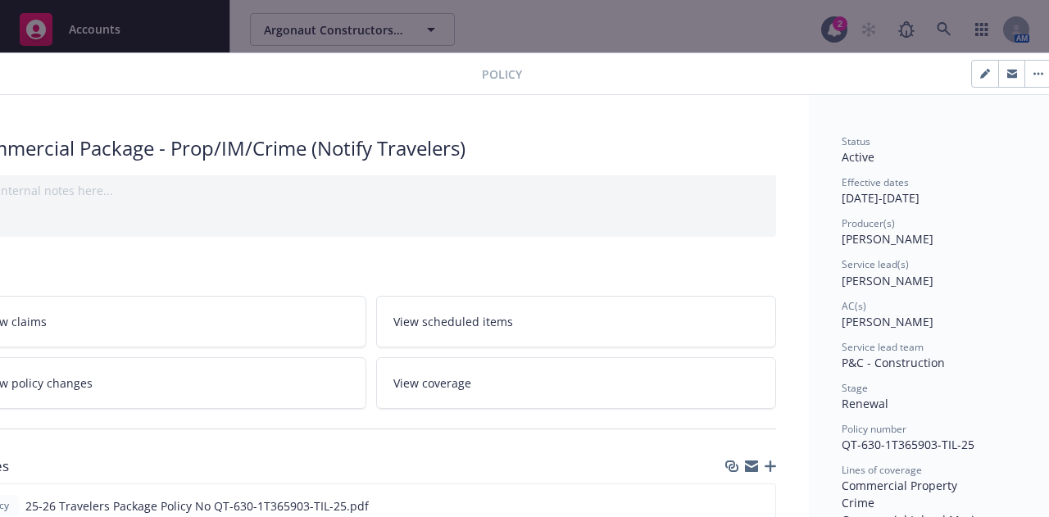
click at [649, 43] on div "Policy Commercial Package - Prop/IM/Crime (Notify Travelers) Add internal notes…" at bounding box center [524, 258] width 1049 height 517
click at [572, 9] on div "Policy Commercial Package - Prop/IM/Crime (Notify Travelers) Add internal notes…" at bounding box center [524, 258] width 1049 height 517
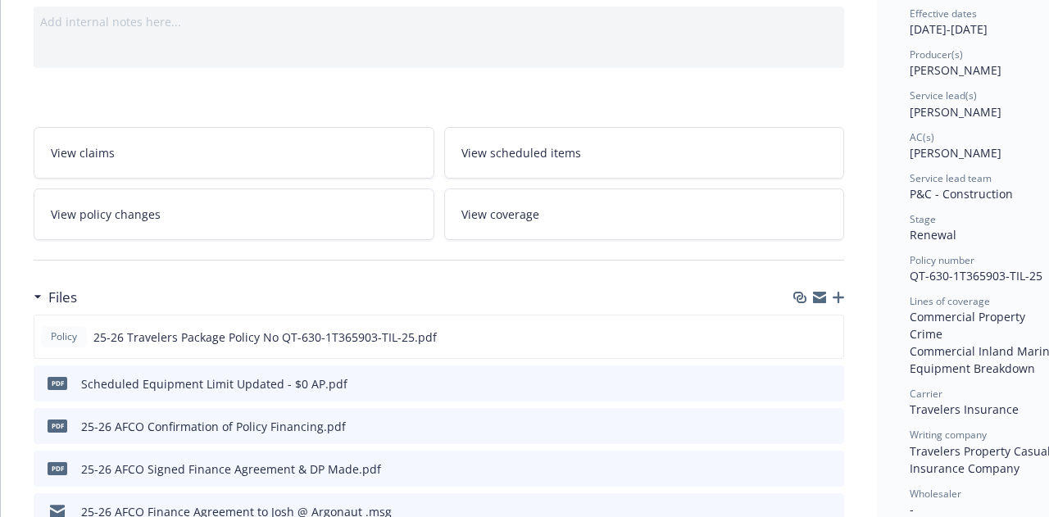
scroll to position [0, 0]
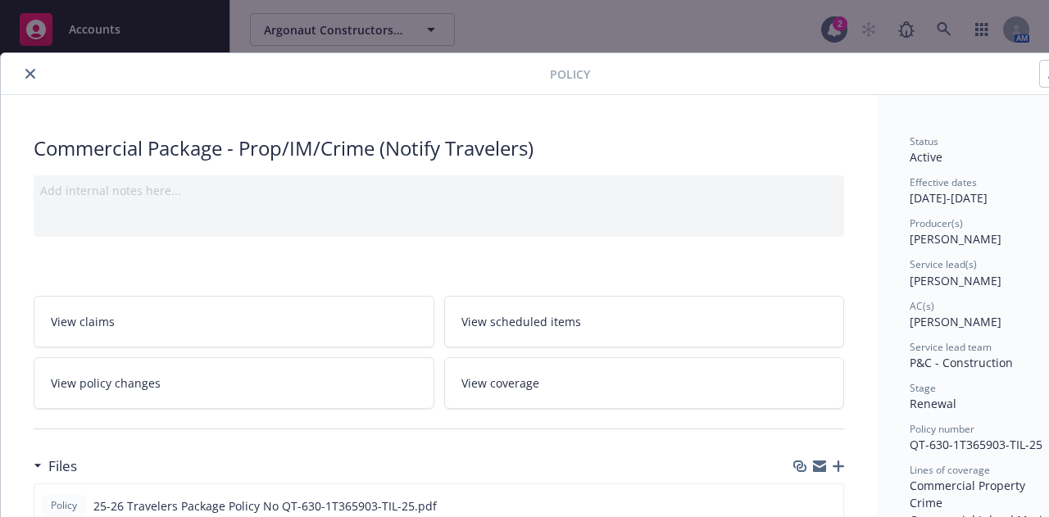
click at [23, 68] on button "close" at bounding box center [30, 74] width 20 height 20
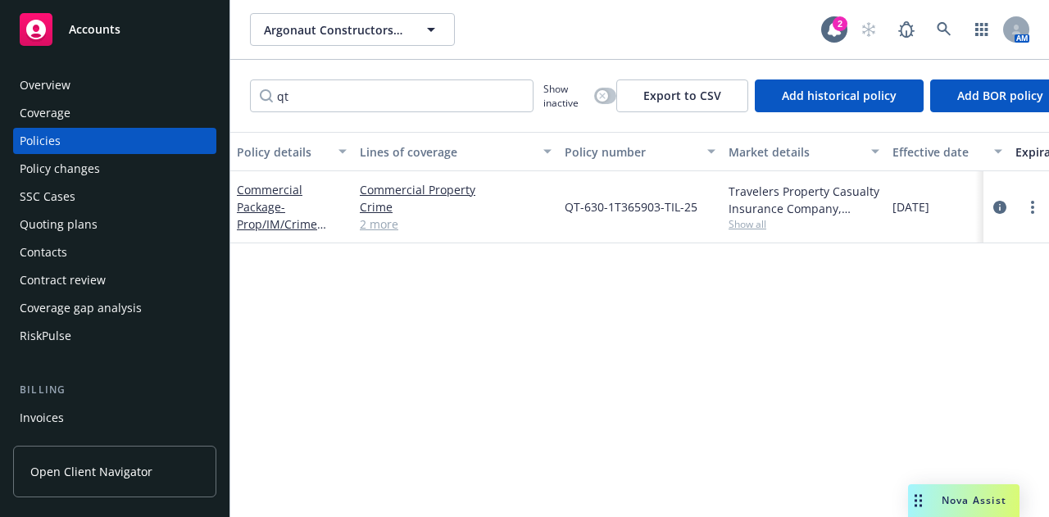
click at [52, 24] on div "Accounts" at bounding box center [115, 29] width 190 height 33
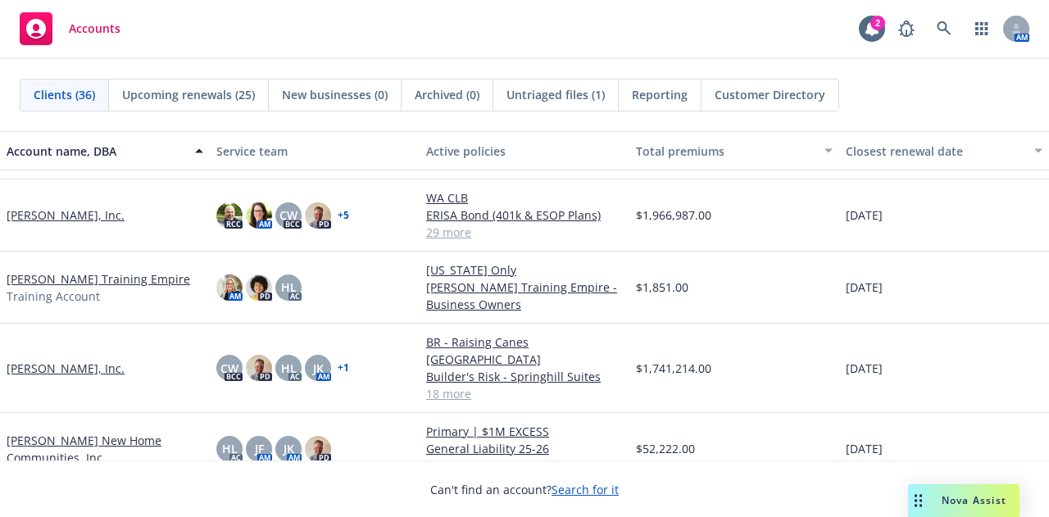
scroll to position [753, 0]
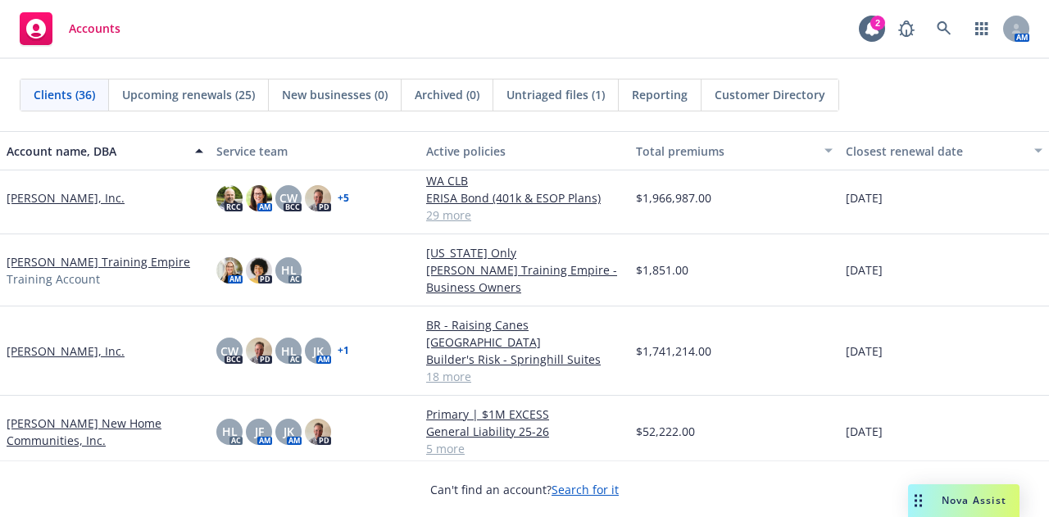
click at [38, 343] on link "[PERSON_NAME], Inc." at bounding box center [66, 351] width 118 height 17
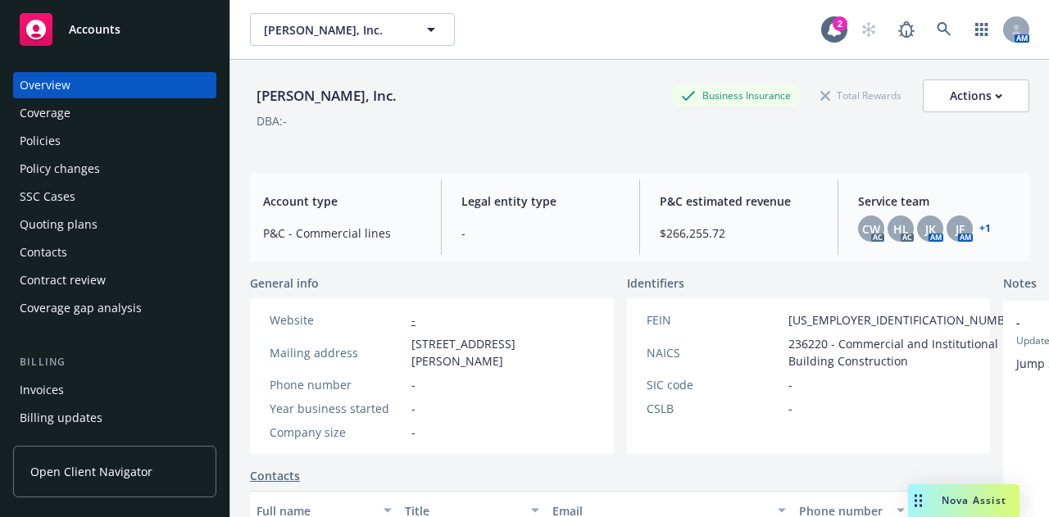
click at [103, 130] on div "Policies" at bounding box center [115, 141] width 190 height 26
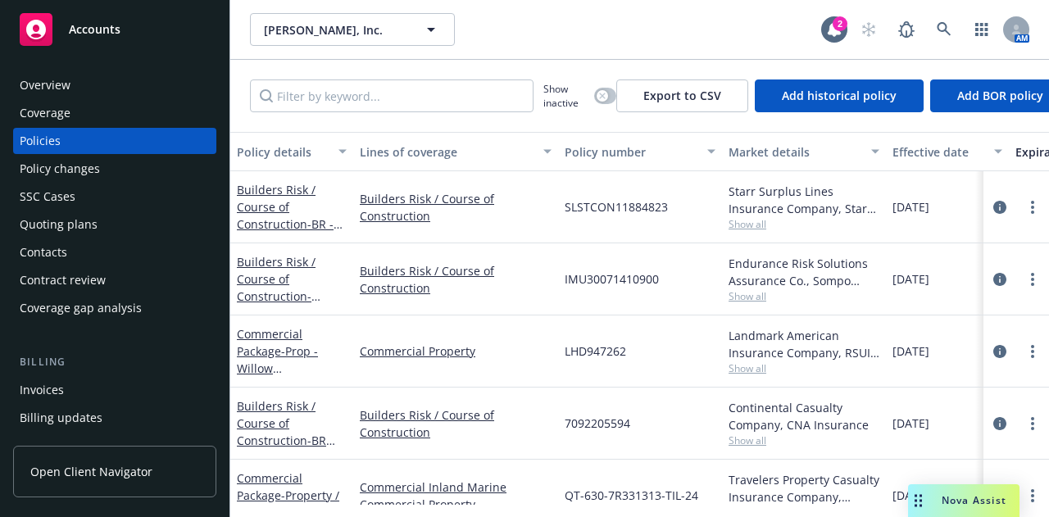
click at [98, 35] on span "Accounts" at bounding box center [95, 29] width 52 height 13
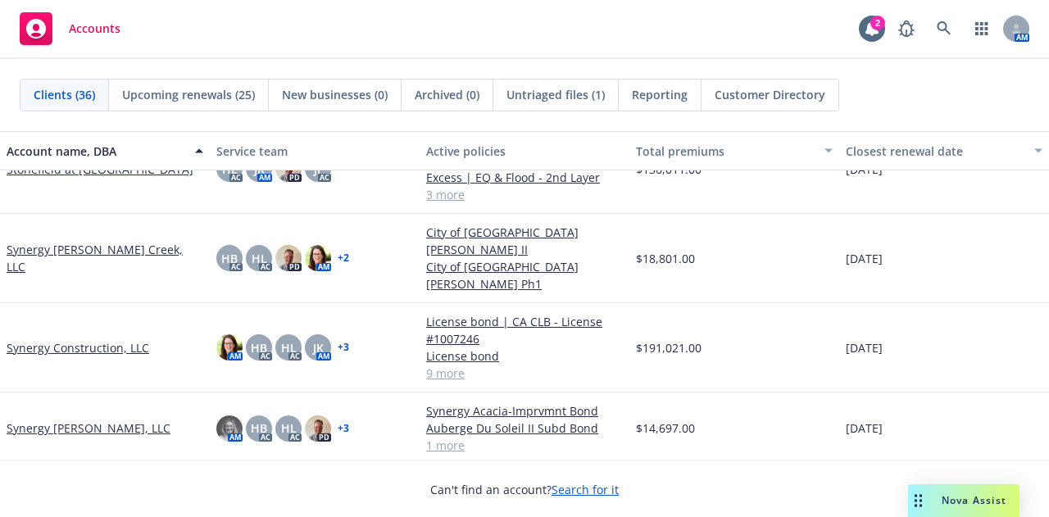
scroll to position [1665, 0]
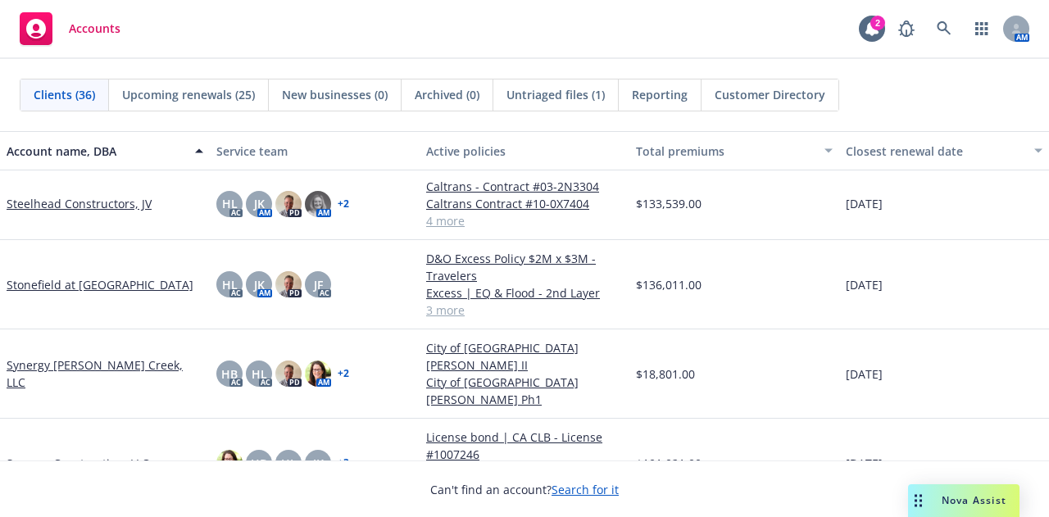
click at [69, 283] on link "Stonefield at [GEOGRAPHIC_DATA]" at bounding box center [100, 284] width 187 height 17
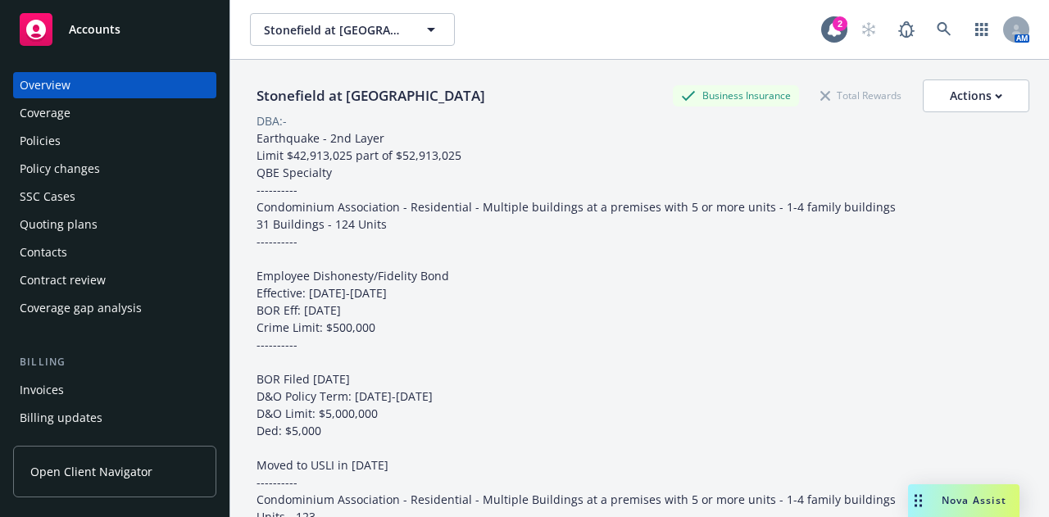
click at [67, 137] on div "Policies" at bounding box center [115, 141] width 190 height 26
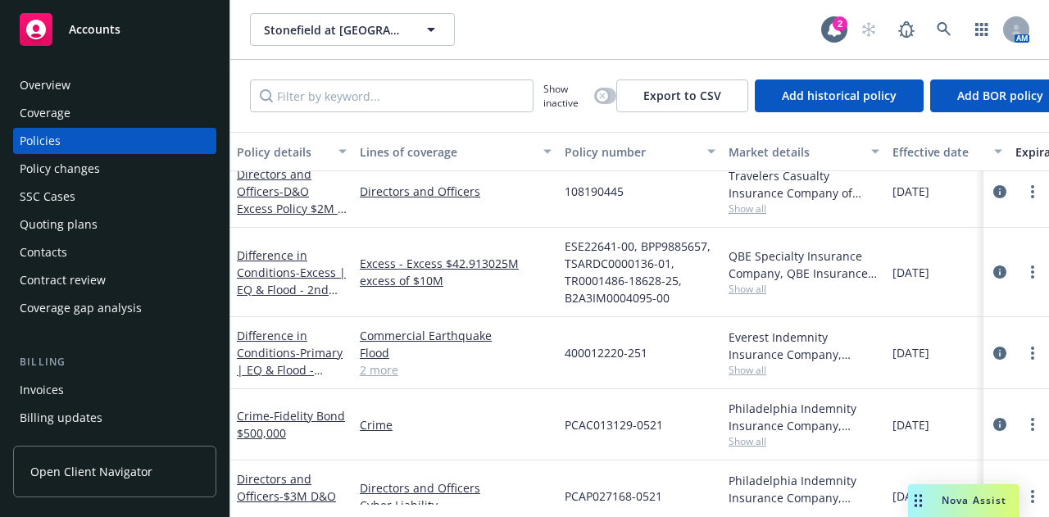
scroll to position [54, 0]
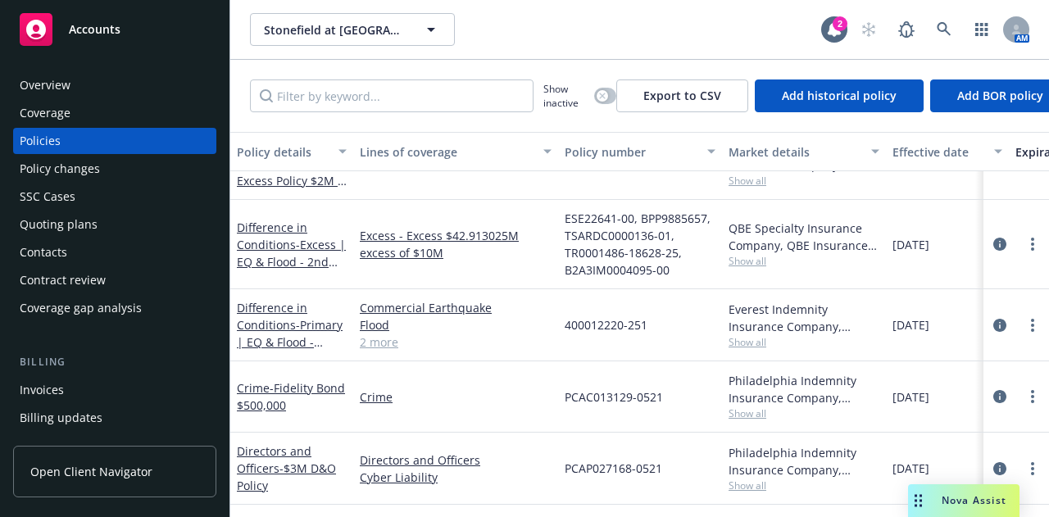
click at [122, 27] on div "Accounts" at bounding box center [115, 29] width 190 height 33
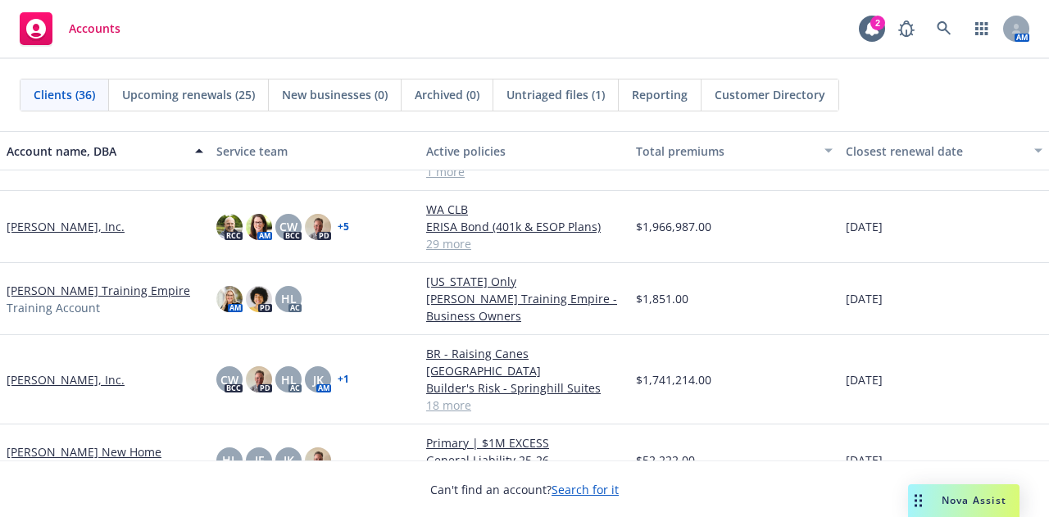
scroll to position [736, 0]
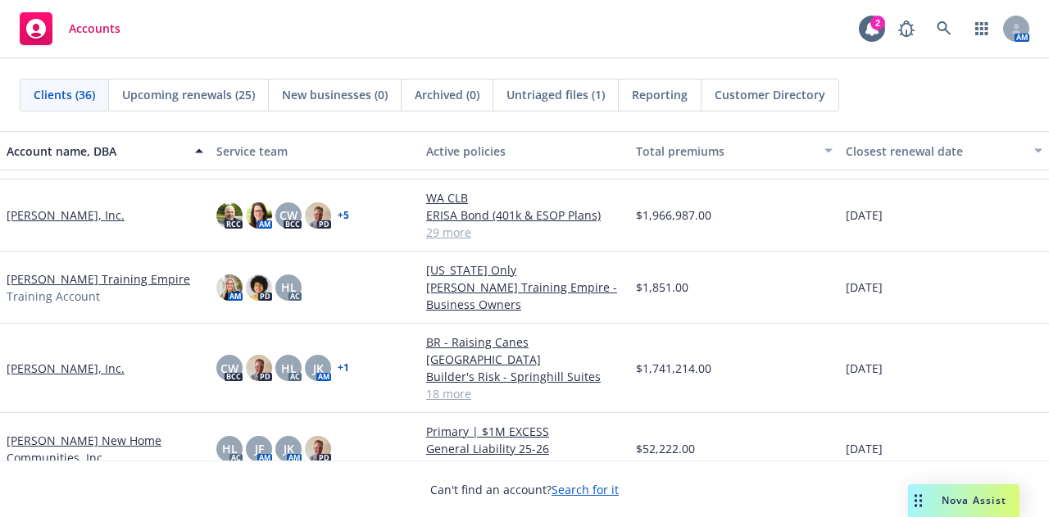
click at [48, 365] on link "[PERSON_NAME], Inc." at bounding box center [66, 368] width 118 height 17
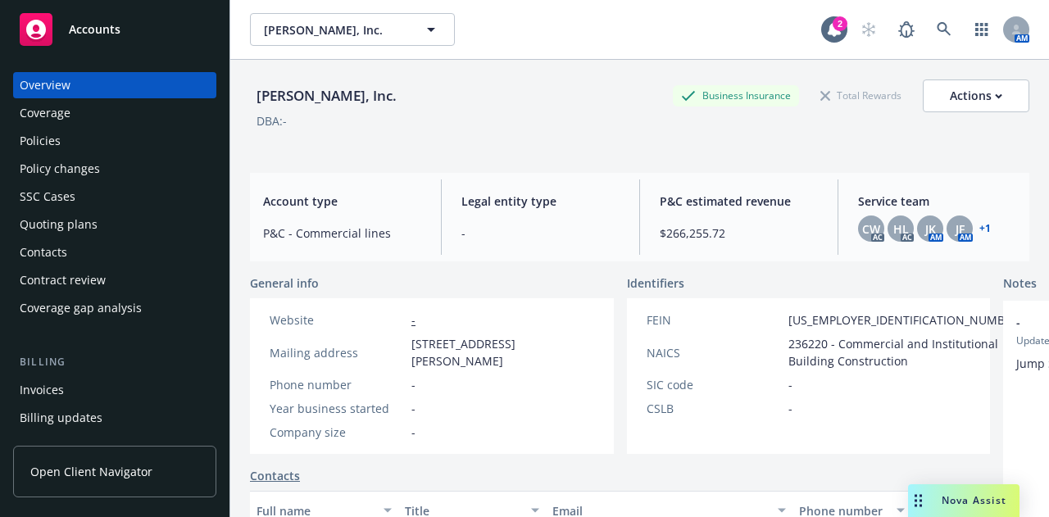
click at [79, 144] on div "Policies" at bounding box center [115, 141] width 190 height 26
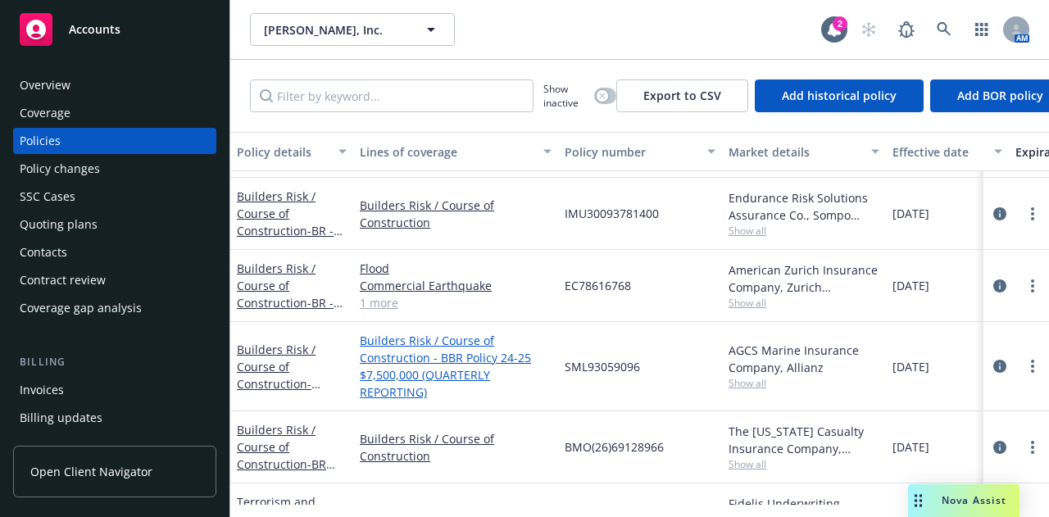
scroll to position [888, 0]
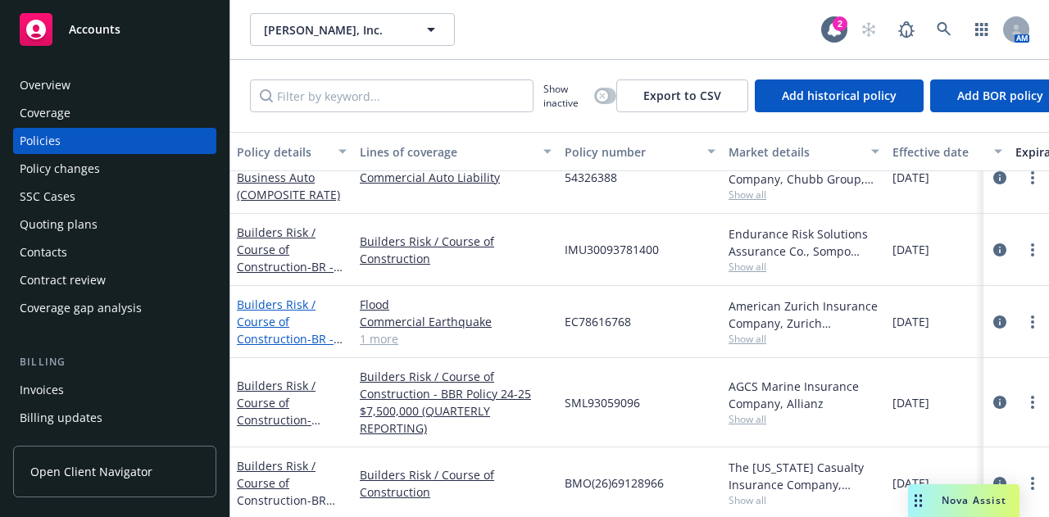
click at [300, 297] on link "Builders Risk / Course of Construction - BR - SCSOS CTC" at bounding box center [285, 330] width 97 height 67
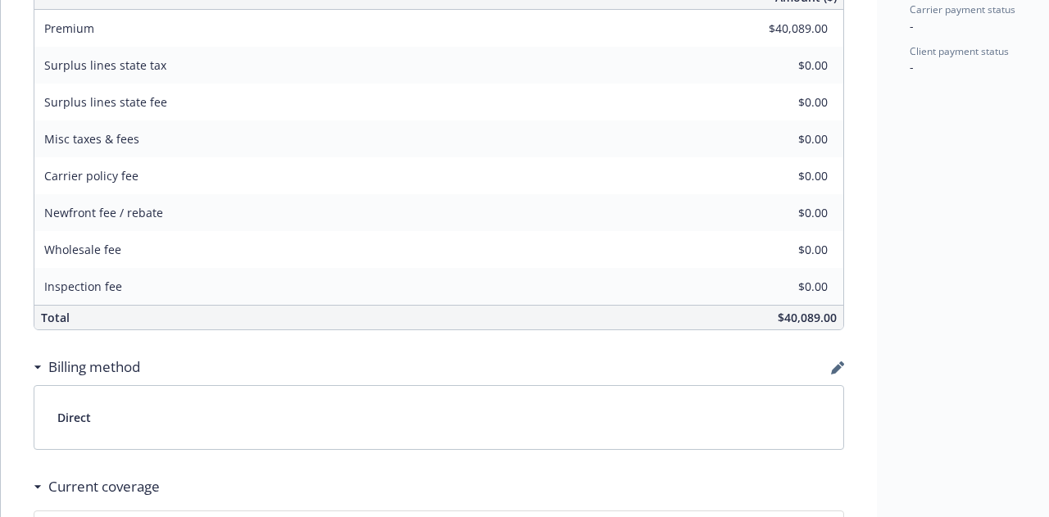
scroll to position [896, 0]
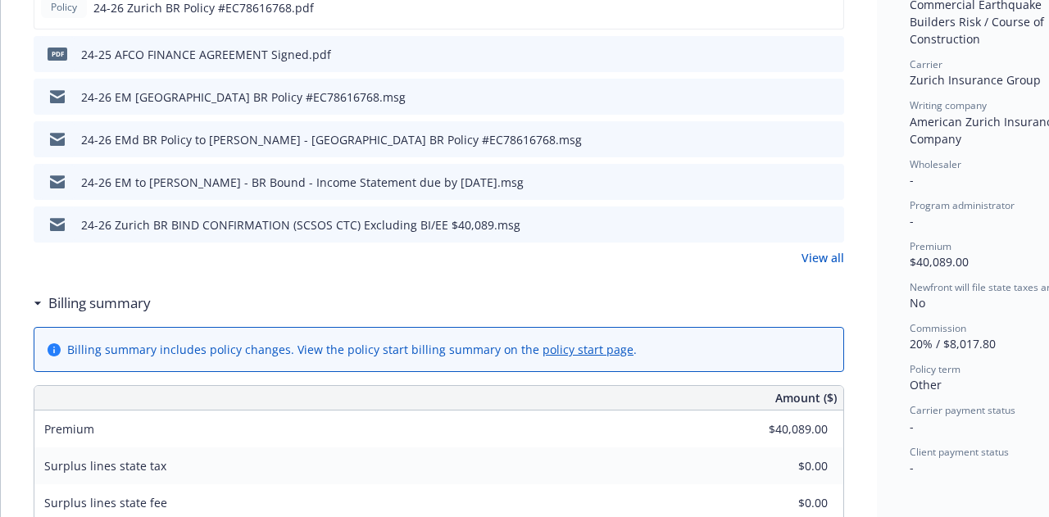
scroll to position [443, 0]
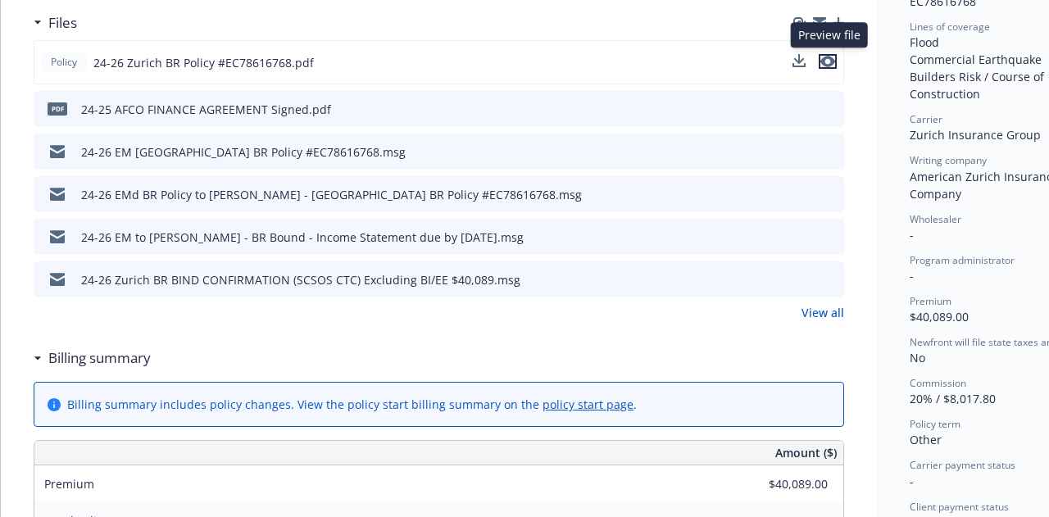
click at [826, 58] on icon "preview file" at bounding box center [827, 61] width 15 height 11
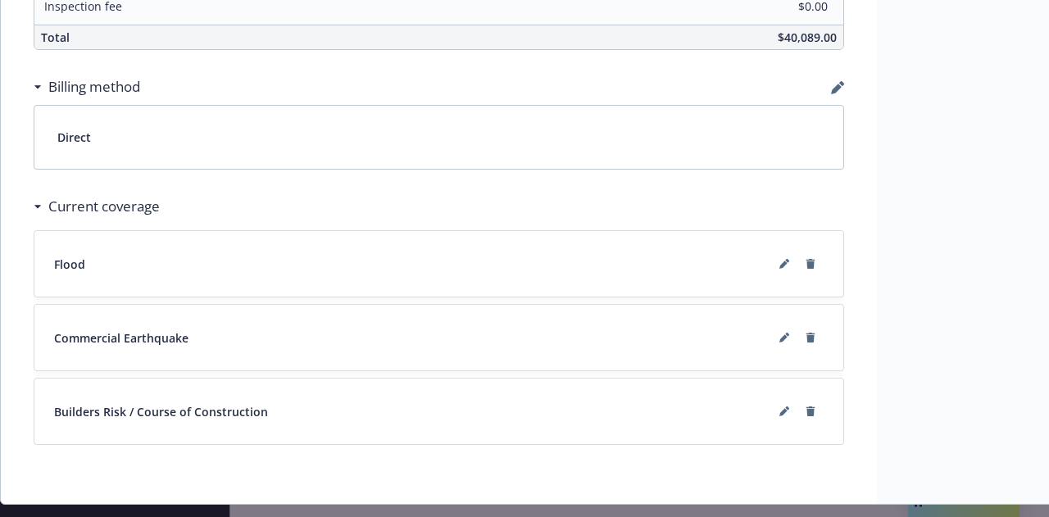
scroll to position [1225, 0]
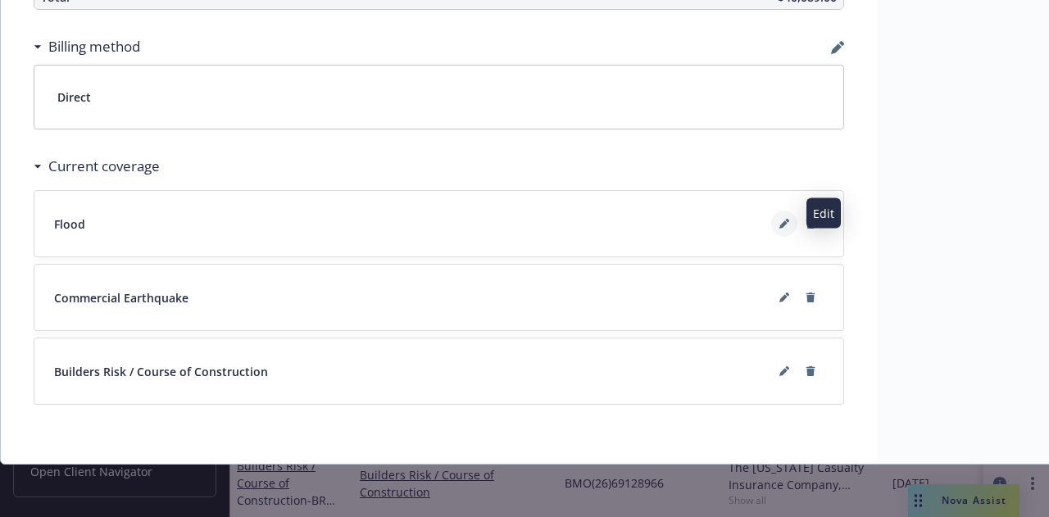
click at [781, 218] on button at bounding box center [784, 224] width 26 height 26
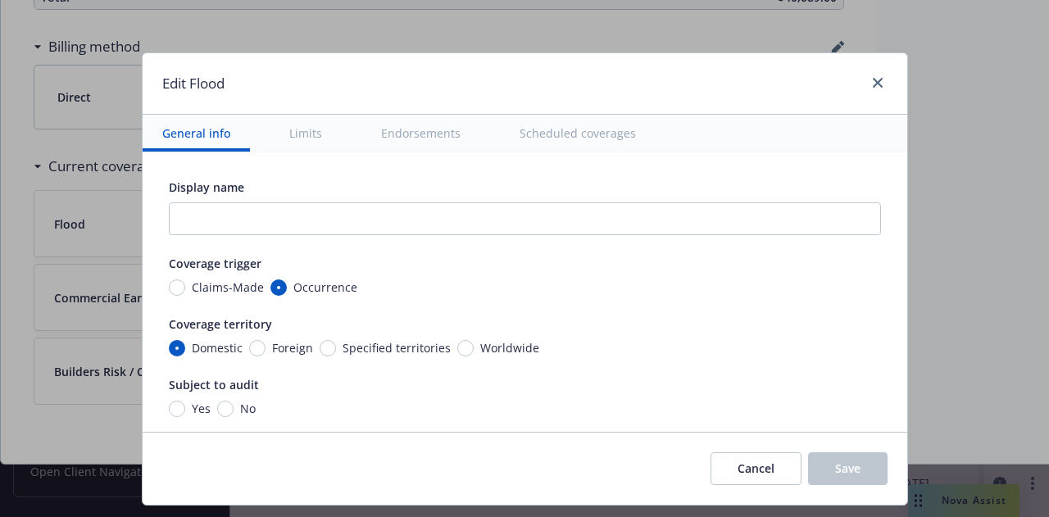
click at [299, 120] on button "Limits" at bounding box center [306, 133] width 72 height 37
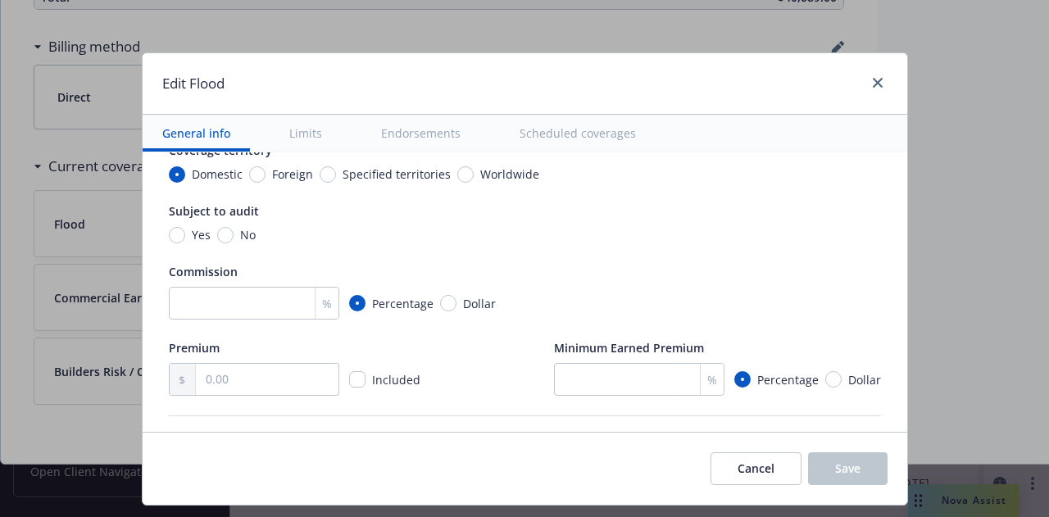
scroll to position [175, 0]
click at [825, 380] on input "Dollar" at bounding box center [833, 378] width 16 height 16
click at [651, 375] on input "text" at bounding box center [652, 378] width 142 height 31
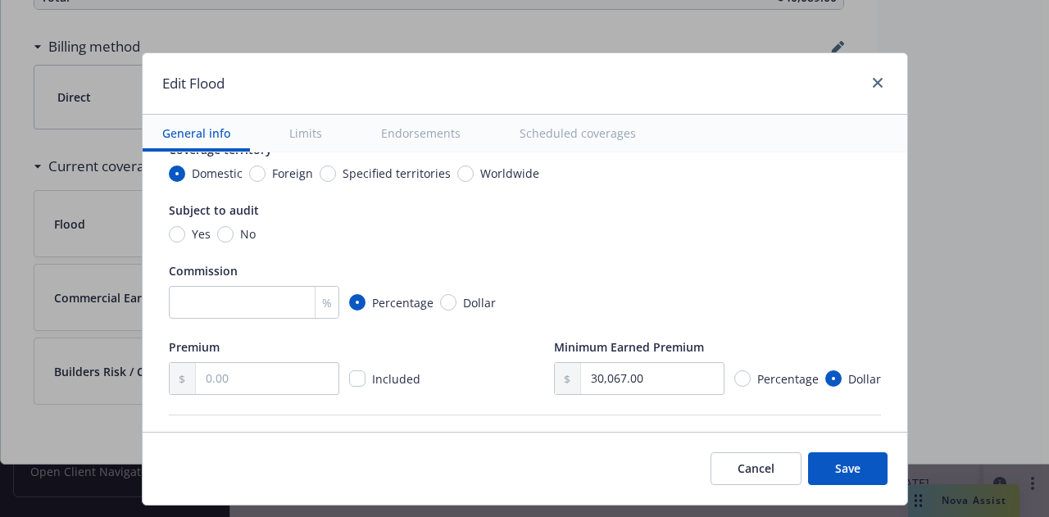
click at [629, 298] on div "% Percentage Dollar" at bounding box center [525, 302] width 712 height 33
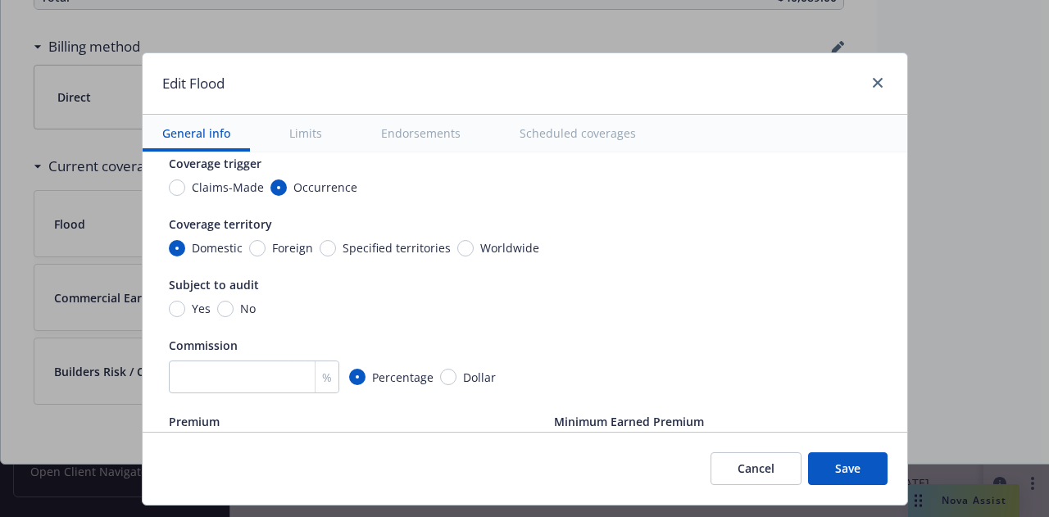
scroll to position [93, 0]
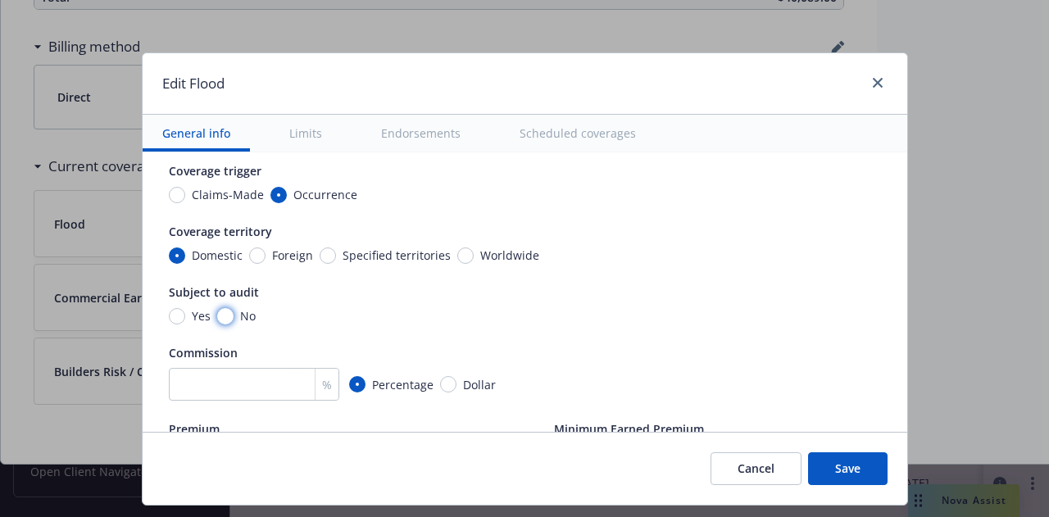
click at [219, 314] on input "No" at bounding box center [225, 316] width 16 height 16
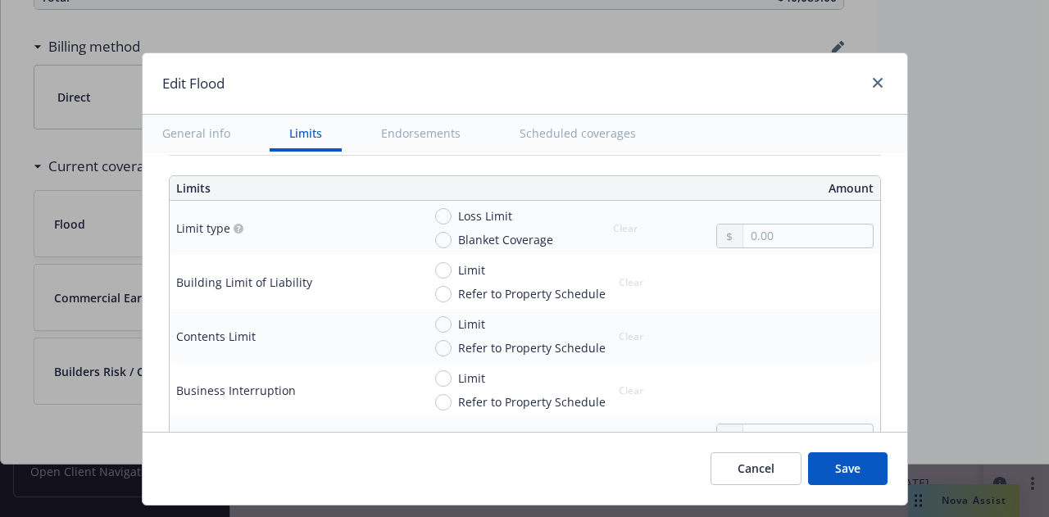
scroll to position [441, 0]
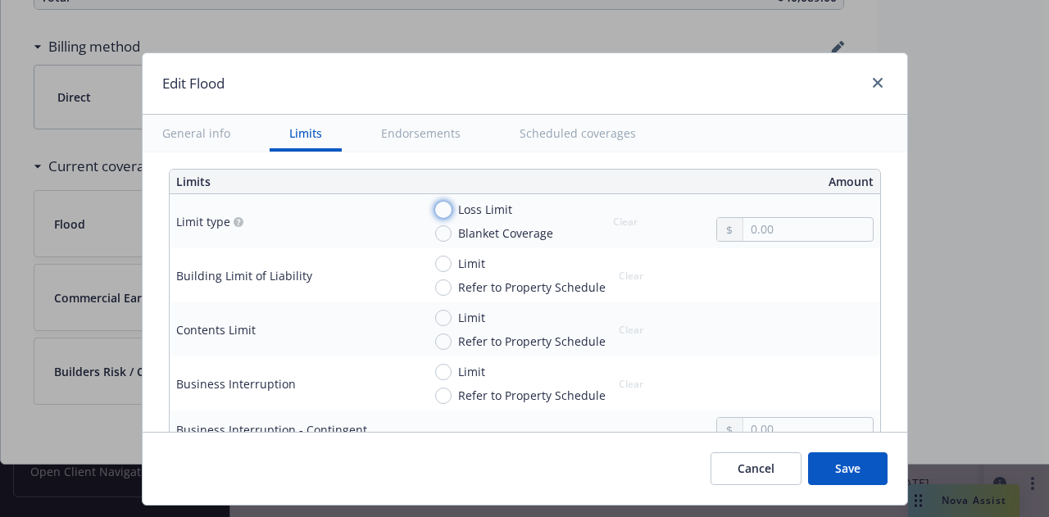
click at [439, 206] on input "Loss Limit" at bounding box center [443, 210] width 16 height 16
click at [436, 227] on input "Blanket Coverage" at bounding box center [443, 233] width 16 height 16
click at [793, 221] on input "text" at bounding box center [807, 229] width 129 height 23
click at [452, 207] on span "Loss Limit" at bounding box center [482, 209] width 61 height 17
click at [440, 207] on input "Loss Limit" at bounding box center [443, 210] width 16 height 16
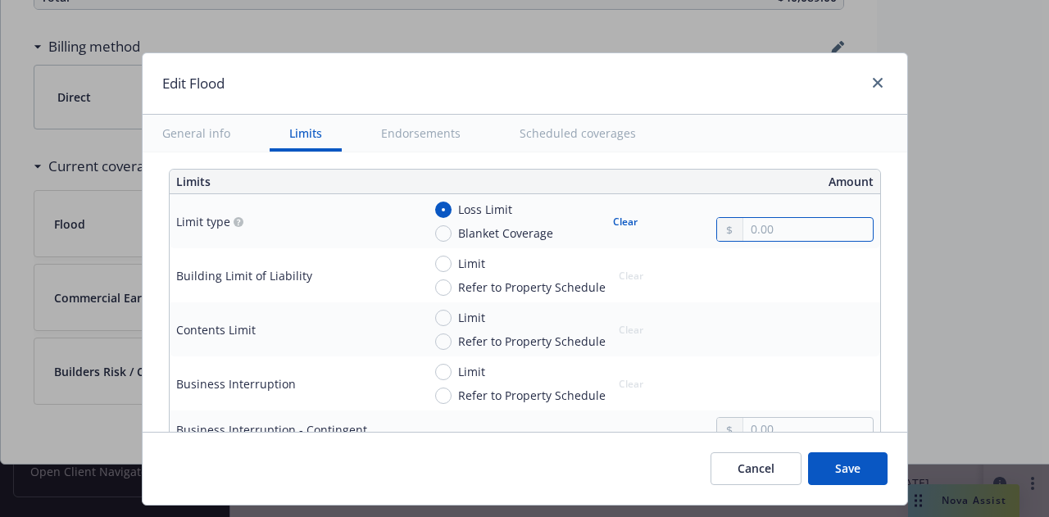
click at [757, 229] on input "text" at bounding box center [807, 229] width 129 height 23
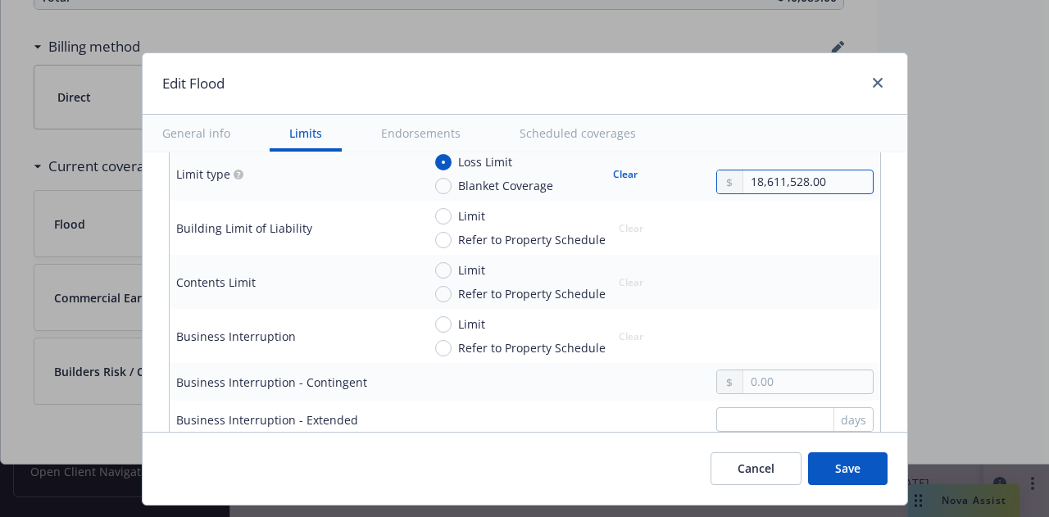
scroll to position [489, 0]
click at [435, 210] on input "Limit" at bounding box center [443, 215] width 16 height 16
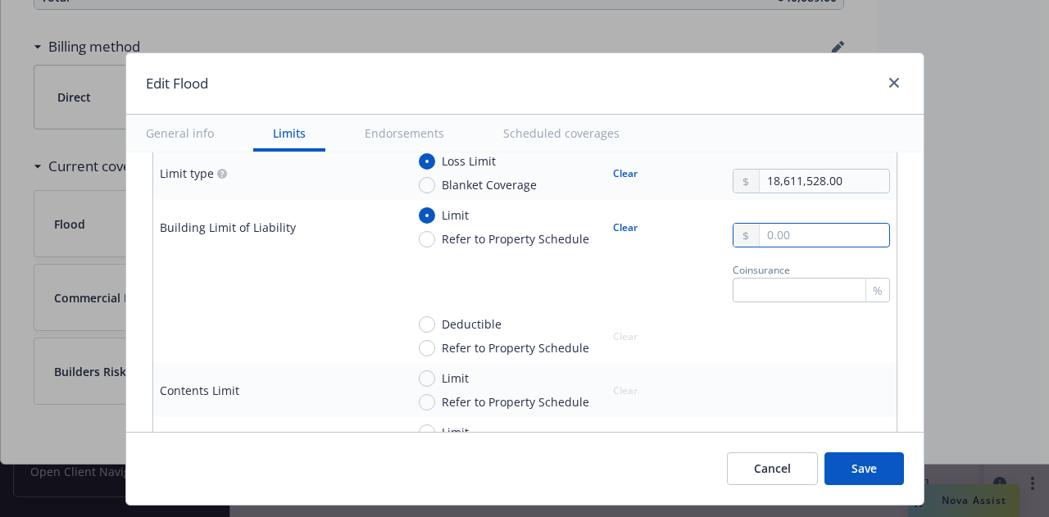
click at [782, 229] on input "text" at bounding box center [824, 235] width 129 height 23
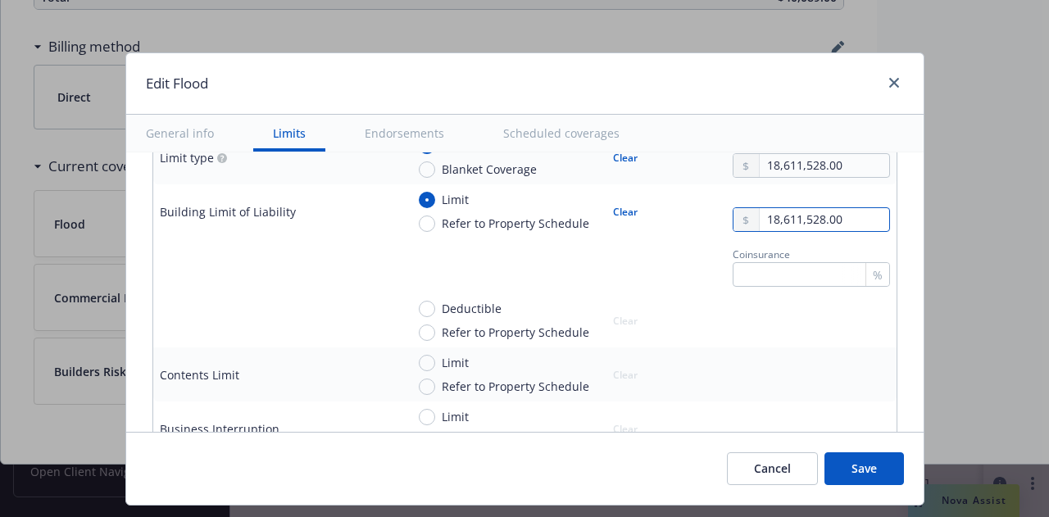
scroll to position [506, 0]
click at [419, 307] on input "Deductible" at bounding box center [427, 308] width 16 height 16
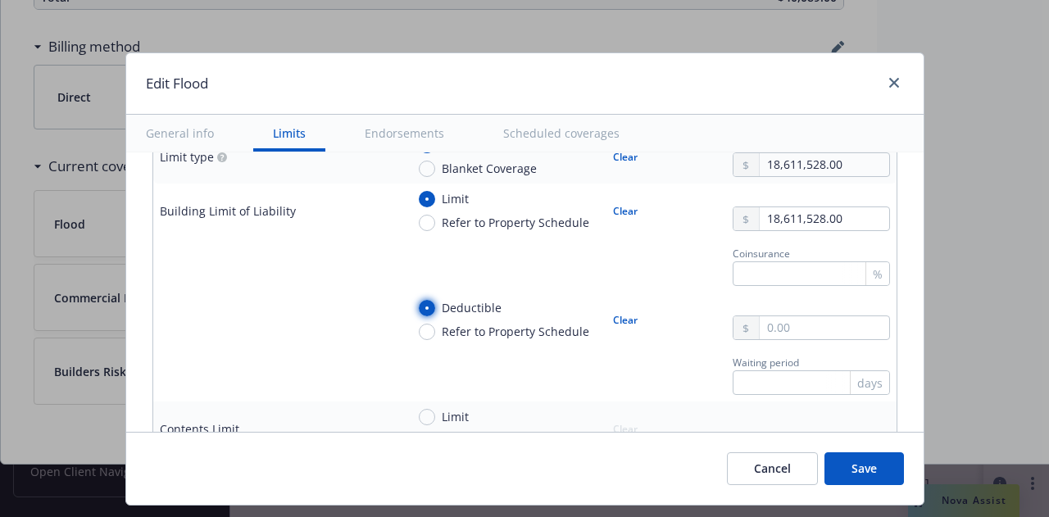
scroll to position [525, 0]
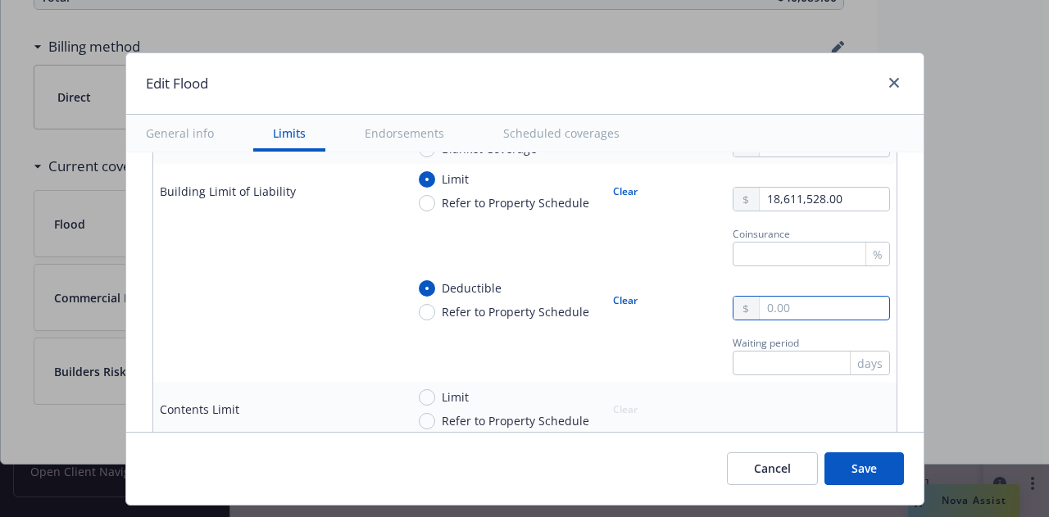
click at [770, 307] on input "text" at bounding box center [824, 308] width 129 height 23
click at [357, 338] on td at bounding box center [276, 354] width 246 height 55
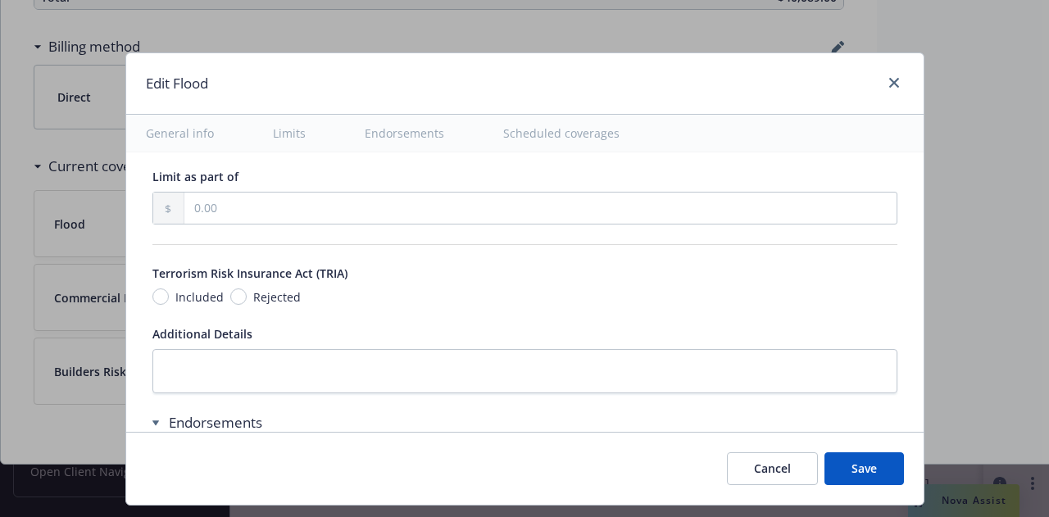
scroll to position [1201, 0]
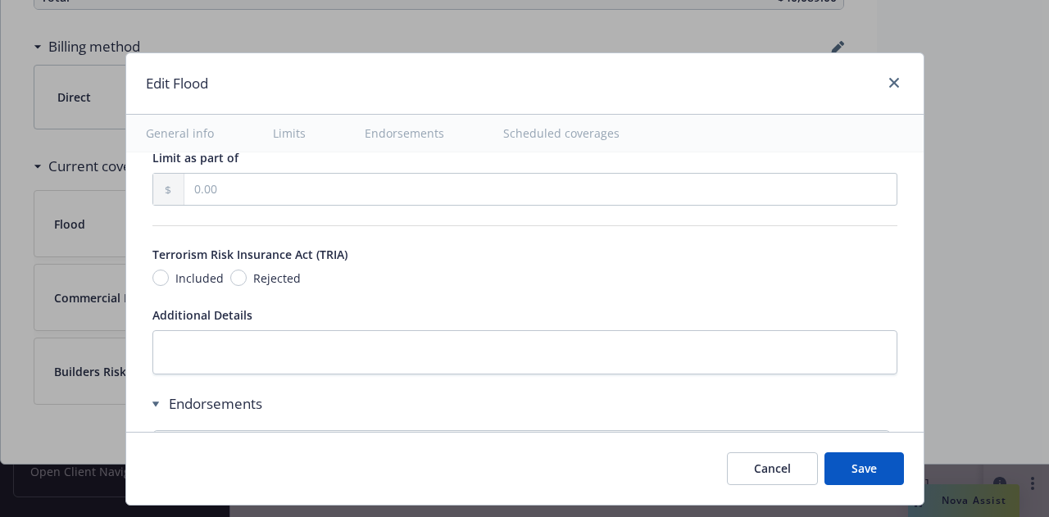
click at [169, 273] on span "Included" at bounding box center [196, 278] width 55 height 17
click at [159, 273] on input "Included" at bounding box center [160, 278] width 16 height 16
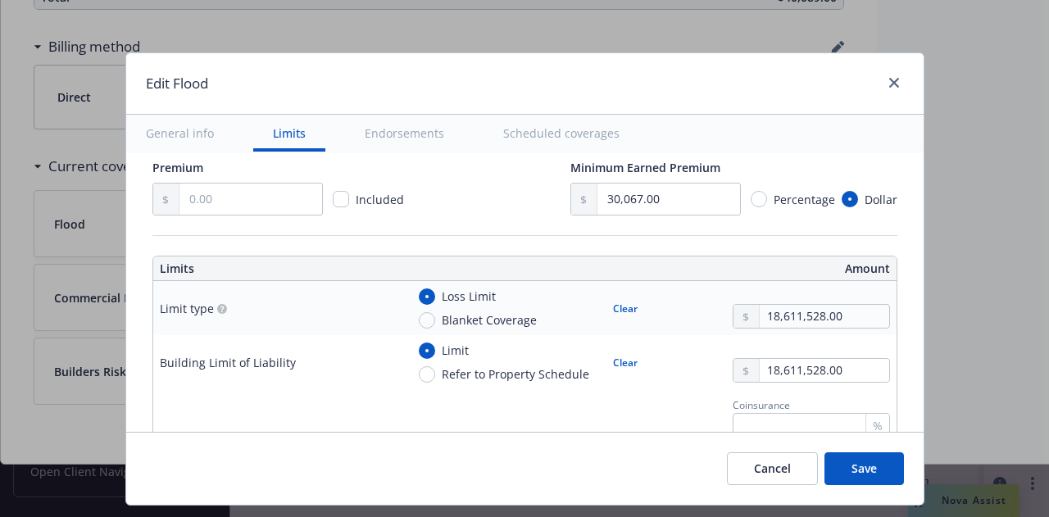
scroll to position [351, 0]
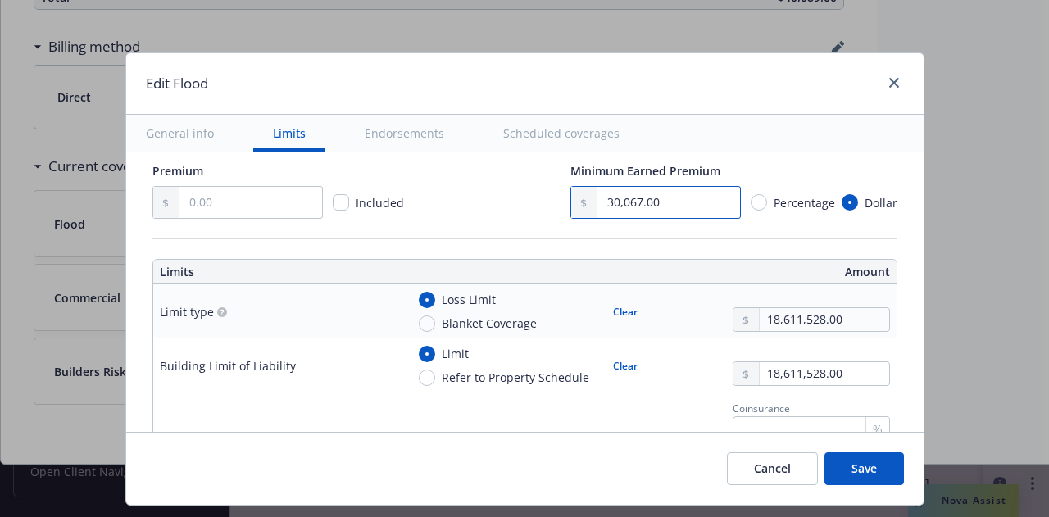
click at [647, 195] on input "30,067.00" at bounding box center [668, 202] width 142 height 31
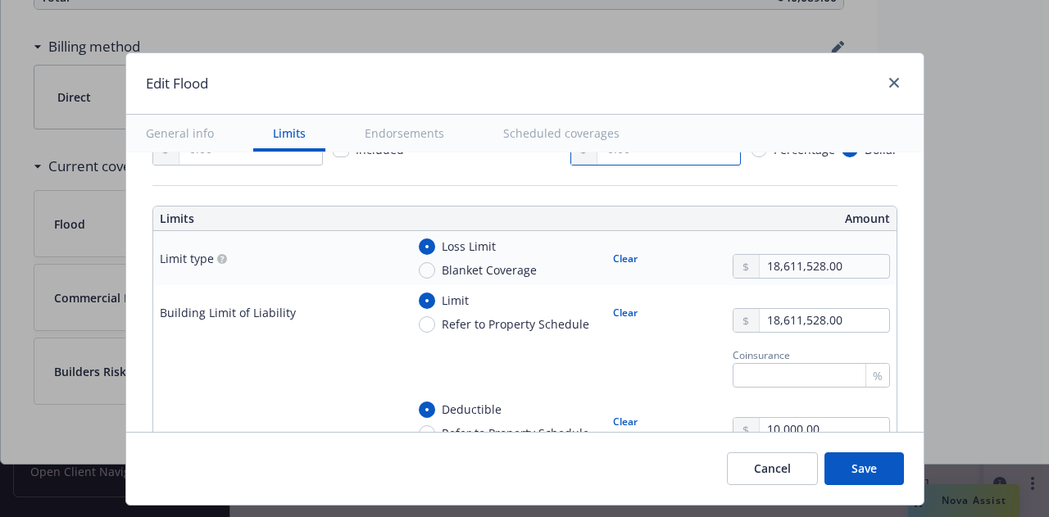
scroll to position [402, 0]
click at [830, 266] on input "18,611,528.00" at bounding box center [824, 268] width 129 height 23
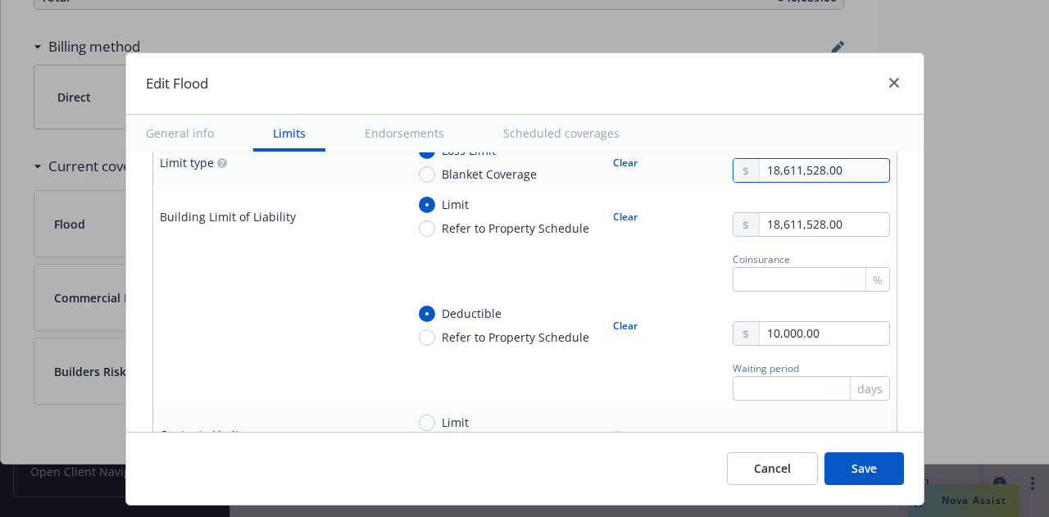
scroll to position [502, 0]
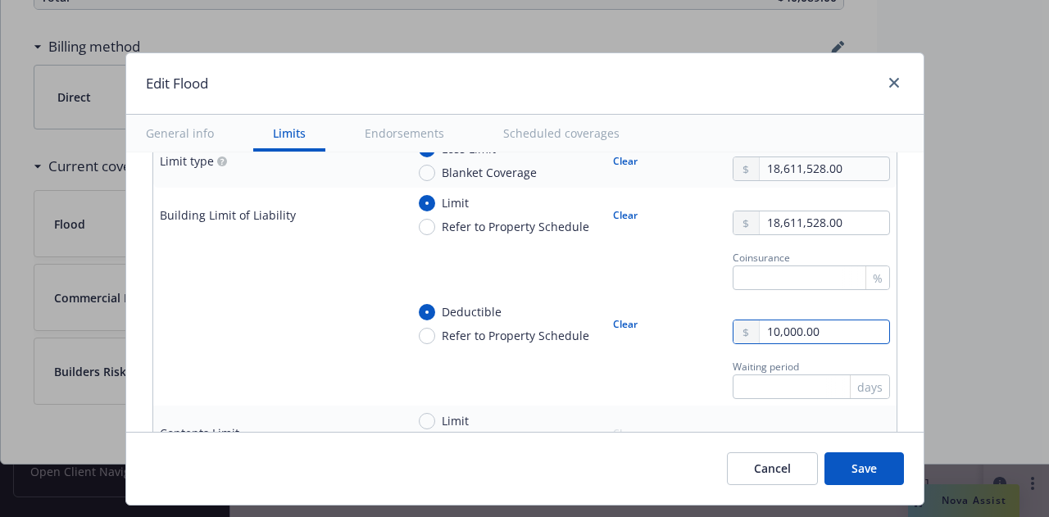
click at [829, 338] on input "10,000.00" at bounding box center [824, 331] width 129 height 23
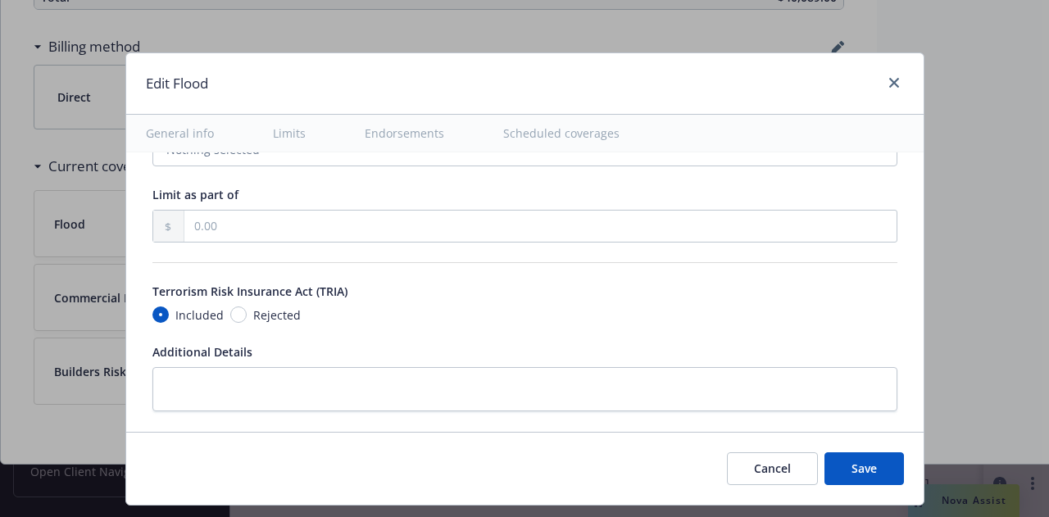
scroll to position [1188, 0]
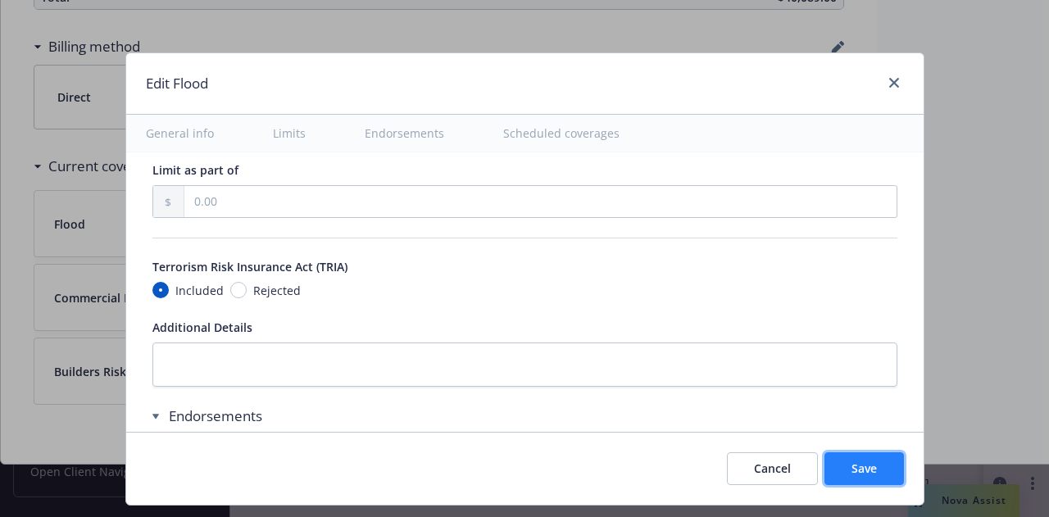
click at [869, 466] on span "Save" at bounding box center [864, 469] width 25 height 16
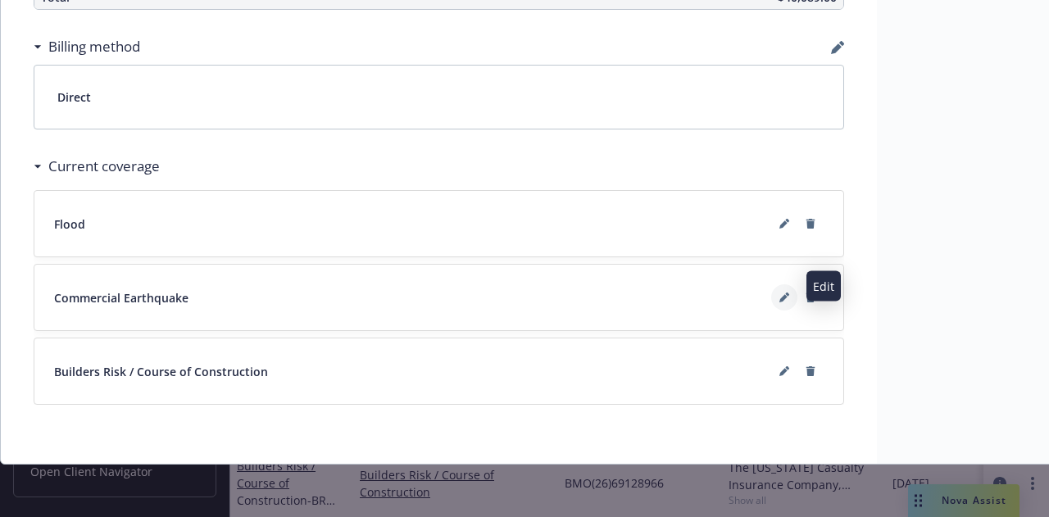
click at [782, 293] on icon at bounding box center [784, 298] width 10 height 10
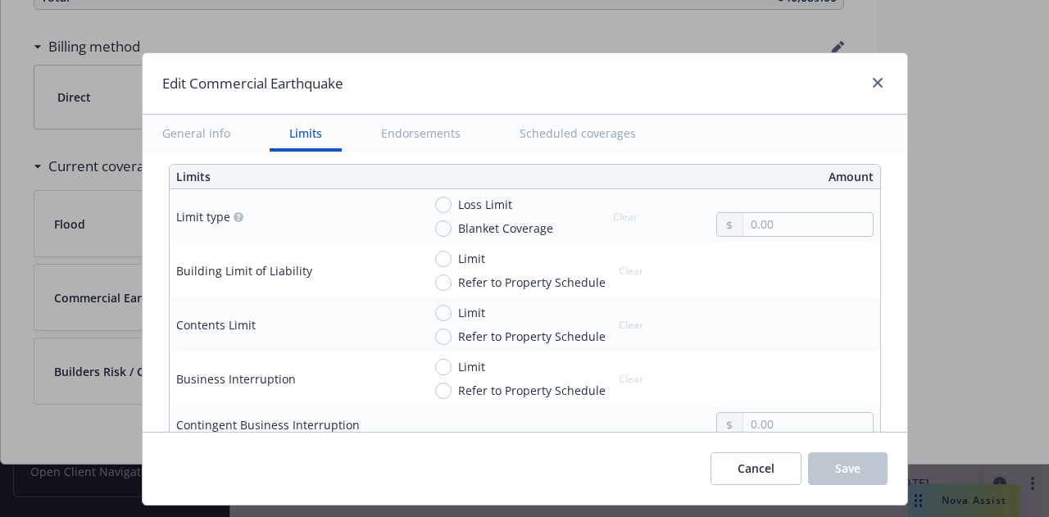
scroll to position [447, 0]
click at [435, 199] on input "Loss Limit" at bounding box center [443, 204] width 16 height 16
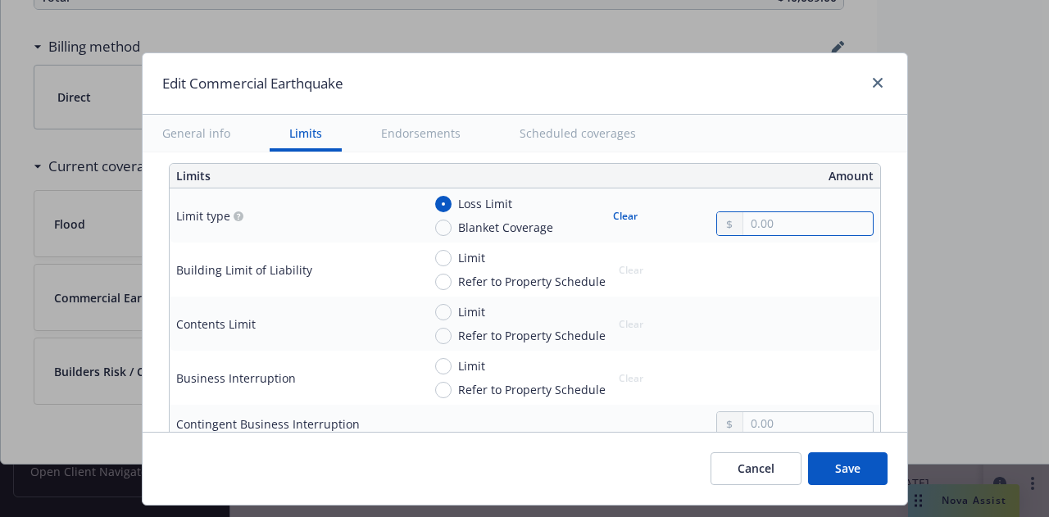
click at [780, 217] on input "text" at bounding box center [807, 223] width 129 height 23
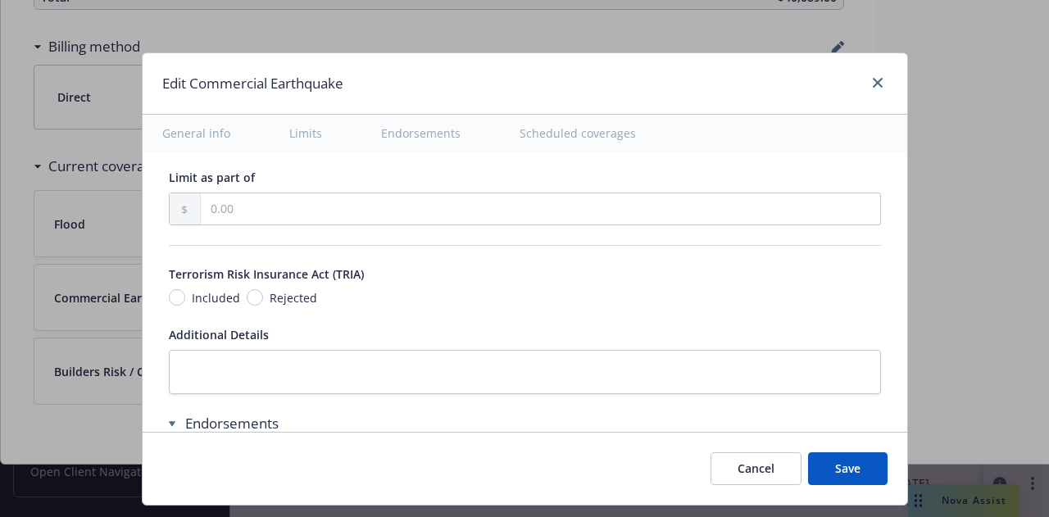
scroll to position [1043, 0]
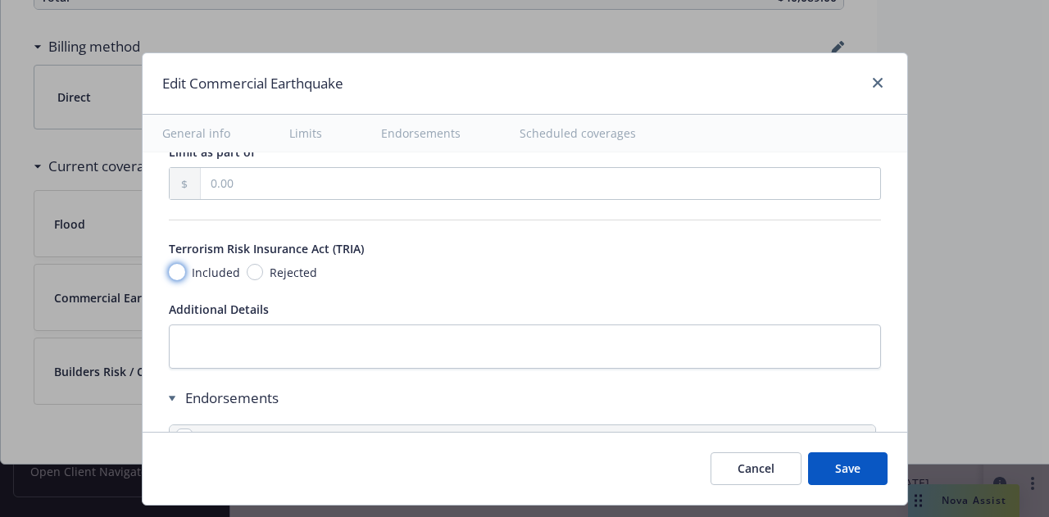
click at [170, 273] on input "Included" at bounding box center [177, 272] width 16 height 16
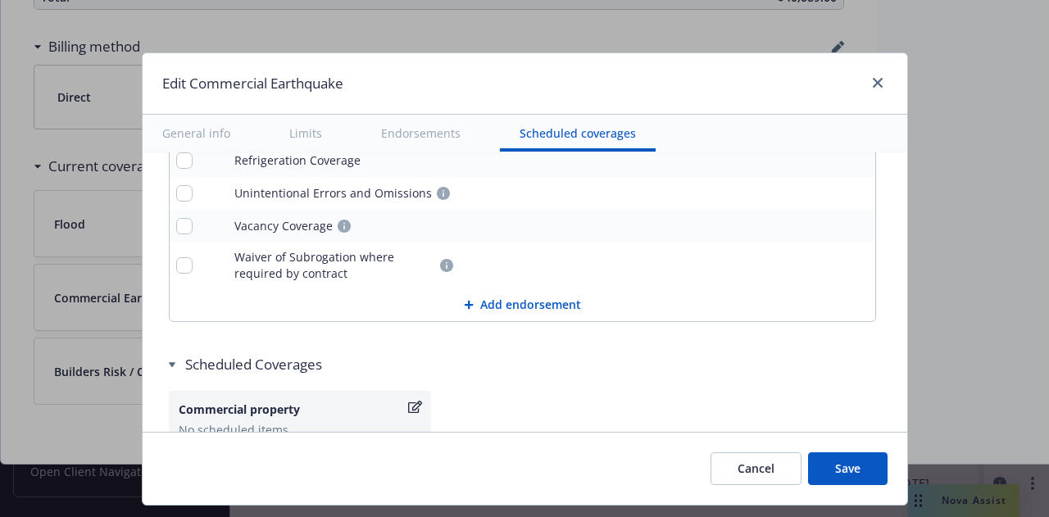
scroll to position [1975, 0]
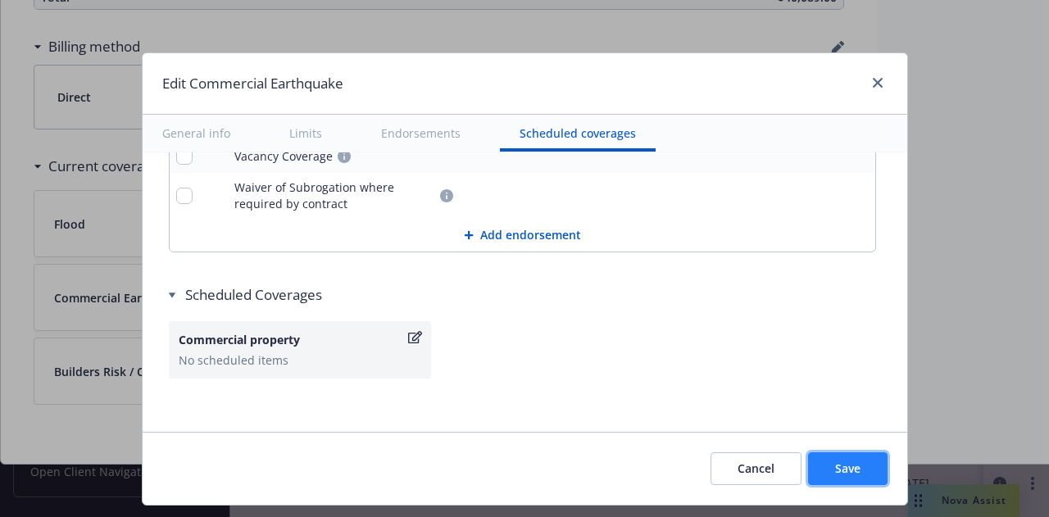
click at [854, 478] on button "Save" at bounding box center [848, 468] width 80 height 33
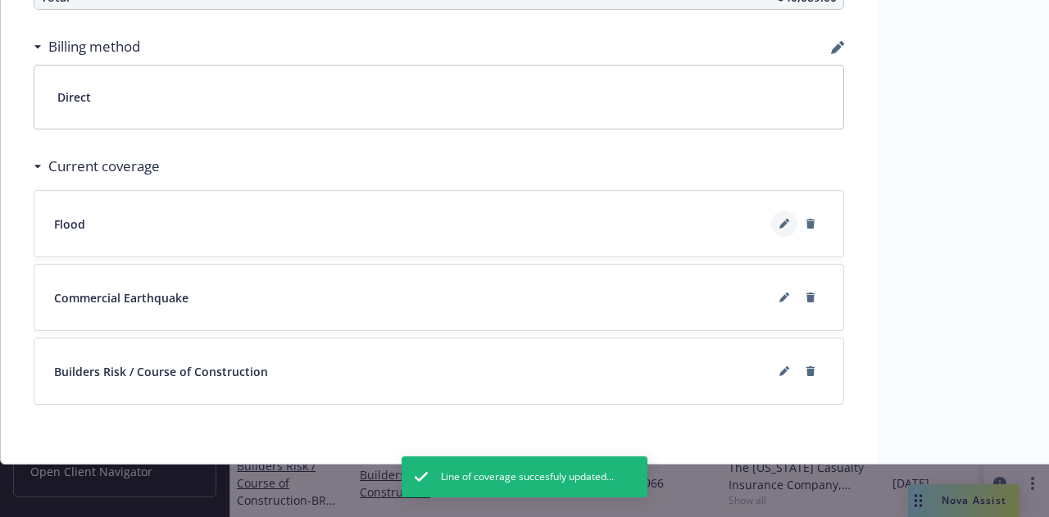
click at [781, 219] on button at bounding box center [784, 224] width 26 height 26
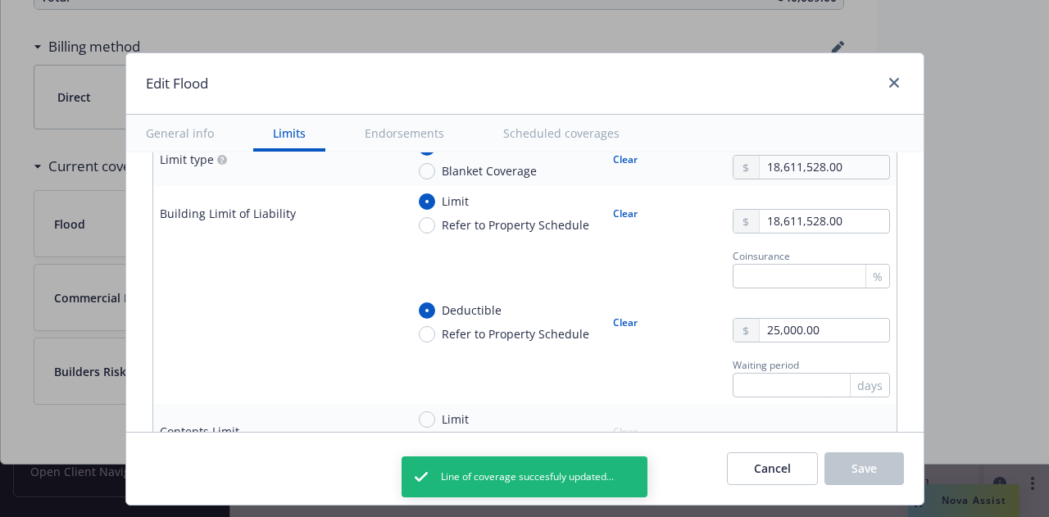
scroll to position [508, 0]
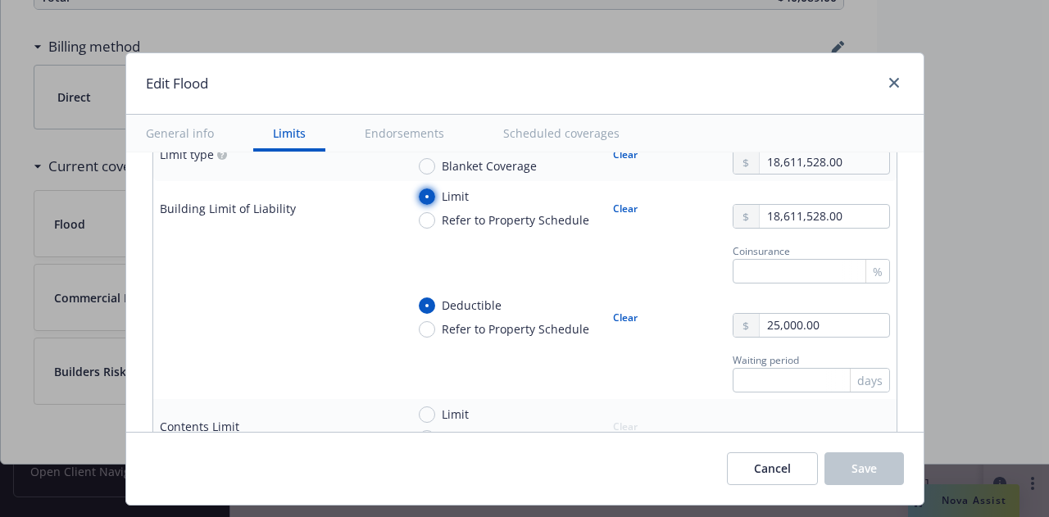
click at [419, 192] on input "Limit" at bounding box center [427, 197] width 16 height 16
click at [606, 215] on button "Clear" at bounding box center [625, 208] width 44 height 23
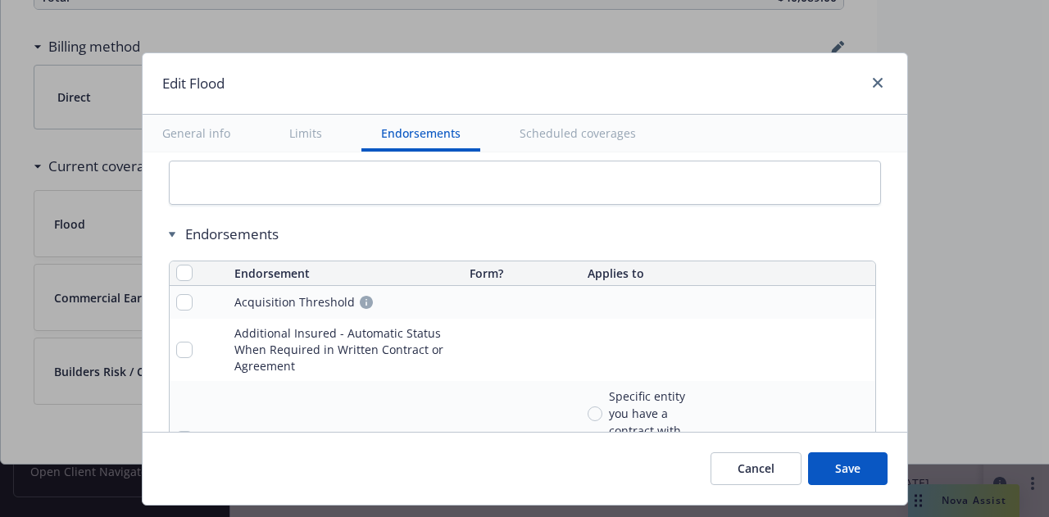
scroll to position [1211, 0]
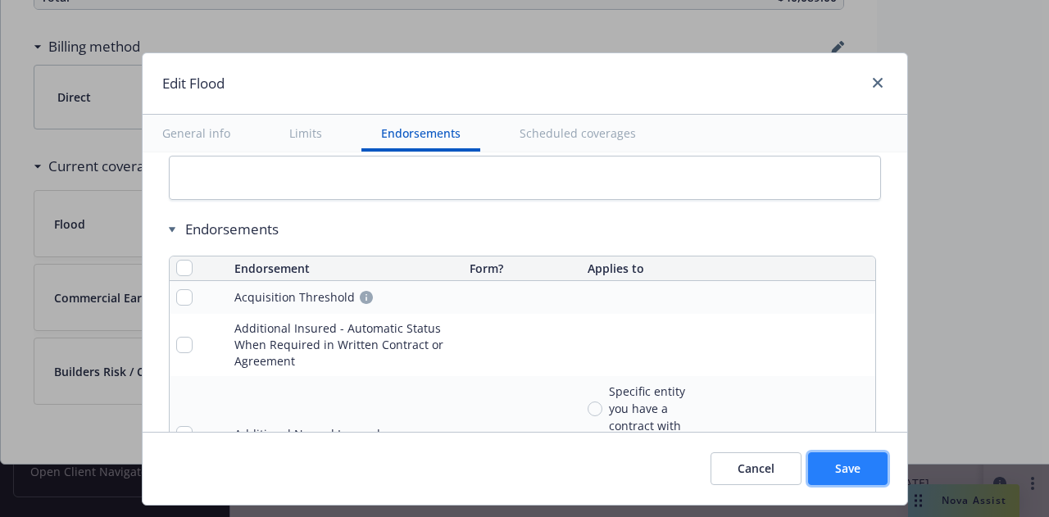
click at [849, 475] on button "Save" at bounding box center [848, 468] width 80 height 33
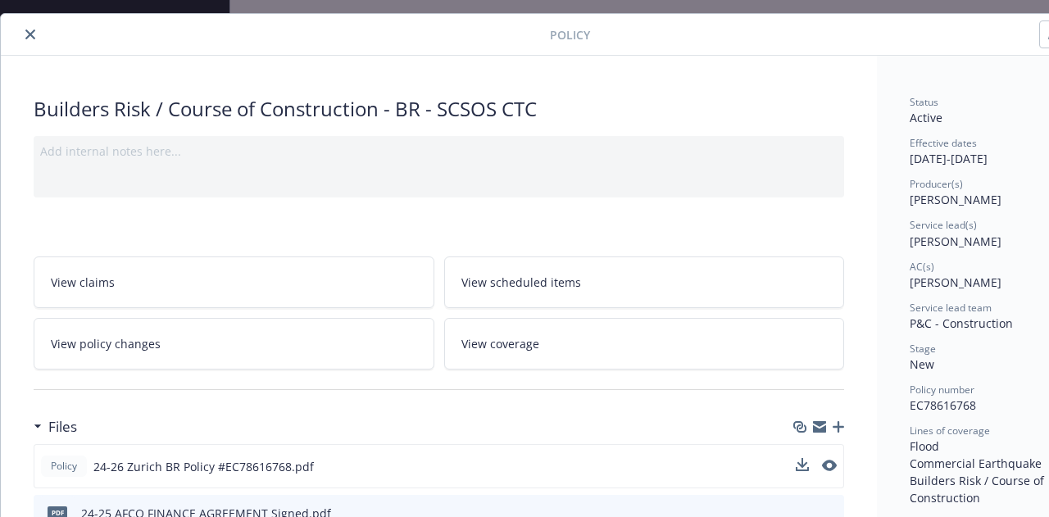
scroll to position [0, 0]
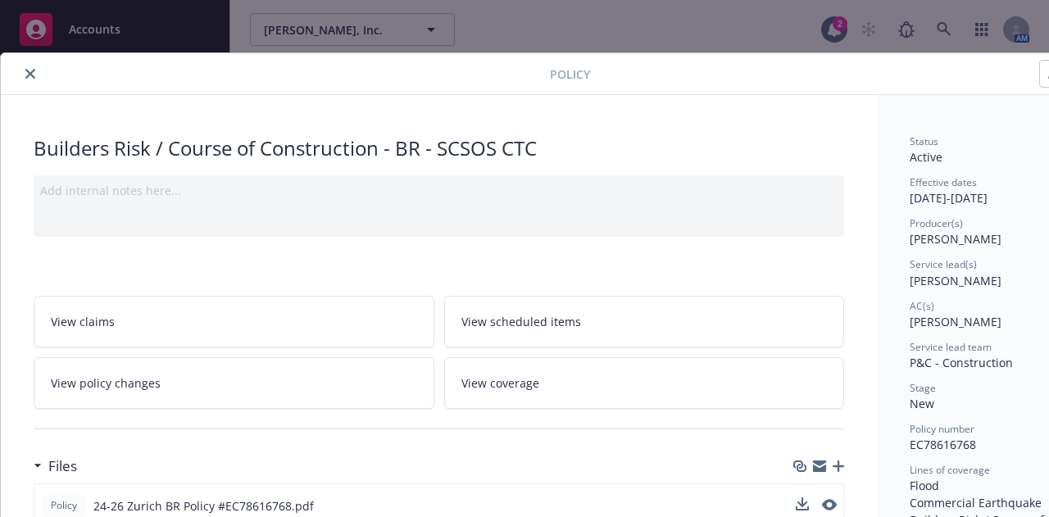
click at [35, 73] on button "close" at bounding box center [30, 74] width 20 height 20
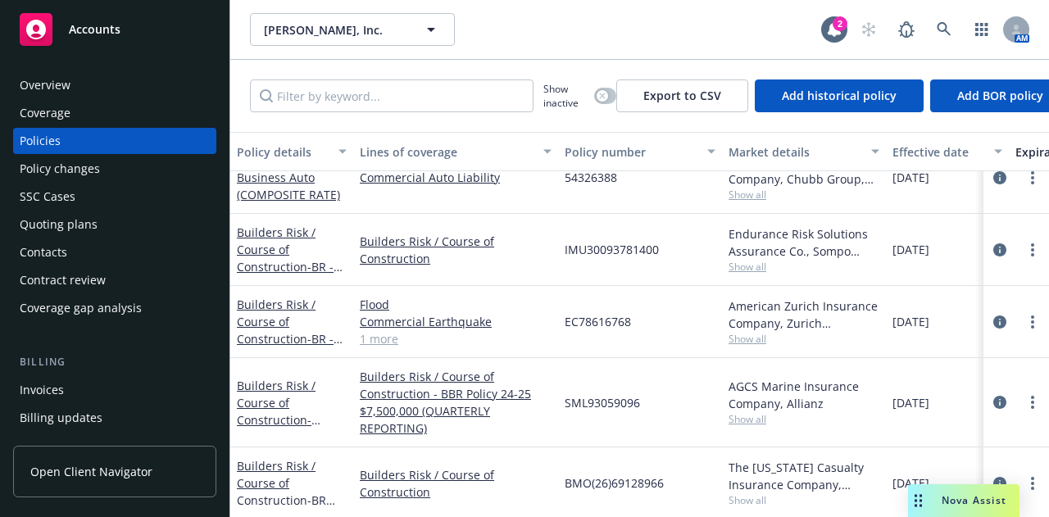
click at [95, 27] on span "Accounts" at bounding box center [95, 29] width 52 height 13
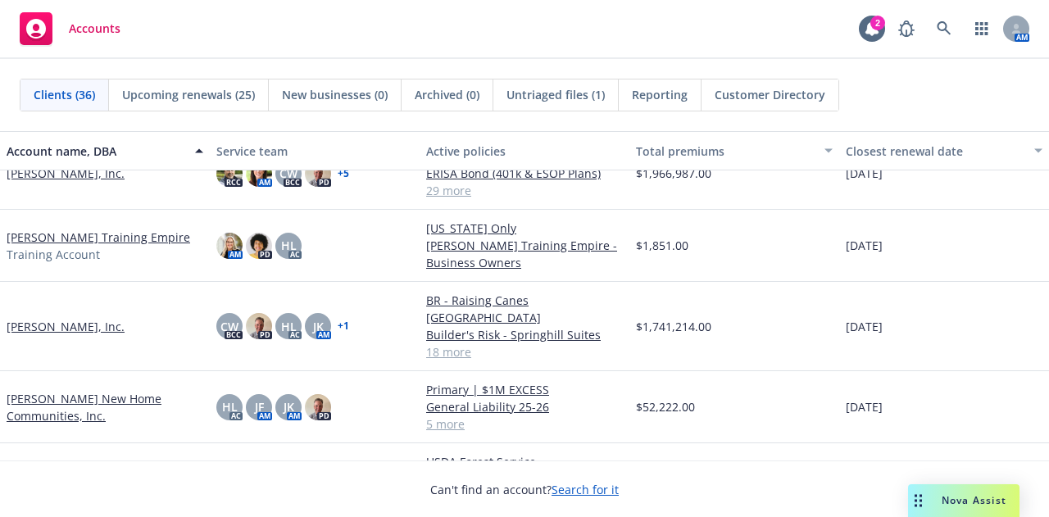
scroll to position [777, 0]
click at [57, 319] on link "[PERSON_NAME], Inc." at bounding box center [66, 327] width 118 height 17
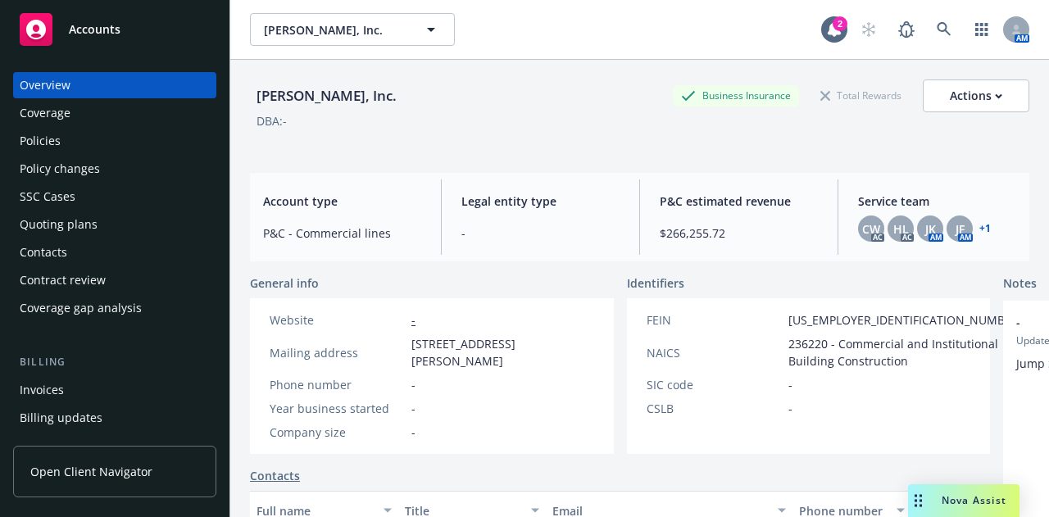
click at [51, 145] on div "Policies" at bounding box center [40, 141] width 41 height 26
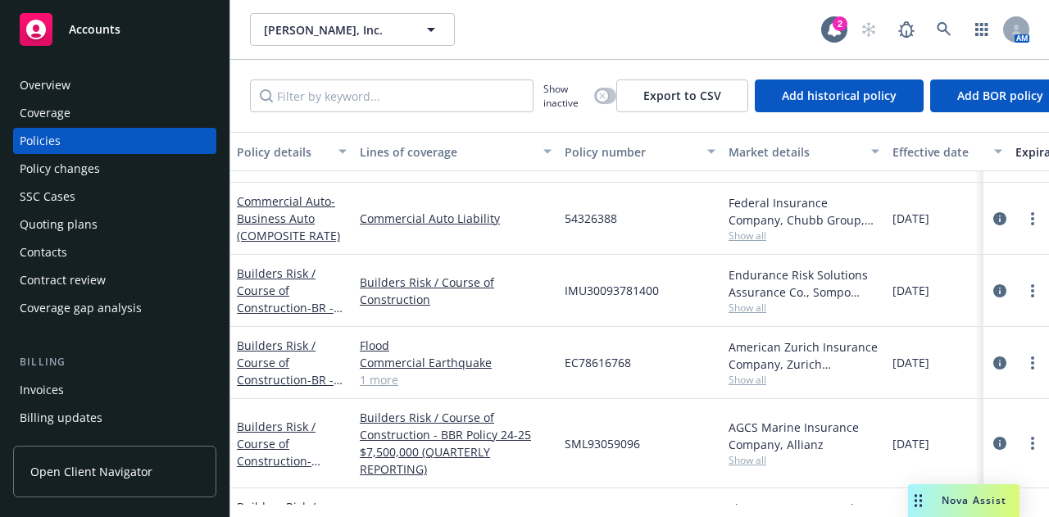
scroll to position [919, 0]
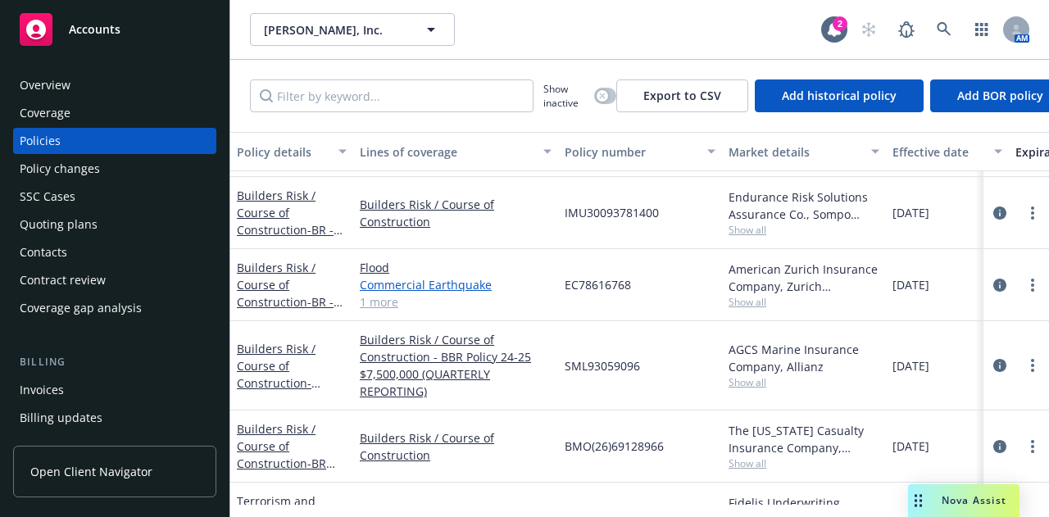
click at [407, 279] on link "Commercial Earthquake" at bounding box center [456, 284] width 192 height 17
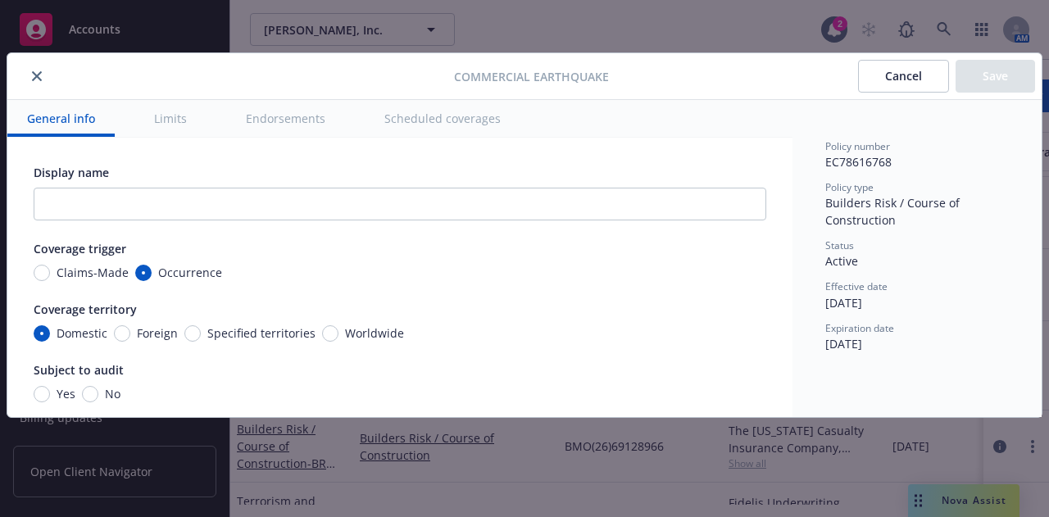
click at [176, 115] on button "Limits" at bounding box center [170, 118] width 72 height 37
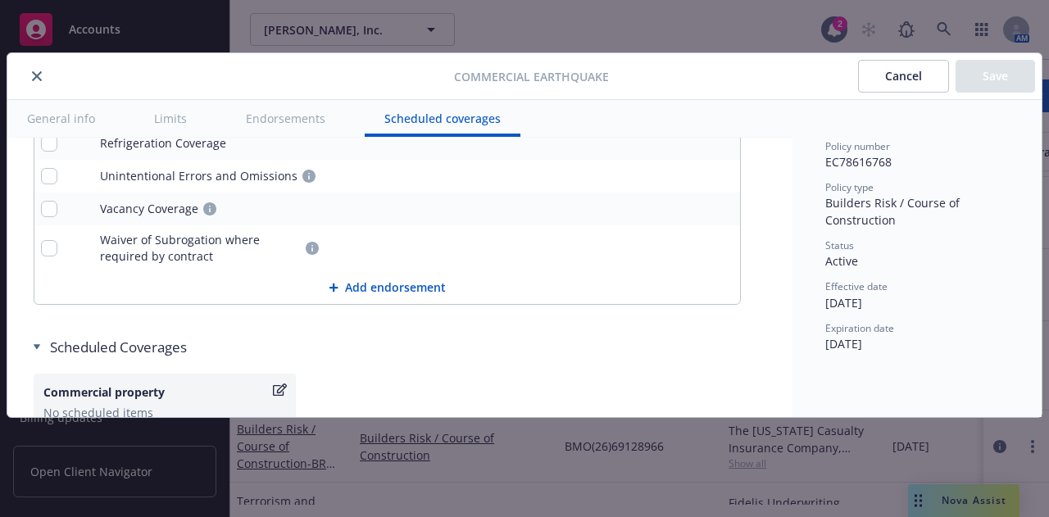
scroll to position [1975, 0]
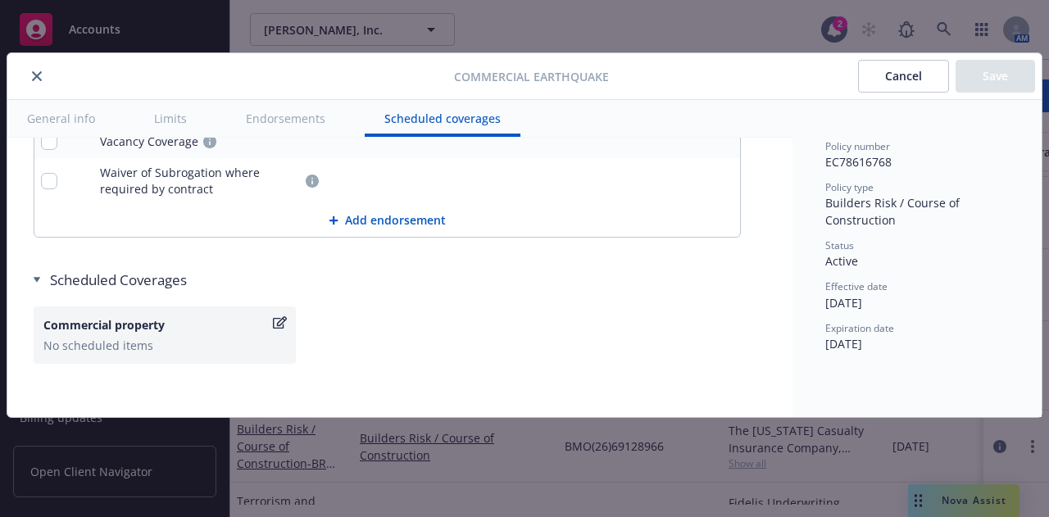
click at [912, 80] on button "Cancel" at bounding box center [903, 76] width 91 height 33
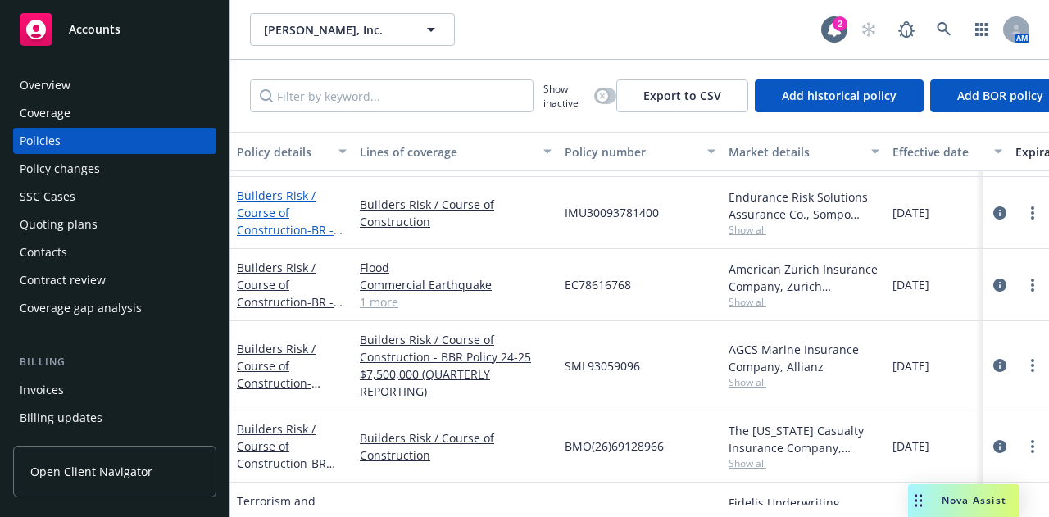
click at [307, 228] on span "- BR - Raising Canes [GEOGRAPHIC_DATA]" at bounding box center [290, 255] width 106 height 67
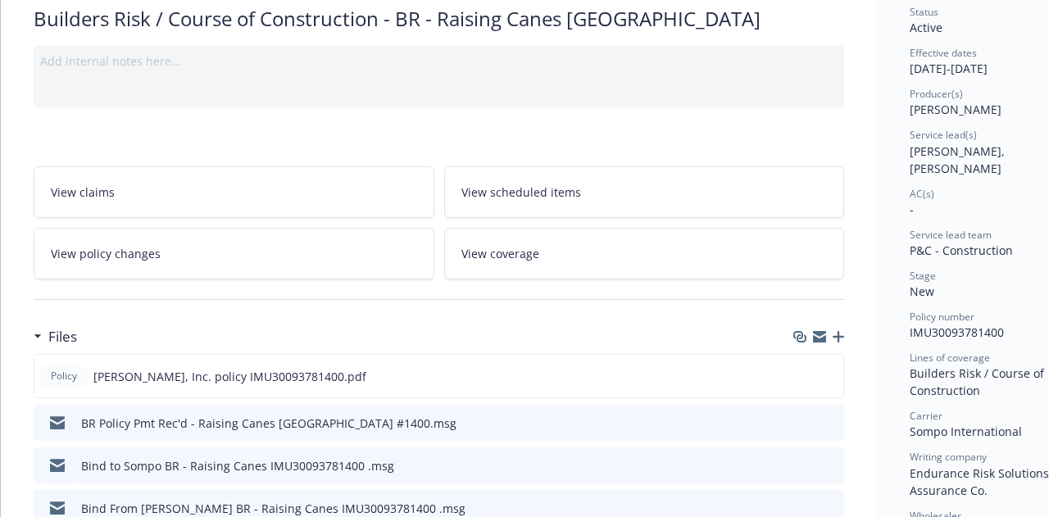
scroll to position [131, 0]
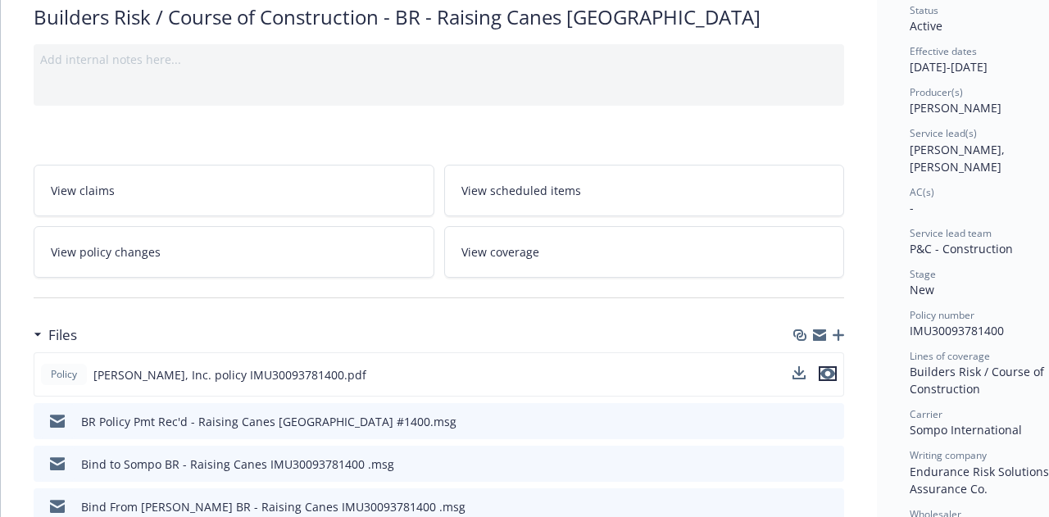
click at [830, 368] on icon "preview file" at bounding box center [827, 373] width 15 height 11
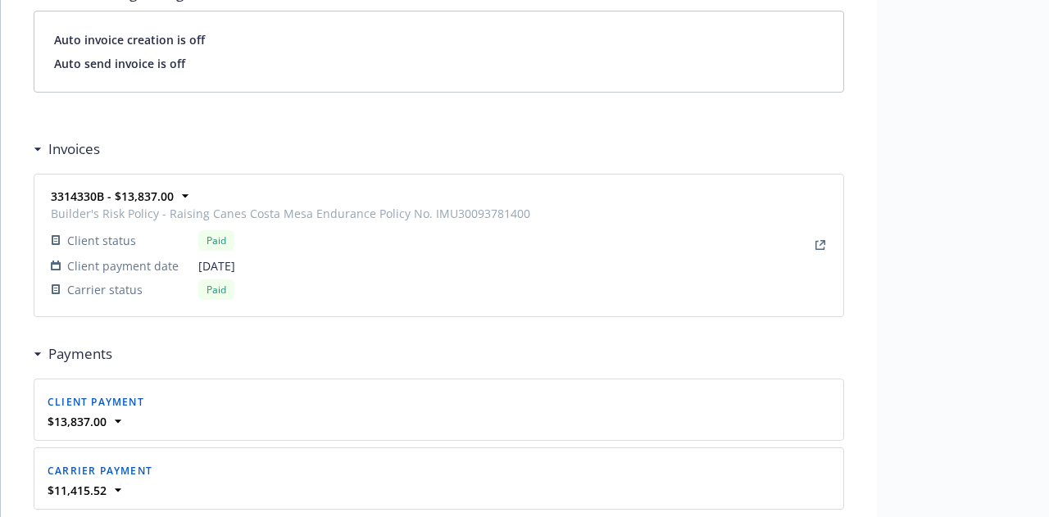
scroll to position [1629, 0]
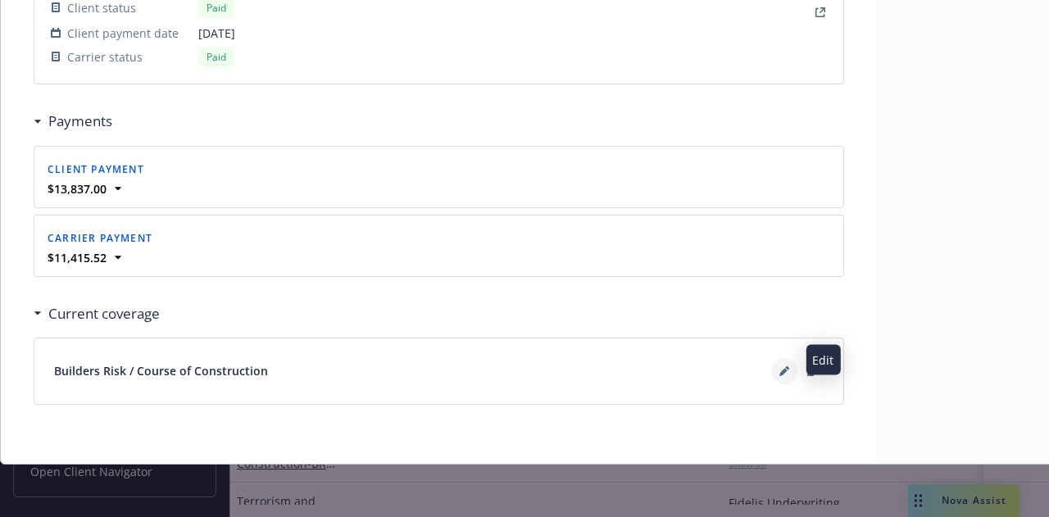
click at [781, 366] on icon at bounding box center [784, 371] width 10 height 10
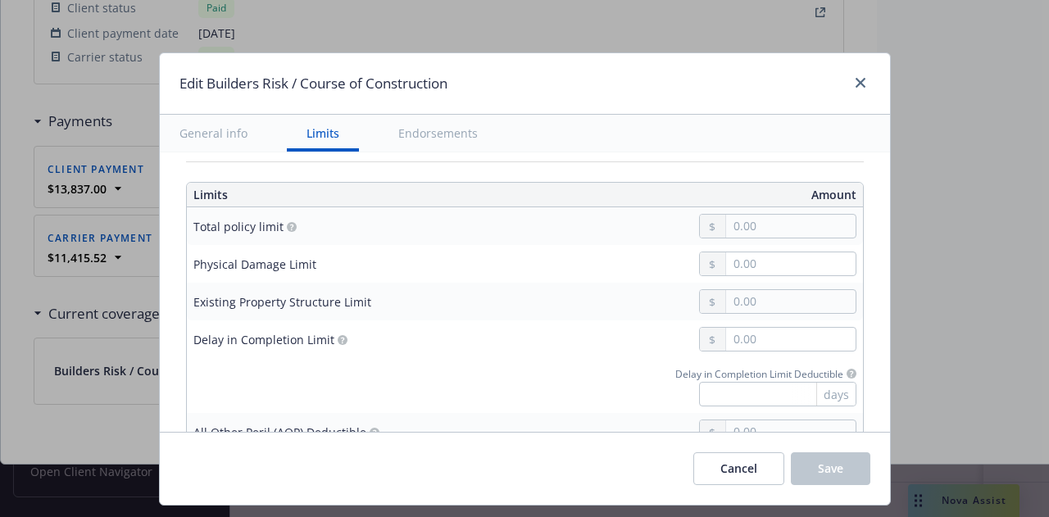
scroll to position [429, 0]
click at [760, 223] on input "text" at bounding box center [790, 225] width 129 height 23
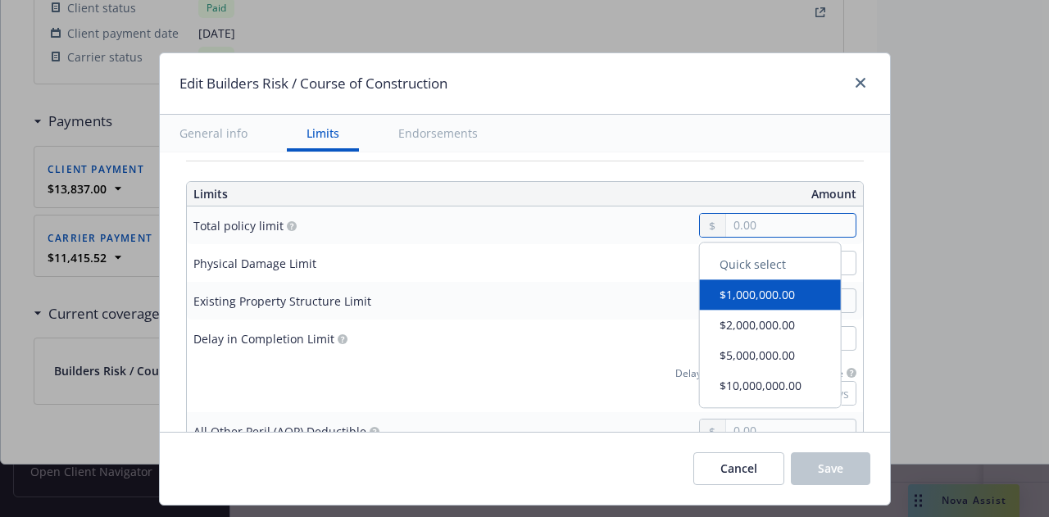
paste input "4,962,881.00"
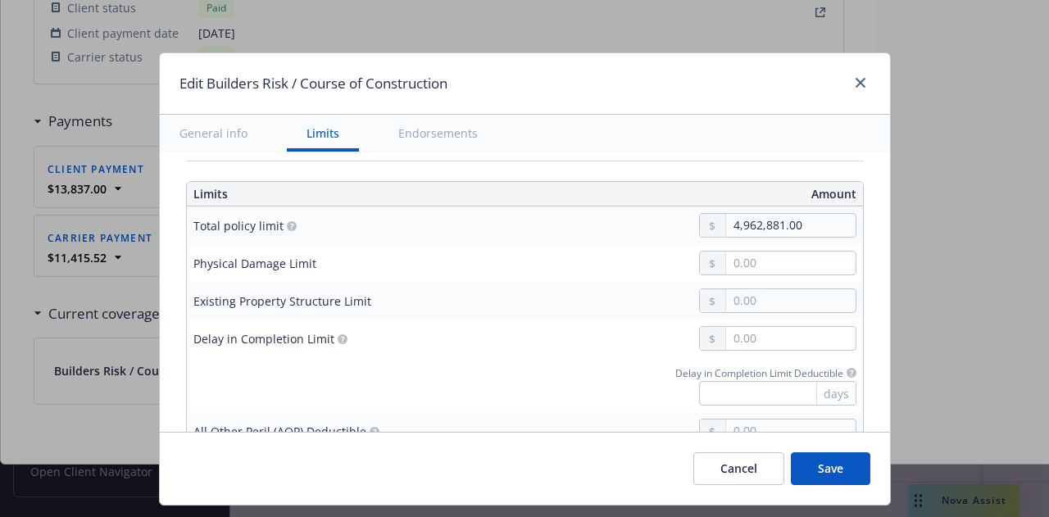
click at [584, 256] on div at bounding box center [647, 263] width 417 height 25
click at [287, 222] on circle "button" at bounding box center [292, 226] width 10 height 10
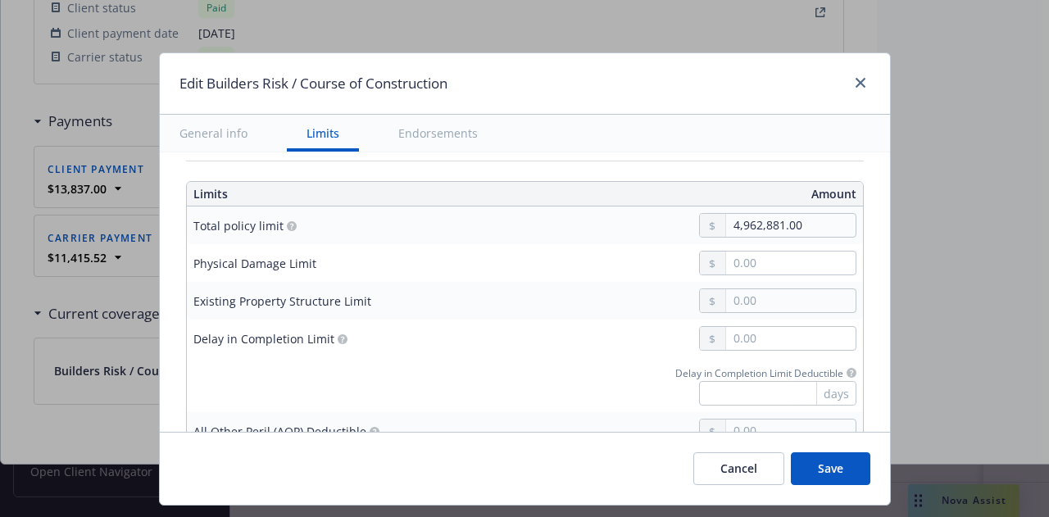
click at [287, 222] on circle "button" at bounding box center [292, 226] width 10 height 10
click at [287, 223] on circle "button" at bounding box center [292, 226] width 10 height 10
click at [340, 337] on icon "button" at bounding box center [342, 340] width 4 height 6
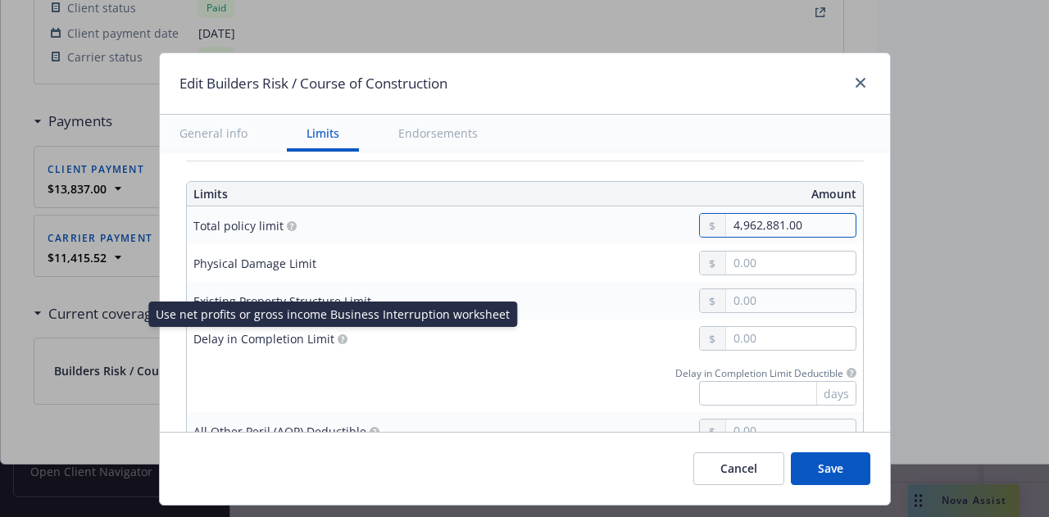
click at [815, 225] on input "4,962,881.00" at bounding box center [790, 225] width 129 height 23
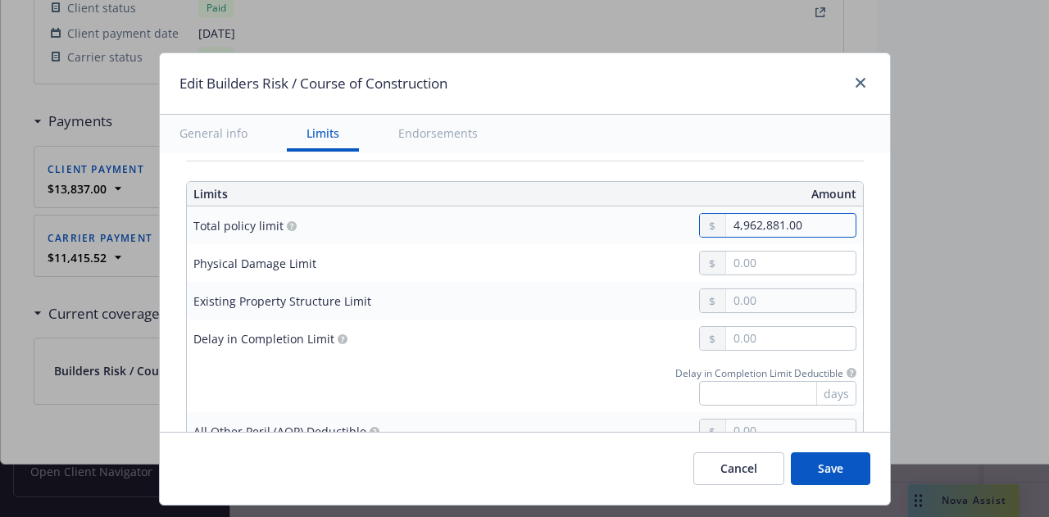
click at [815, 225] on input "4,962,881.00" at bounding box center [790, 225] width 129 height 23
paste input "5,062,881.00"
click at [554, 379] on div "Delay in Completion Limit Deductible days" at bounding box center [647, 385] width 417 height 42
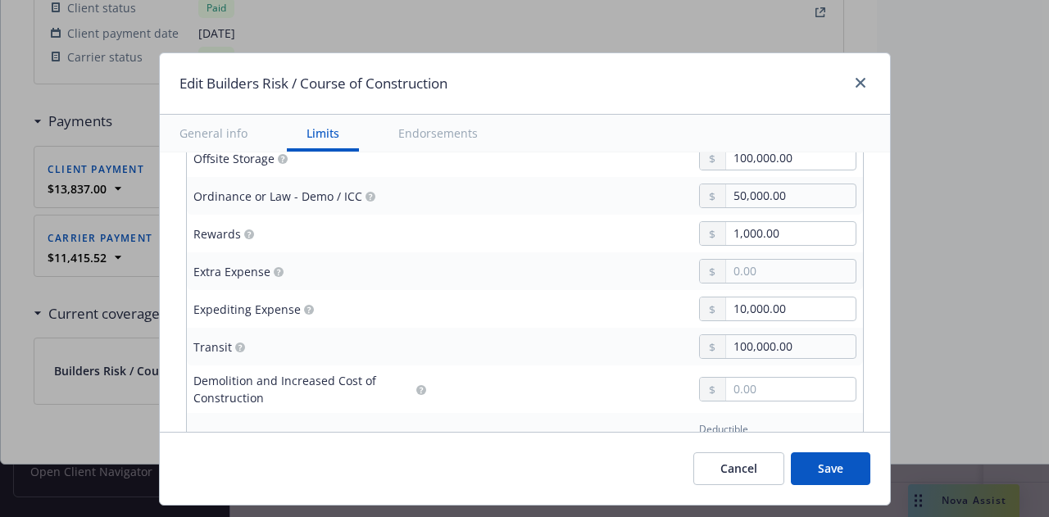
scroll to position [1339, 0]
click at [789, 375] on input "text" at bounding box center [790, 386] width 129 height 23
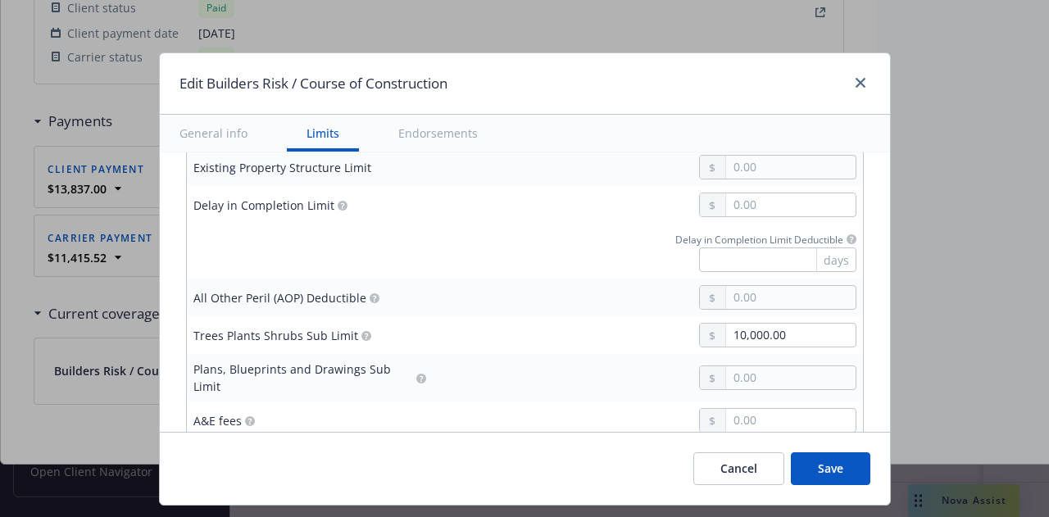
scroll to position [552, 0]
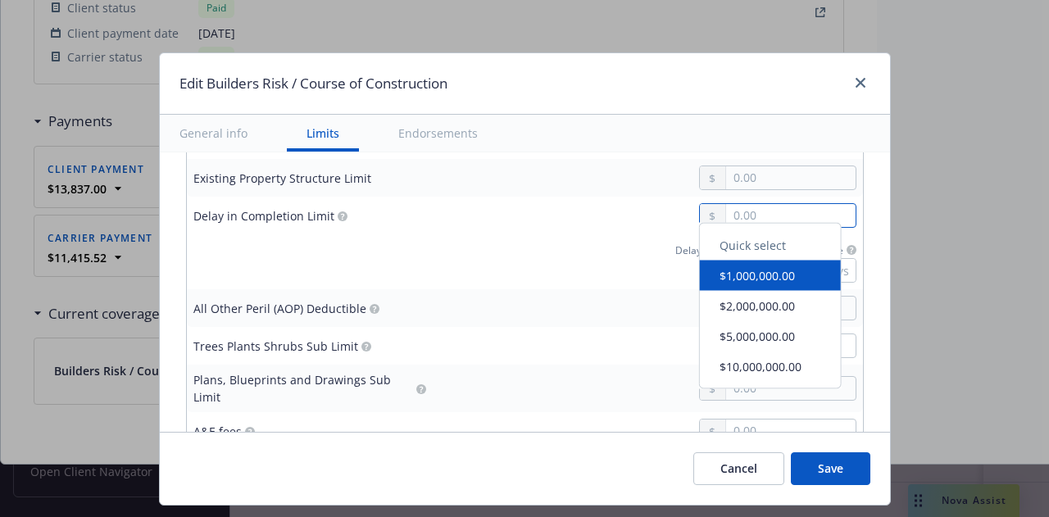
click at [738, 204] on input "text" at bounding box center [790, 215] width 129 height 23
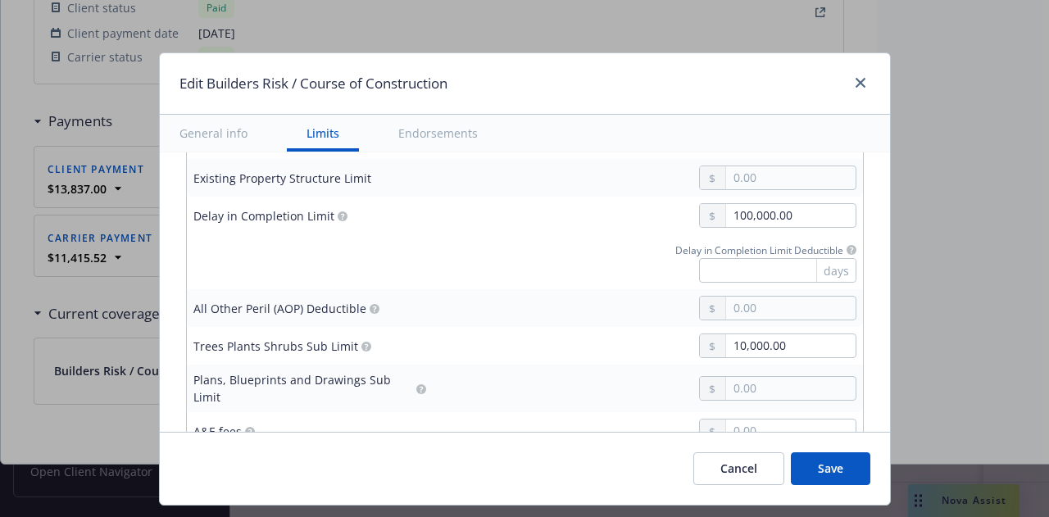
click at [575, 244] on div "Delay in Completion Limit Deductible days" at bounding box center [647, 262] width 417 height 42
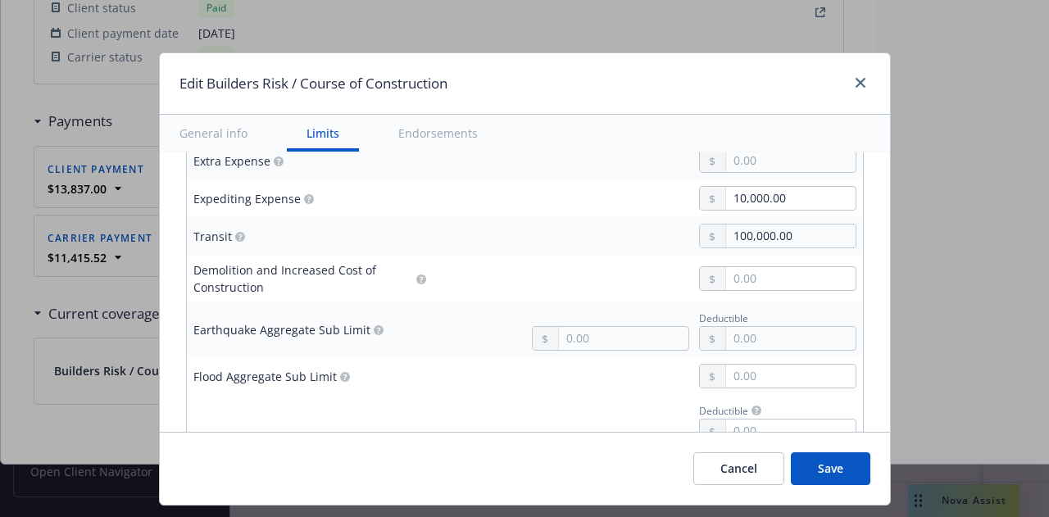
scroll to position [1424, 0]
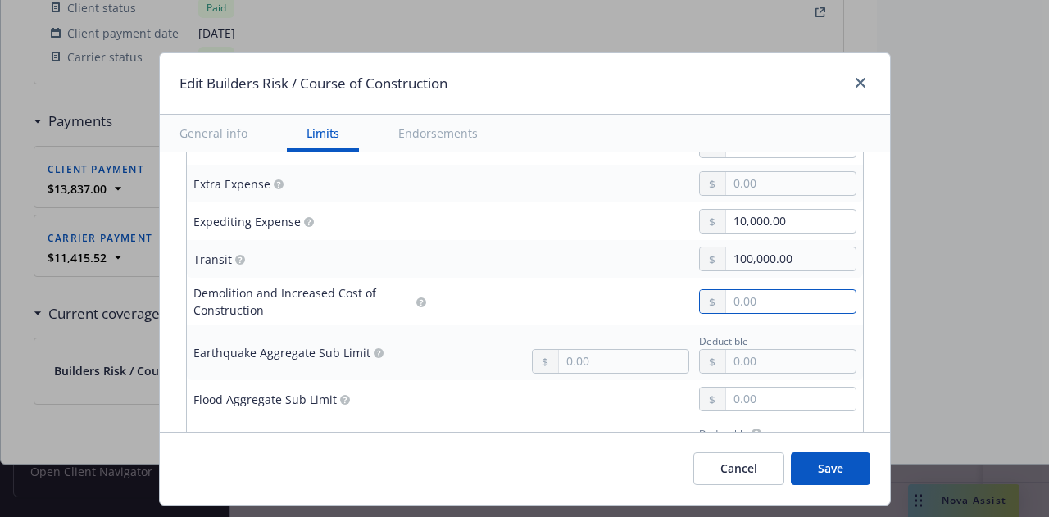
click at [762, 290] on input "text" at bounding box center [790, 301] width 129 height 23
click at [598, 387] on div at bounding box center [647, 399] width 417 height 25
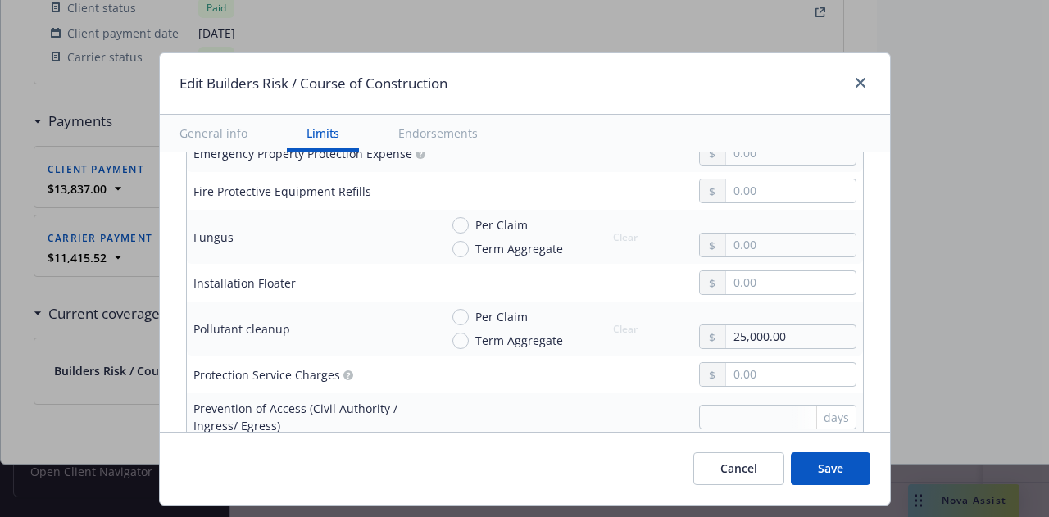
scroll to position [1034, 0]
click at [823, 474] on span "Save" at bounding box center [830, 469] width 25 height 16
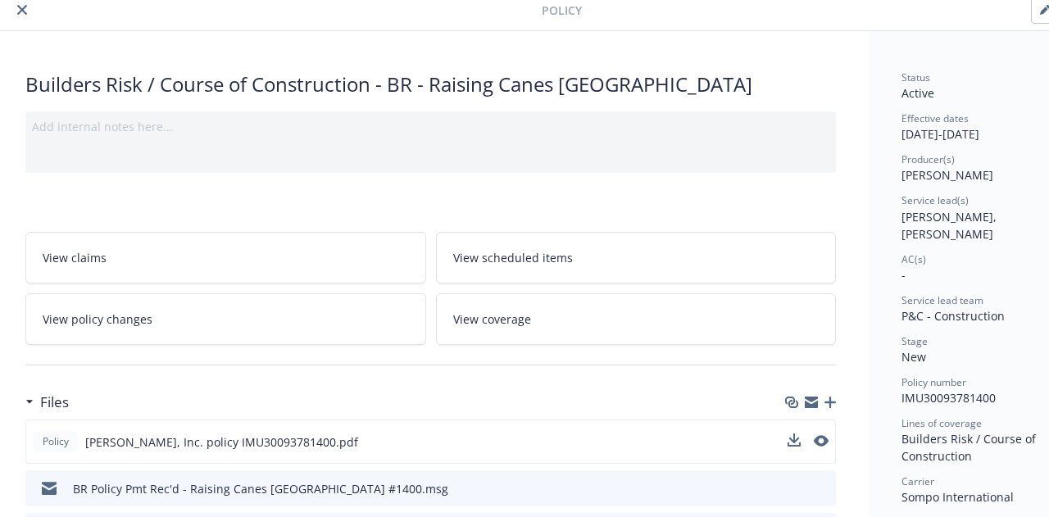
scroll to position [0, 8]
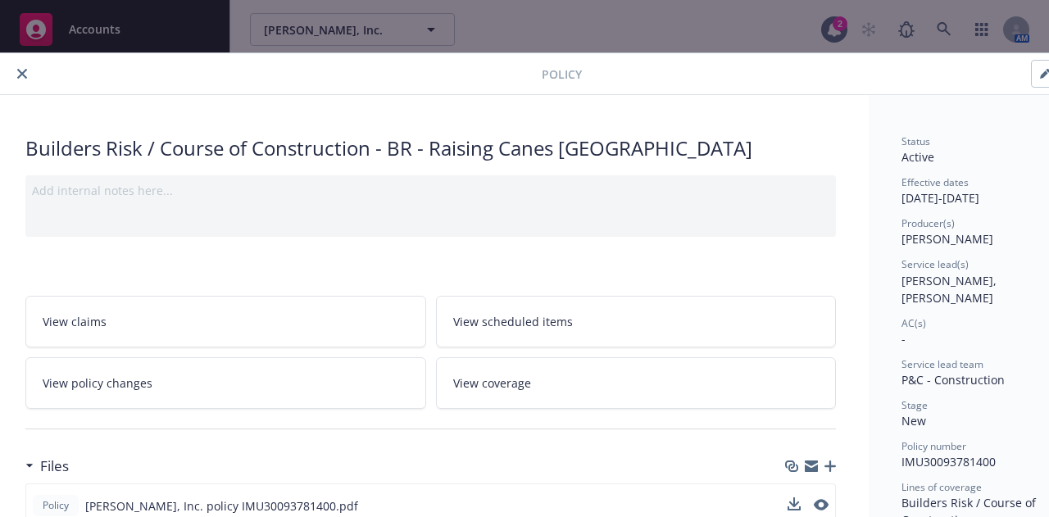
click at [22, 73] on icon "close" at bounding box center [22, 74] width 10 height 10
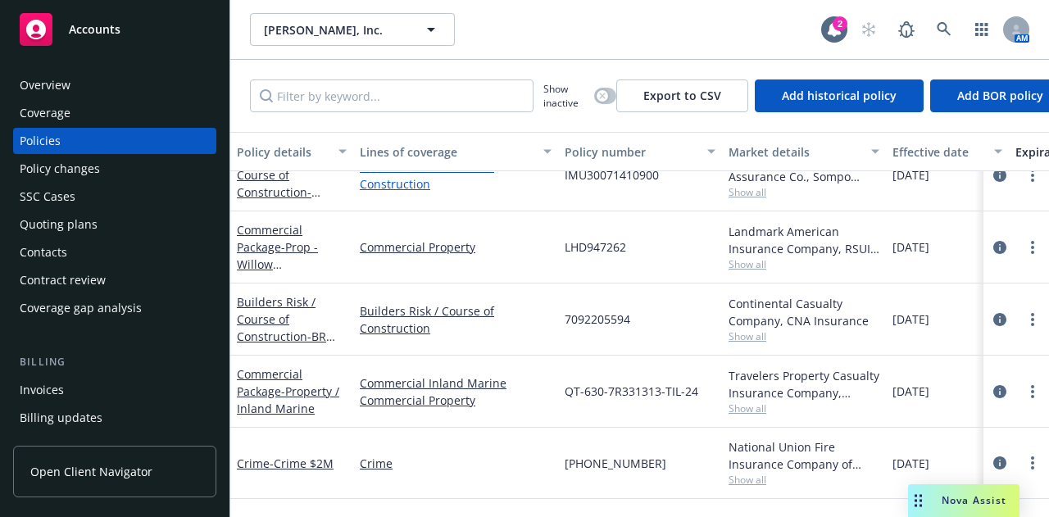
scroll to position [108, 0]
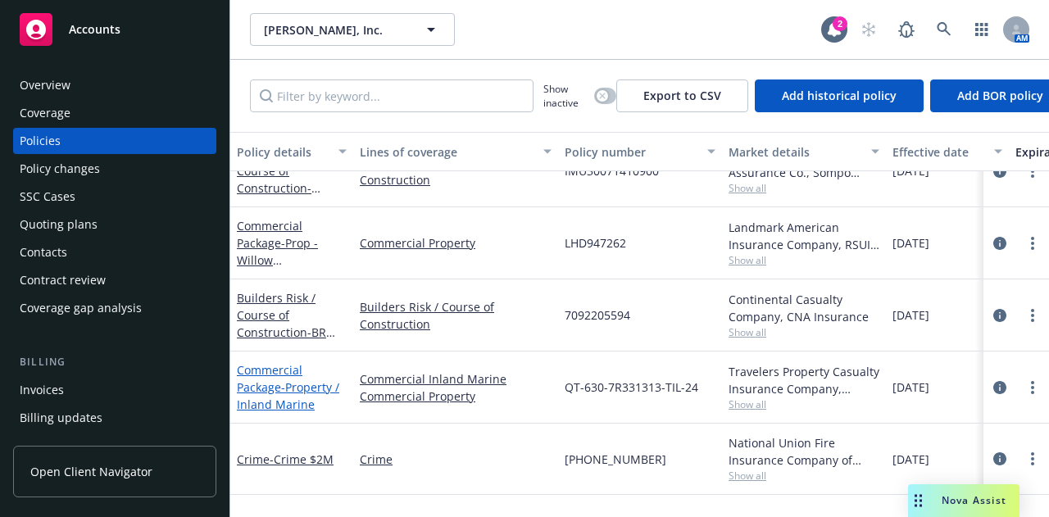
click at [311, 384] on span "- Property / Inland Marine" at bounding box center [288, 395] width 102 height 33
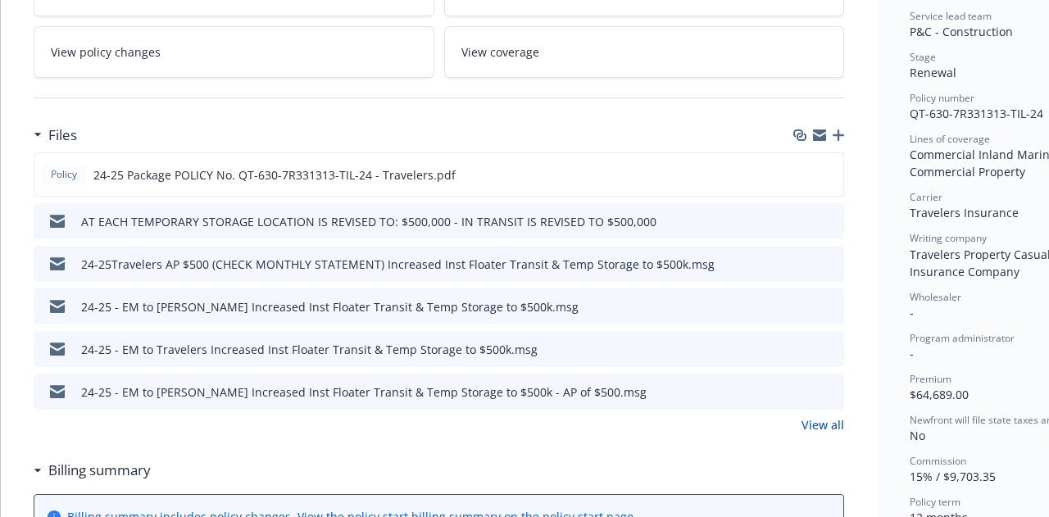
scroll to position [338, 0]
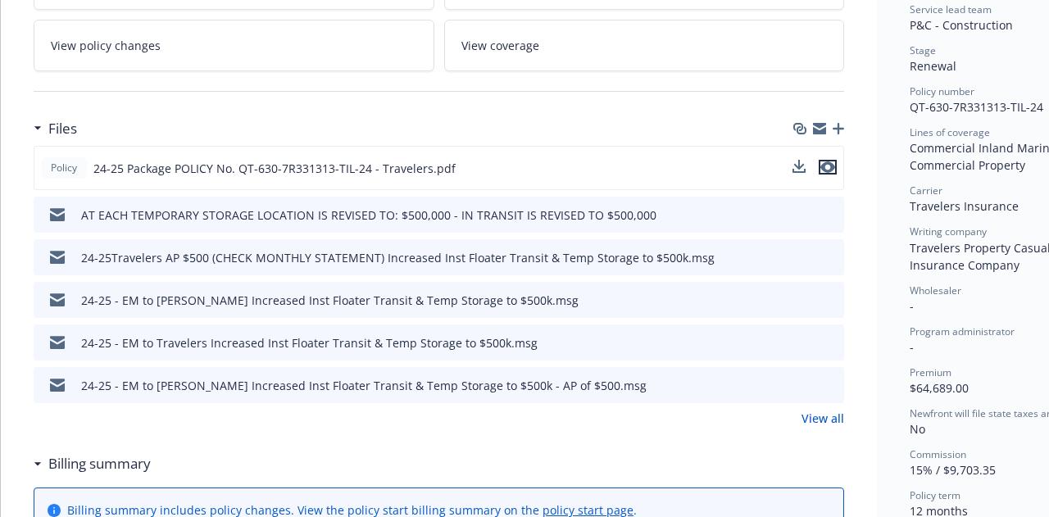
click at [829, 164] on icon "preview file" at bounding box center [827, 166] width 15 height 11
